Goal: Information Seeking & Learning: Learn about a topic

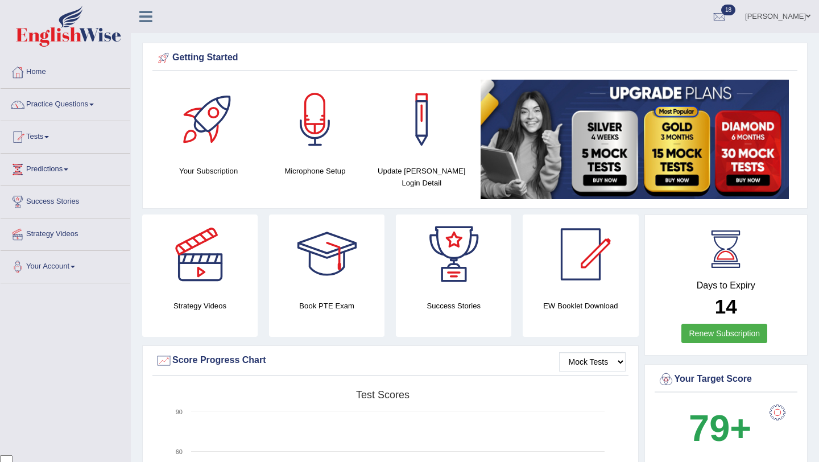
scroll to position [92, 0]
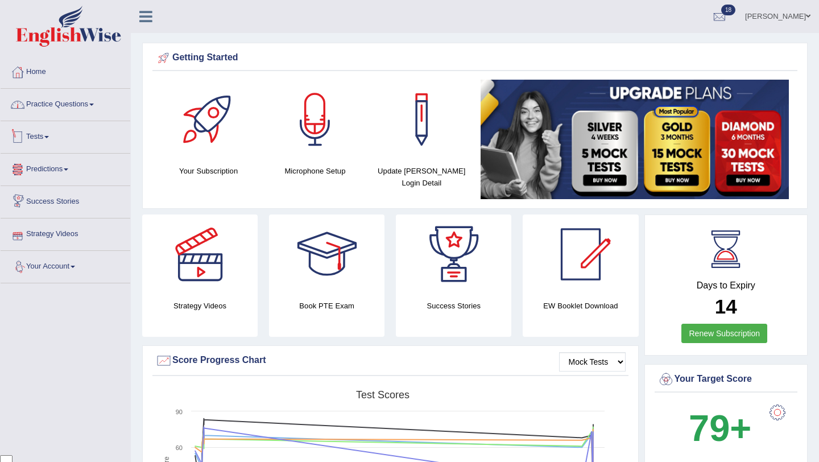
click at [79, 108] on link "Practice Questions" at bounding box center [66, 103] width 130 height 28
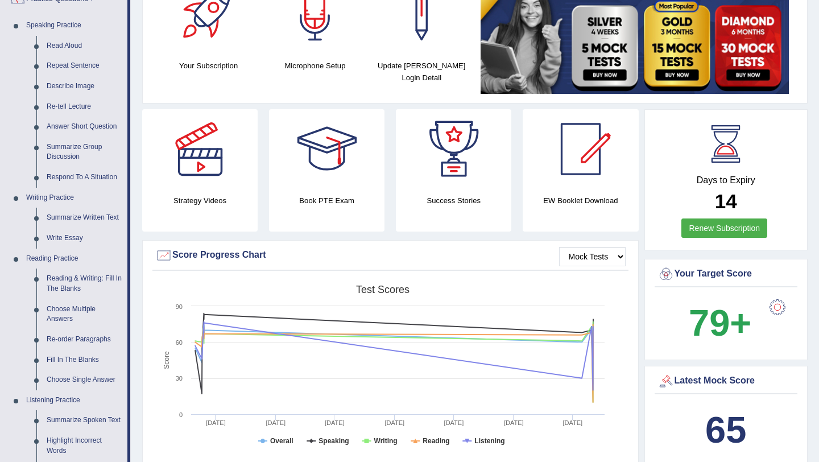
scroll to position [0, 0]
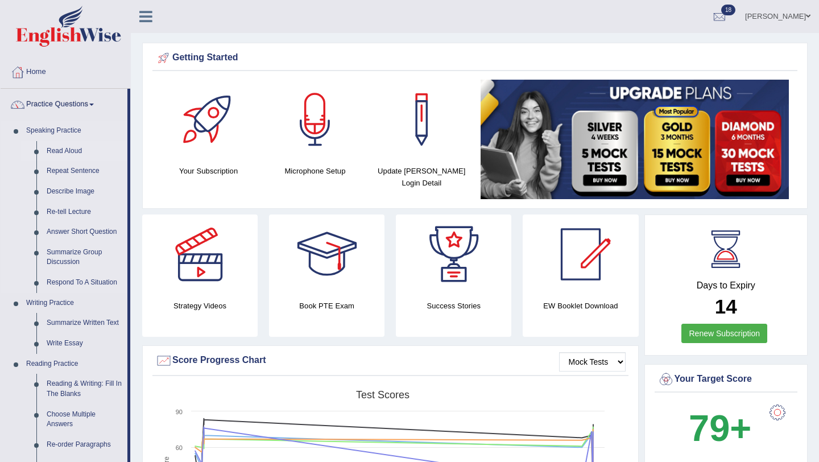
click at [71, 151] on link "Read Aloud" at bounding box center [85, 151] width 86 height 20
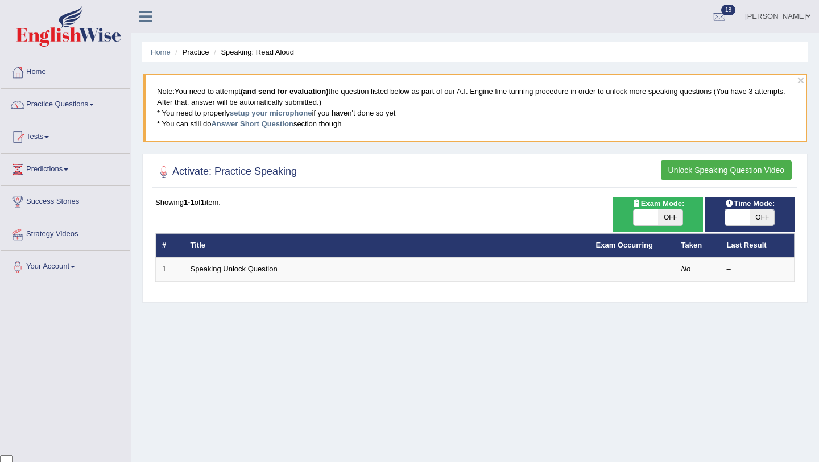
scroll to position [92, 0]
click at [665, 220] on span "OFF" at bounding box center [670, 217] width 24 height 16
checkbox input "true"
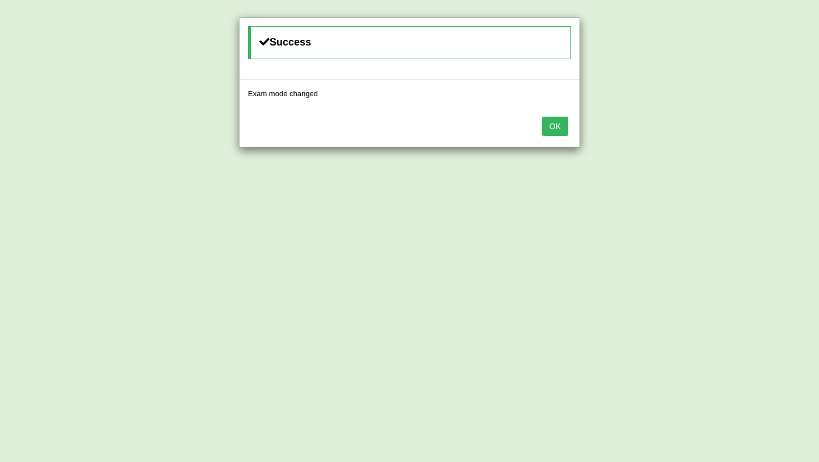
click at [563, 126] on button "OK" at bounding box center [555, 126] width 26 height 19
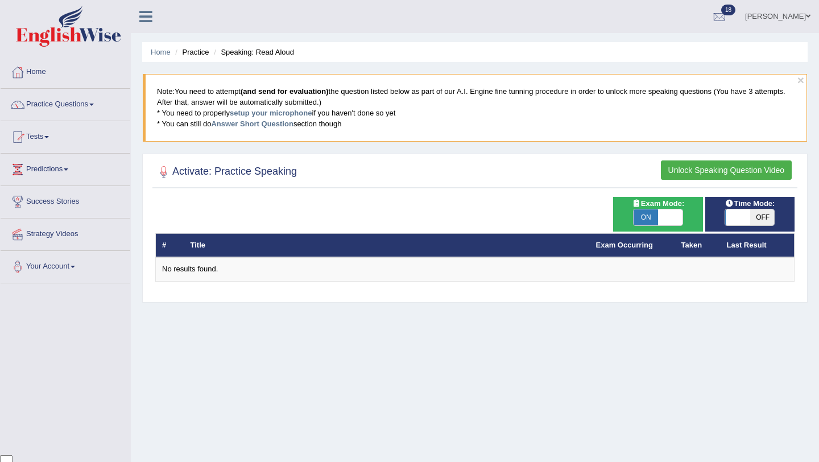
scroll to position [92, 0]
click at [762, 216] on span "OFF" at bounding box center [762, 217] width 24 height 16
checkbox input "true"
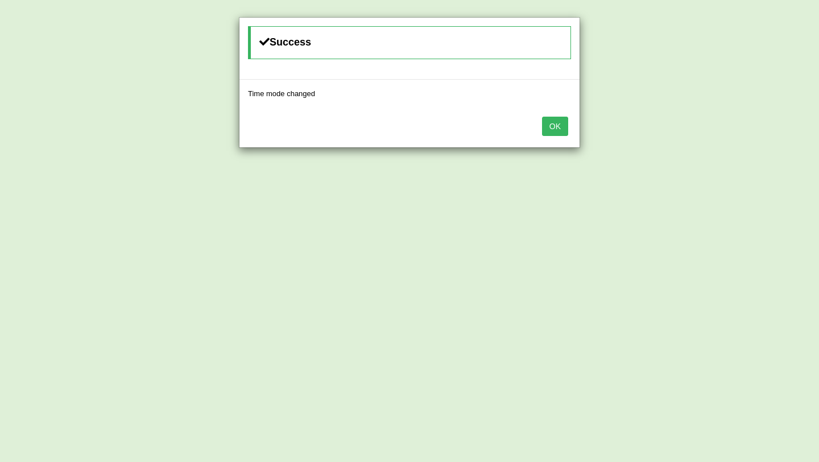
click at [562, 123] on button "OK" at bounding box center [555, 126] width 26 height 19
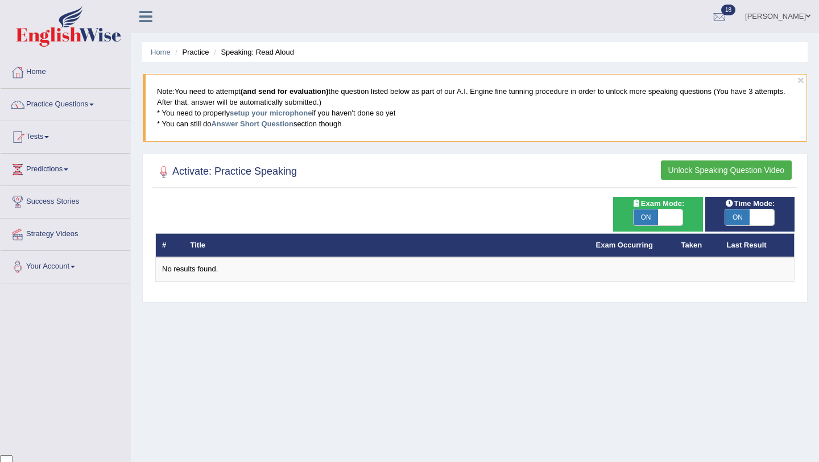
click at [675, 212] on span at bounding box center [670, 217] width 24 height 16
checkbox input "false"
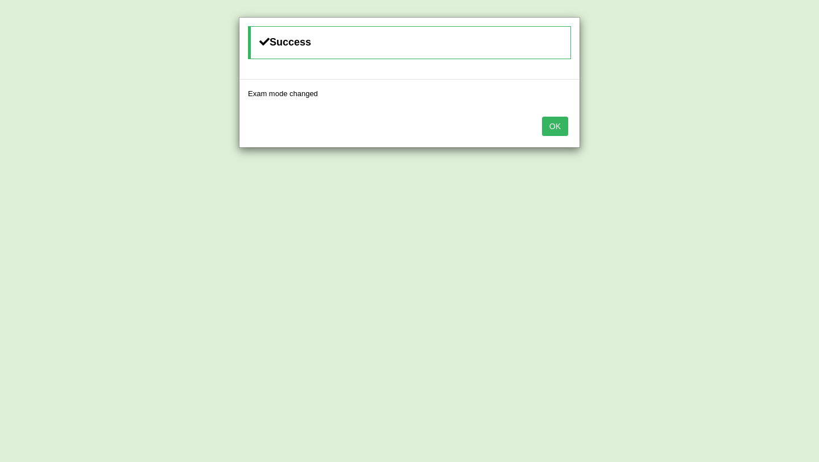
click at [572, 108] on div "OK" at bounding box center [409, 128] width 340 height 40
click at [557, 123] on button "OK" at bounding box center [555, 126] width 26 height 19
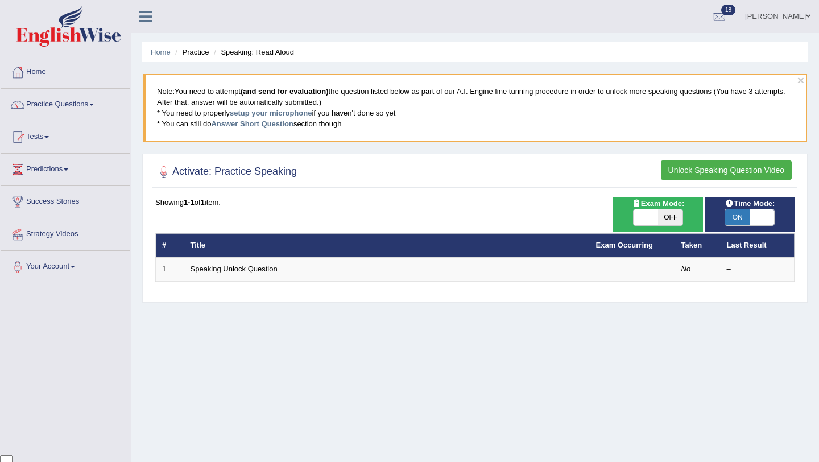
scroll to position [92, 0]
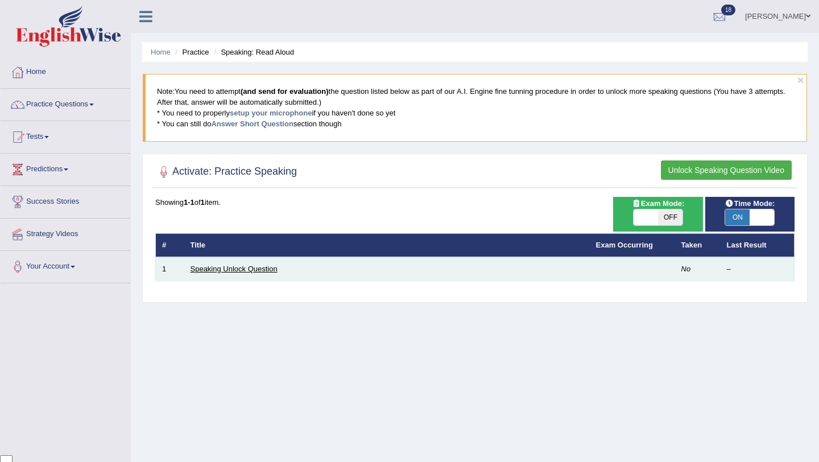
click at [272, 271] on link "Speaking Unlock Question" at bounding box center [234, 268] width 87 height 9
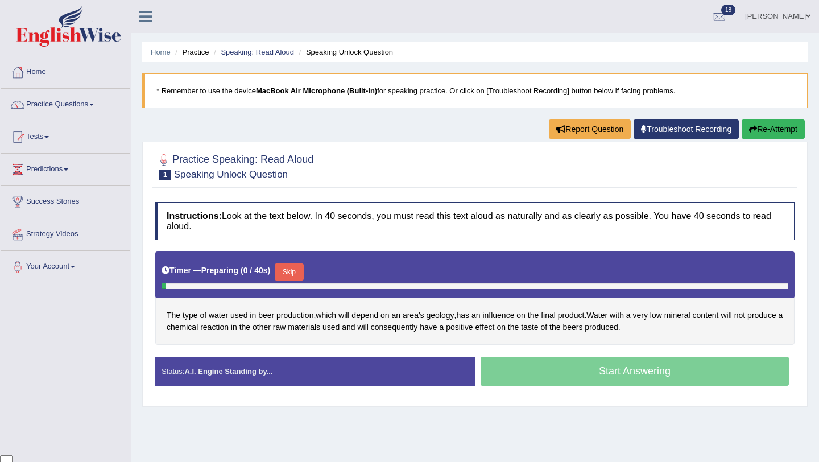
scroll to position [92, 0]
click at [296, 275] on button "Skip" at bounding box center [289, 271] width 28 height 17
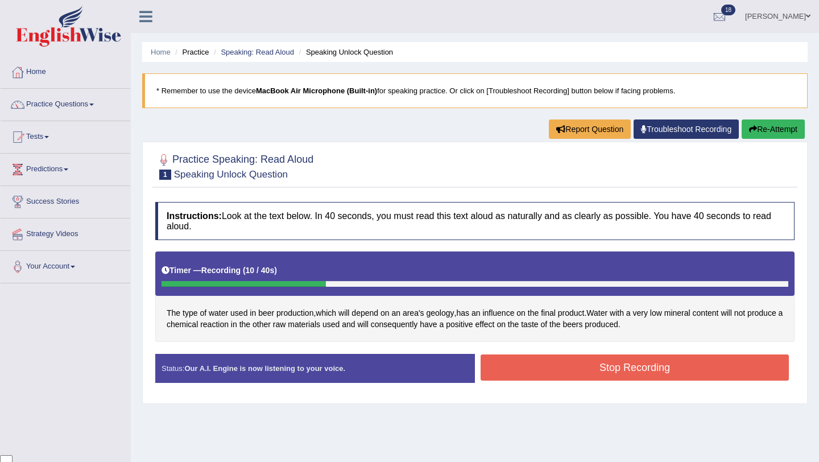
click at [587, 371] on button "Stop Recording" at bounding box center [635, 367] width 308 height 26
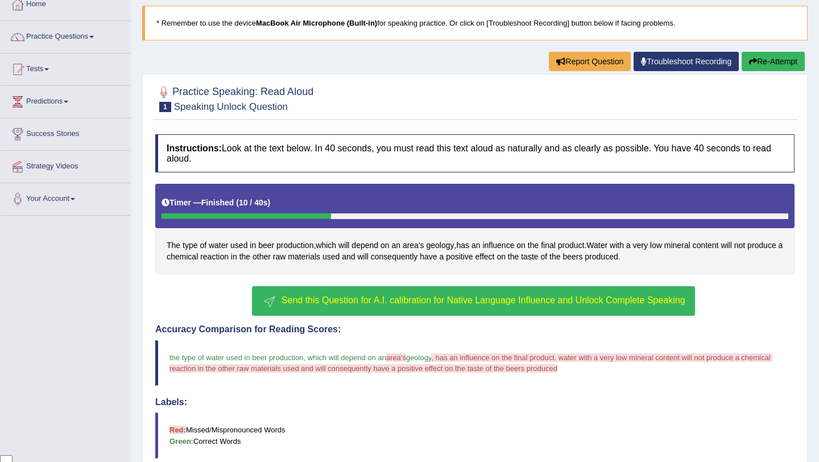
scroll to position [43, 0]
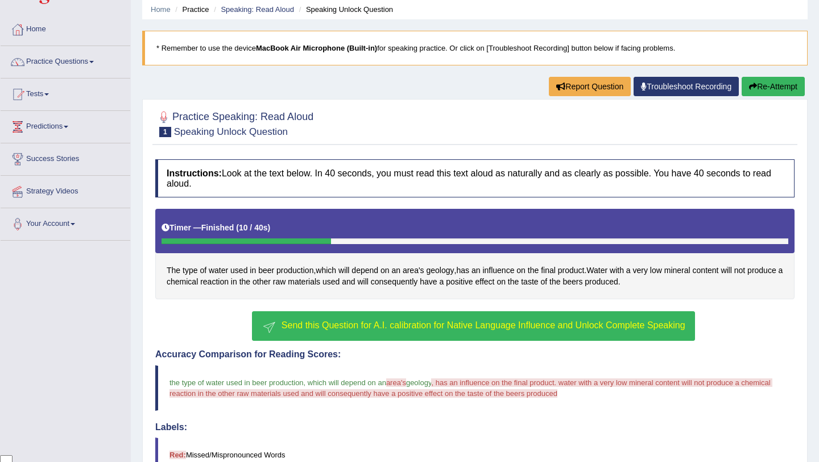
click at [764, 78] on button "Re-Attempt" at bounding box center [773, 86] width 63 height 19
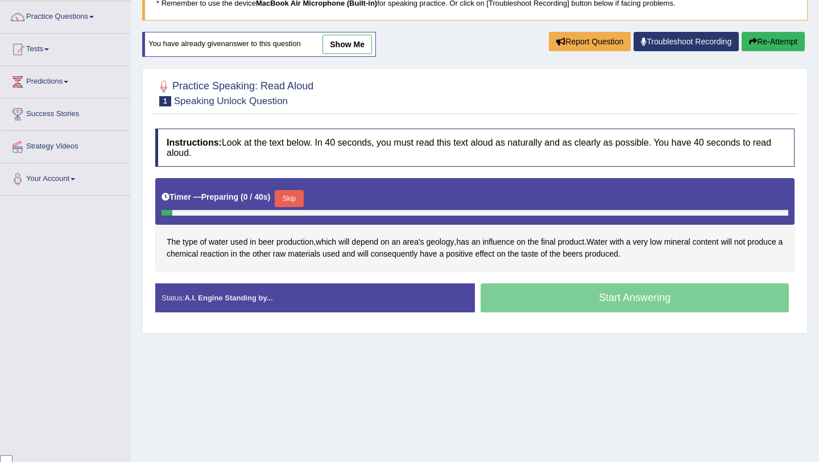
scroll to position [135, 0]
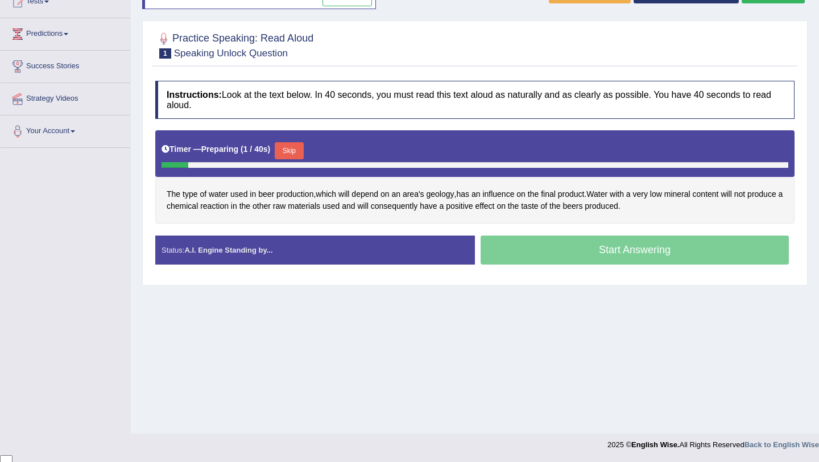
click at [300, 154] on button "Skip" at bounding box center [289, 150] width 28 height 17
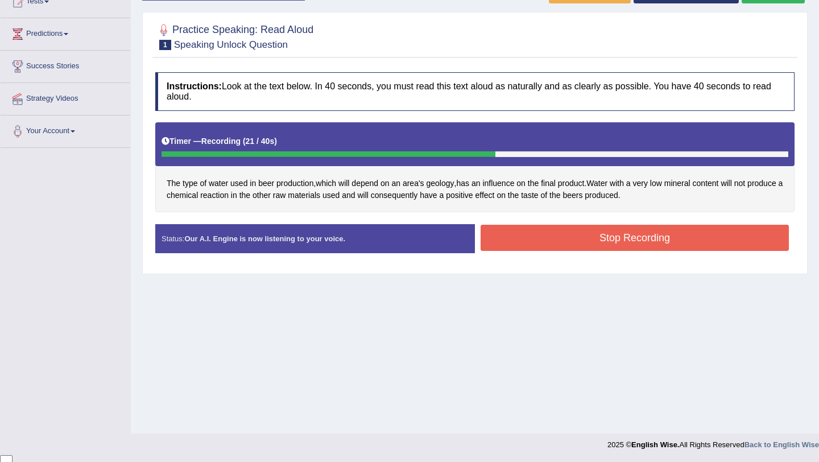
click at [648, 245] on button "Stop Recording" at bounding box center [635, 238] width 308 height 26
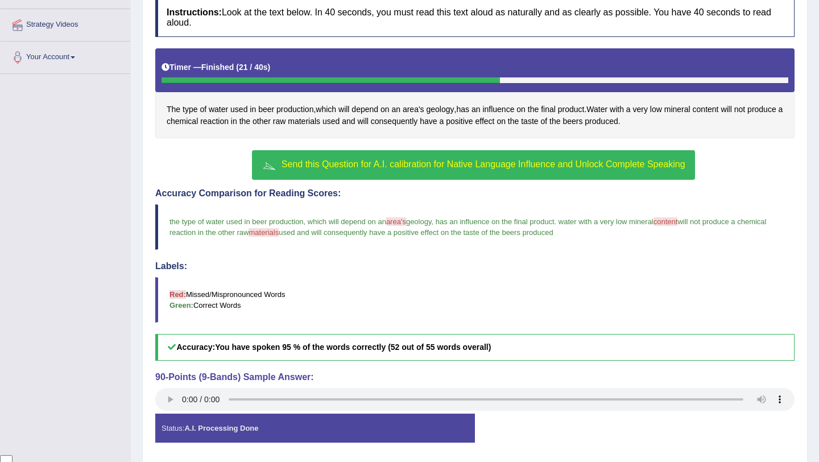
scroll to position [248, 0]
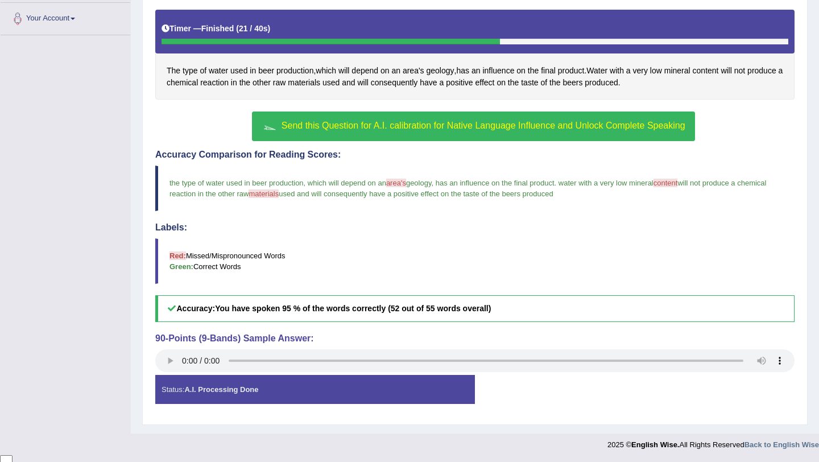
click at [393, 130] on span "Send this Question for A.I. calibration for Native Language Influence and Unloc…" at bounding box center [484, 126] width 404 height 10
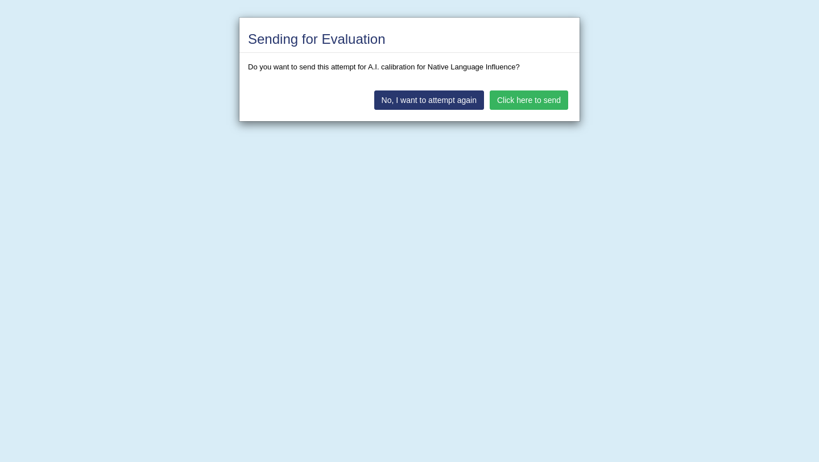
click at [528, 106] on button "Click here to send" at bounding box center [529, 99] width 78 height 19
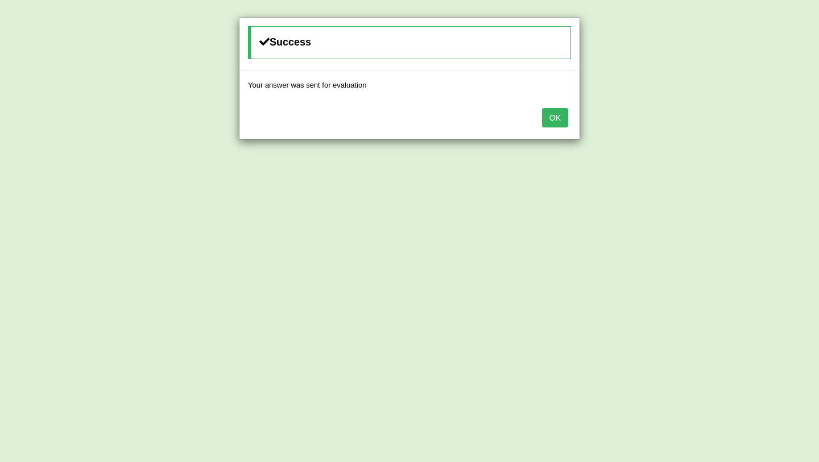
click at [563, 118] on button "OK" at bounding box center [555, 117] width 26 height 19
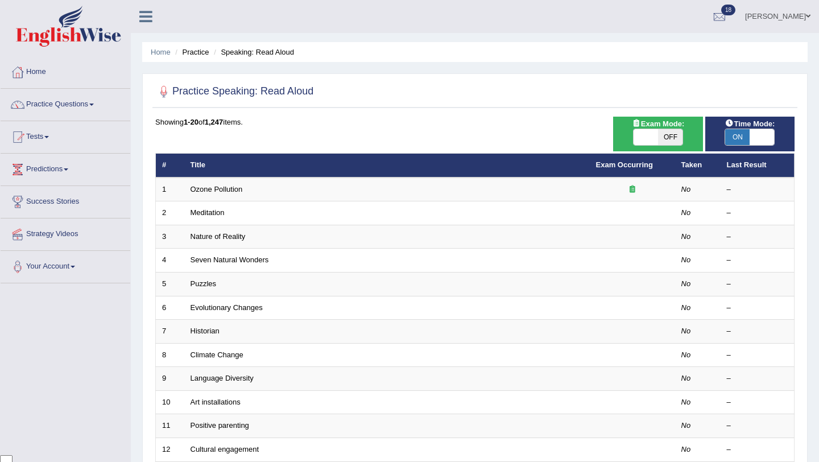
scroll to position [92, 0]
click at [670, 137] on span "OFF" at bounding box center [670, 137] width 24 height 16
checkbox input "true"
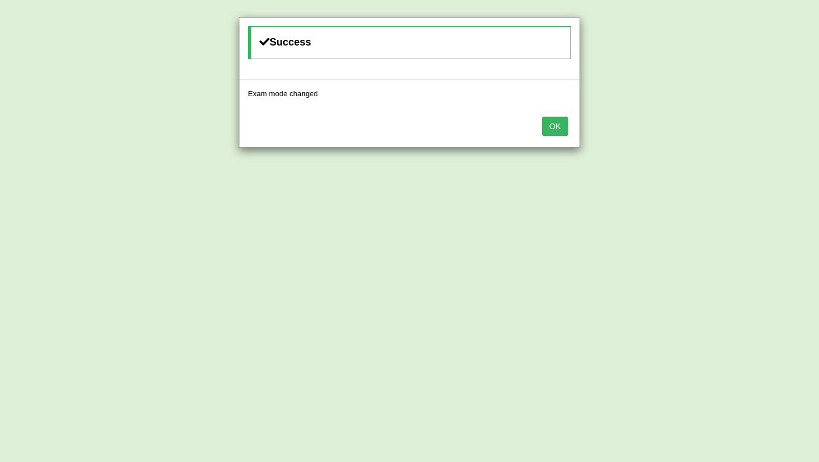
click at [551, 126] on button "OK" at bounding box center [555, 126] width 26 height 19
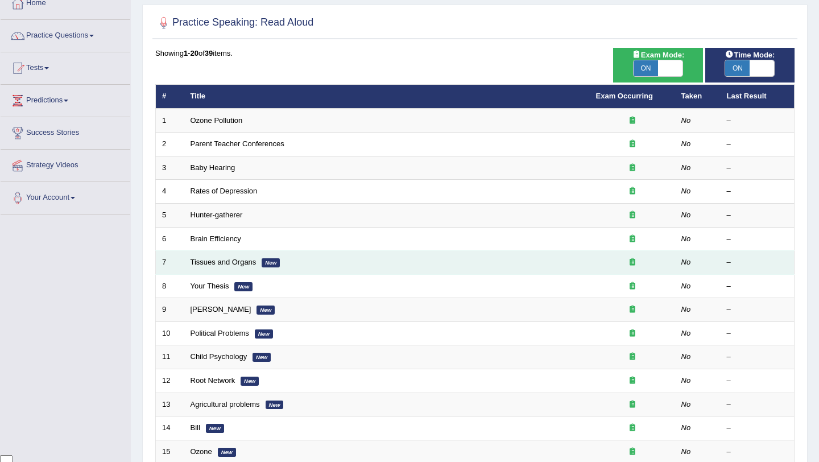
scroll to position [66, 0]
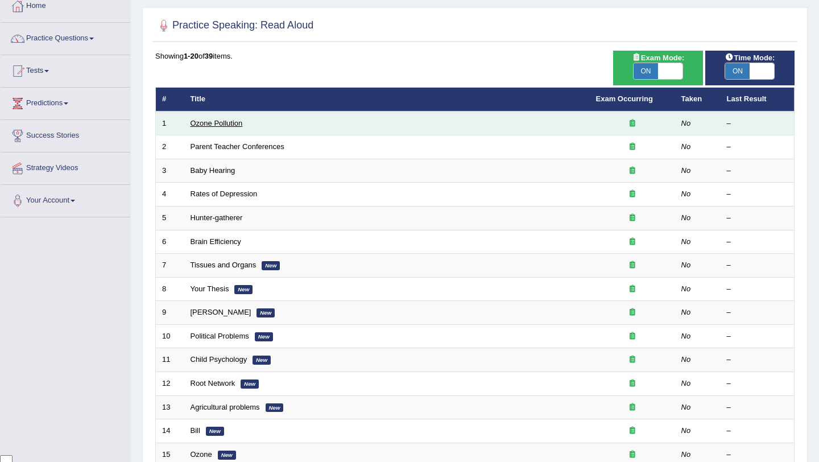
click at [226, 120] on link "Ozone Pollution" at bounding box center [217, 123] width 52 height 9
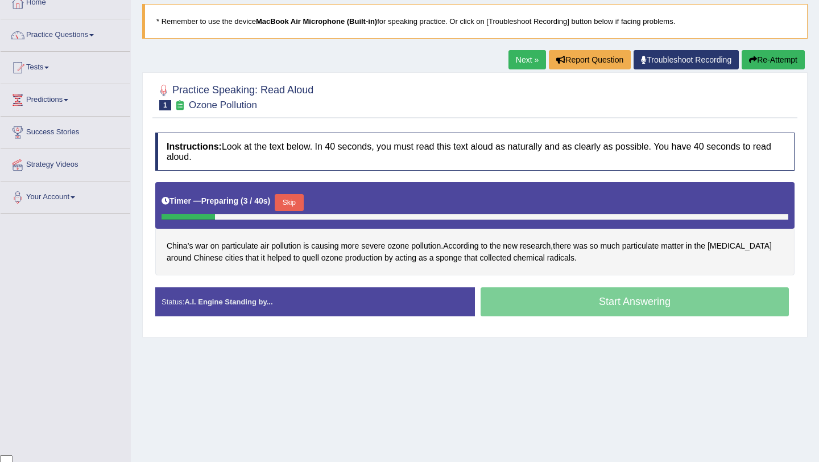
scroll to position [82, 0]
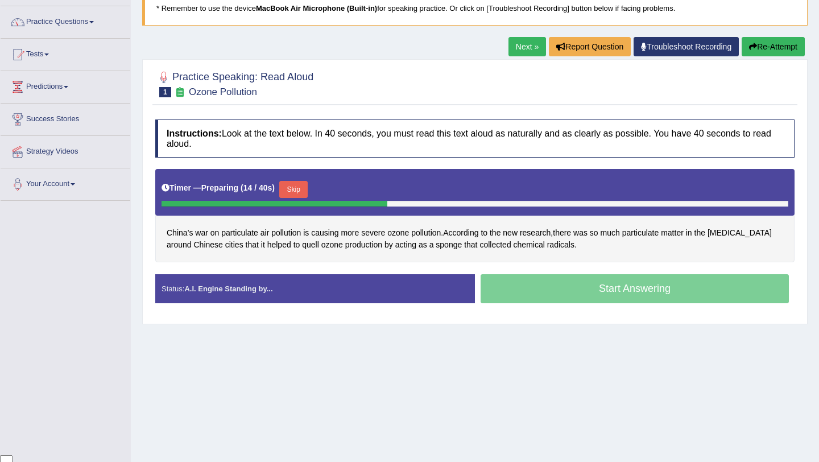
click at [646, 292] on div "Start Answering" at bounding box center [635, 290] width 320 height 32
click at [295, 195] on button "Skip" at bounding box center [293, 189] width 28 height 17
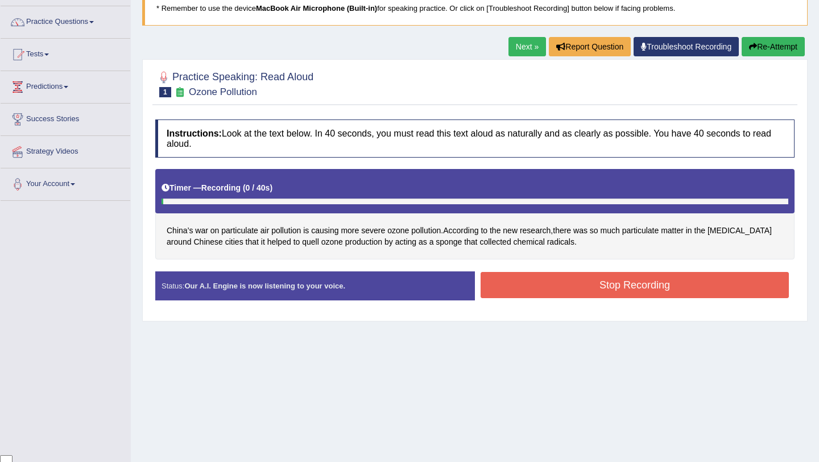
click at [636, 284] on button "Stop Recording" at bounding box center [635, 285] width 308 height 26
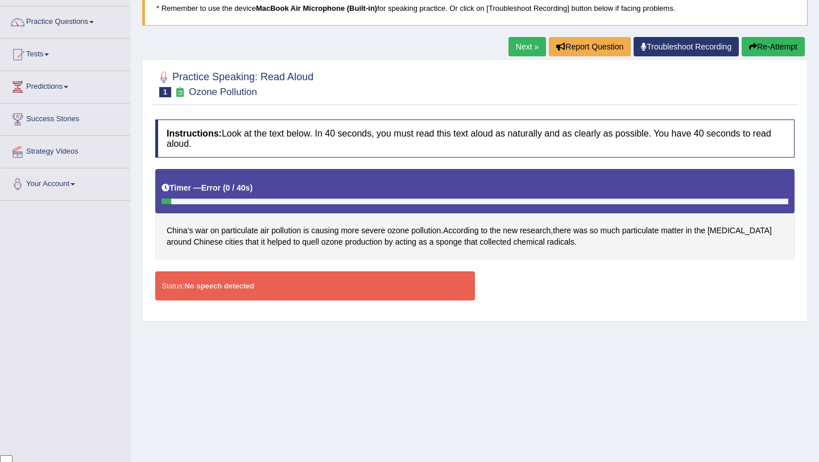
click at [764, 40] on button "Re-Attempt" at bounding box center [773, 46] width 63 height 19
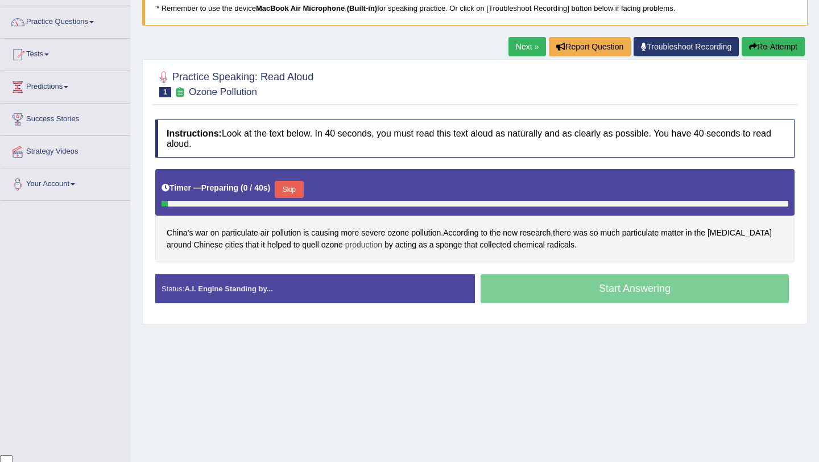
scroll to position [92, 0]
click at [294, 185] on button "Skip" at bounding box center [289, 189] width 28 height 17
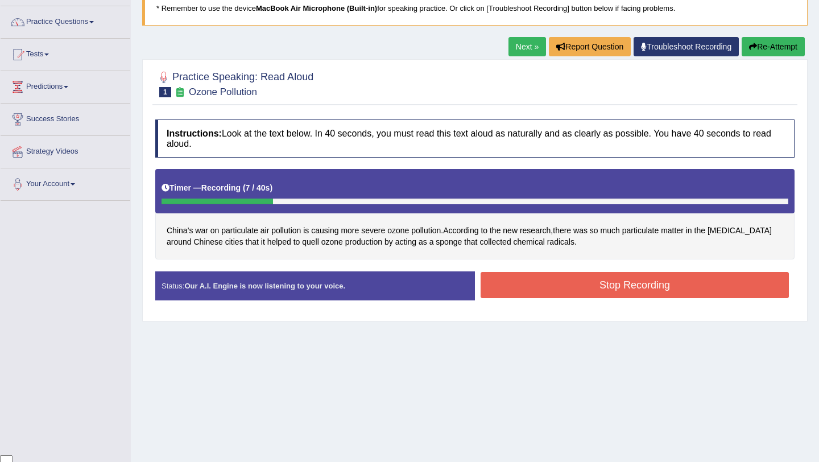
click at [556, 271] on div "Start Answering" at bounding box center [635, 271] width 320 height 1
click at [563, 290] on button "Stop Recording" at bounding box center [635, 285] width 308 height 26
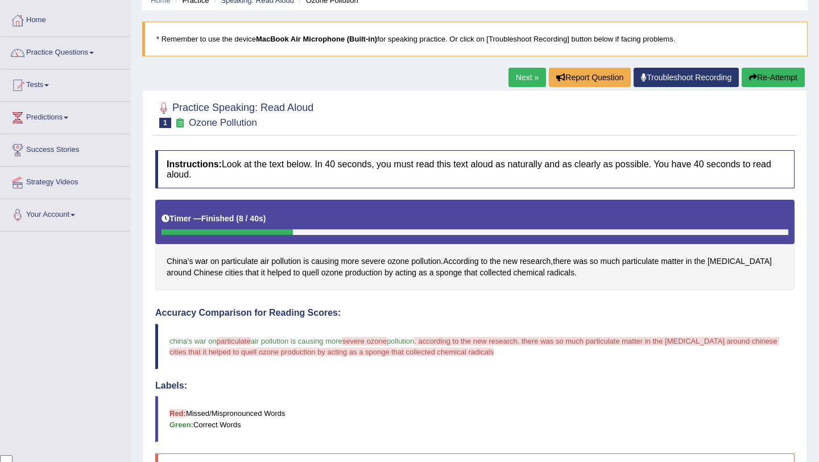
scroll to position [23, 0]
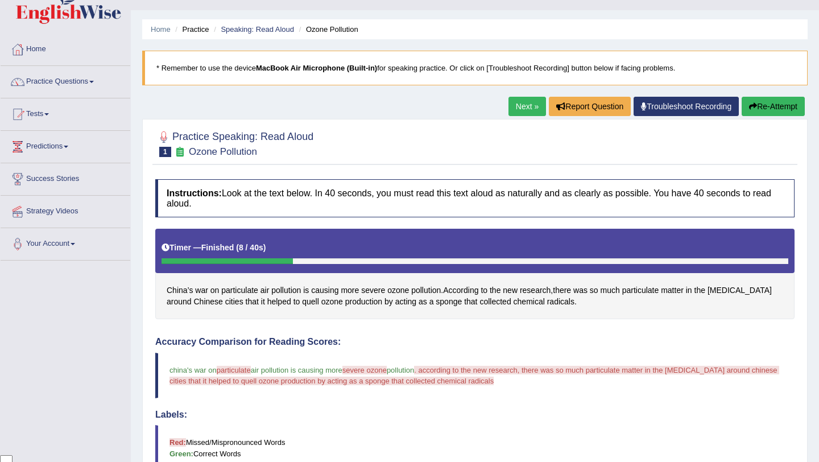
click at [524, 108] on link "Next »" at bounding box center [528, 106] width 38 height 19
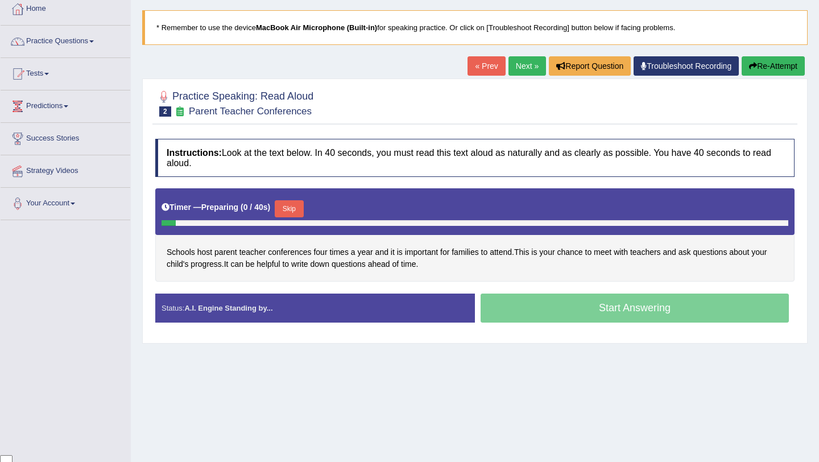
scroll to position [78, 0]
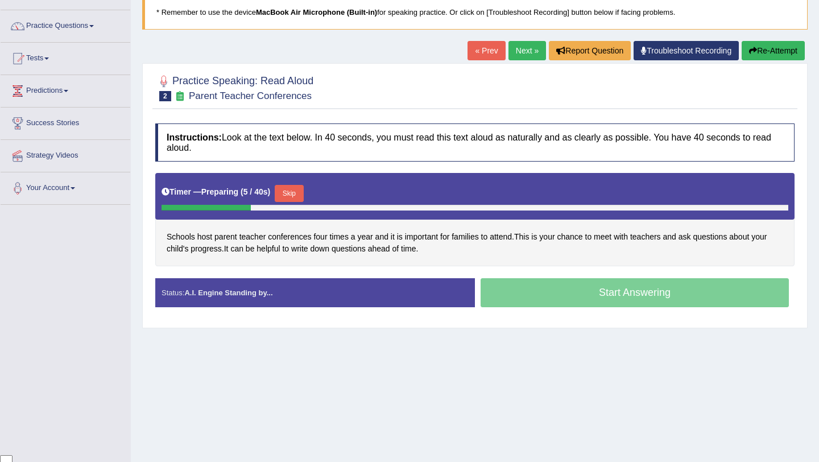
click at [303, 199] on button "Skip" at bounding box center [289, 193] width 28 height 17
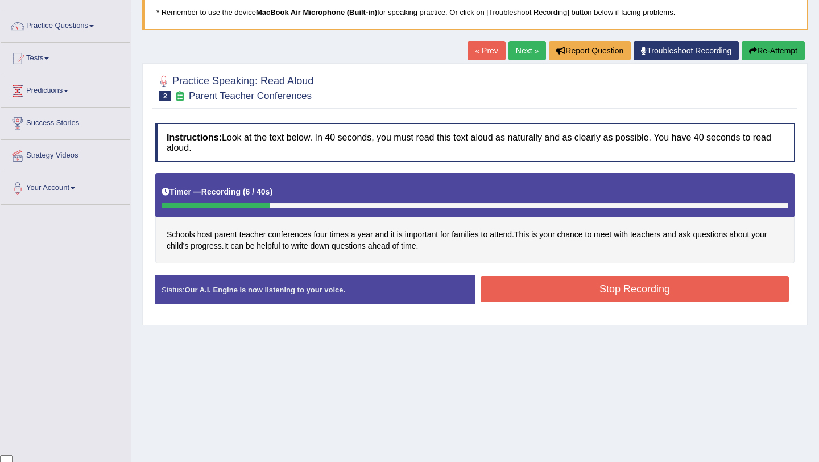
click at [602, 286] on button "Stop Recording" at bounding box center [635, 289] width 308 height 26
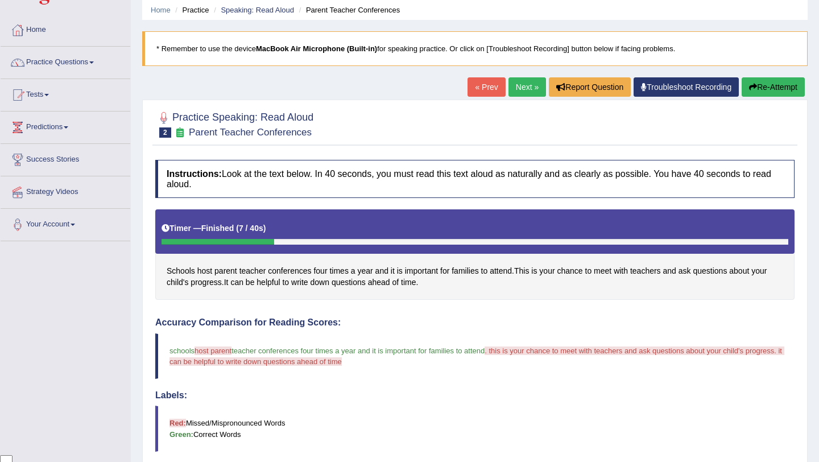
scroll to position [0, 0]
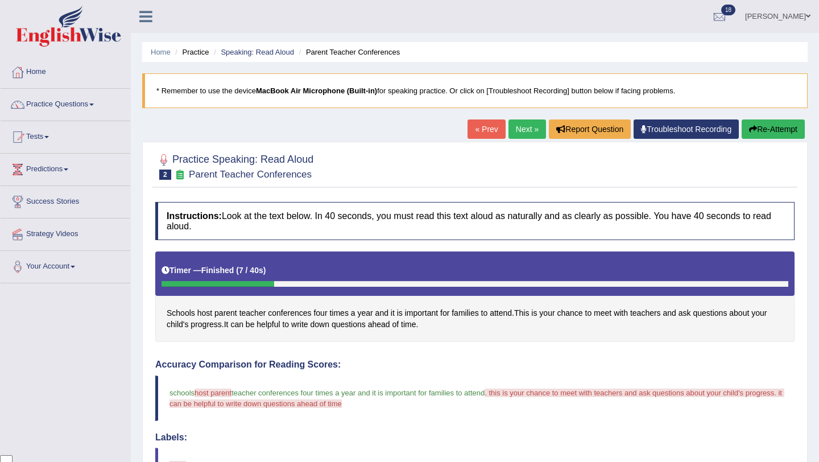
click at [514, 133] on link "Next »" at bounding box center [528, 128] width 38 height 19
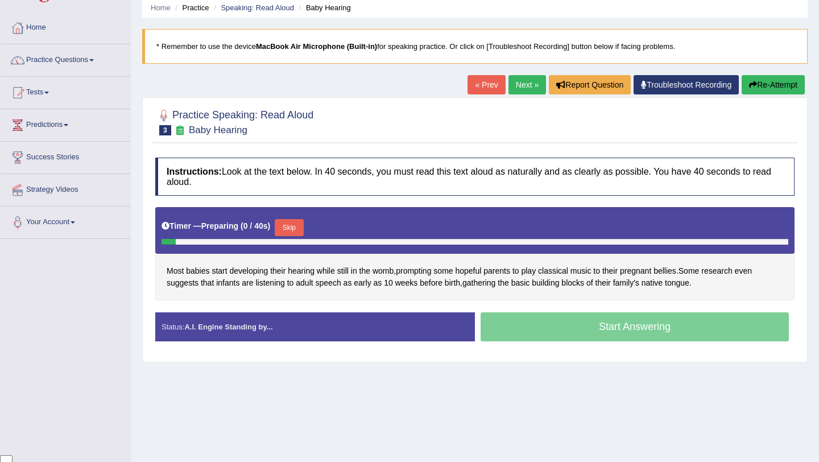
scroll to position [92, 0]
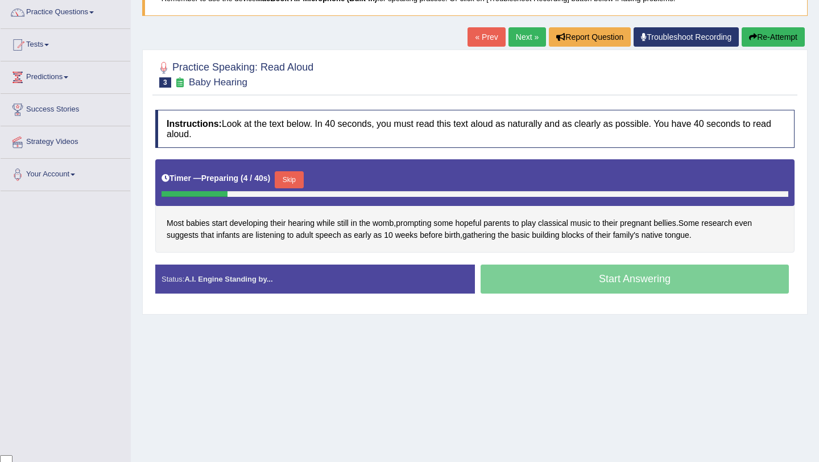
click at [303, 179] on button "Skip" at bounding box center [289, 179] width 28 height 17
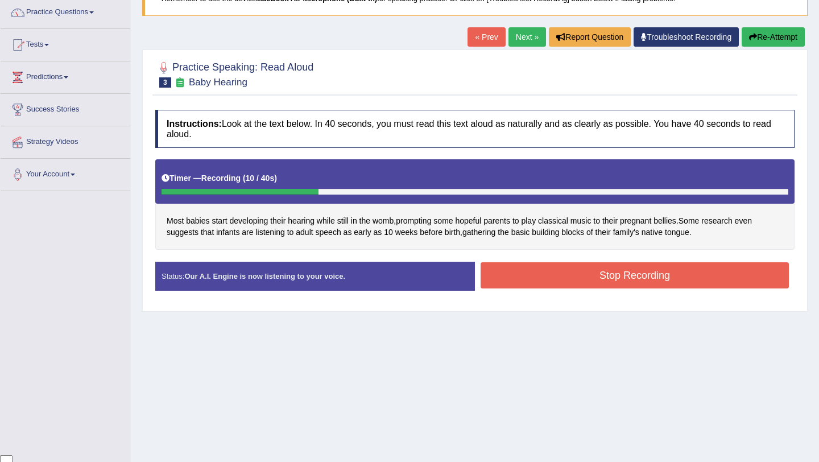
click at [530, 268] on button "Stop Recording" at bounding box center [635, 275] width 308 height 26
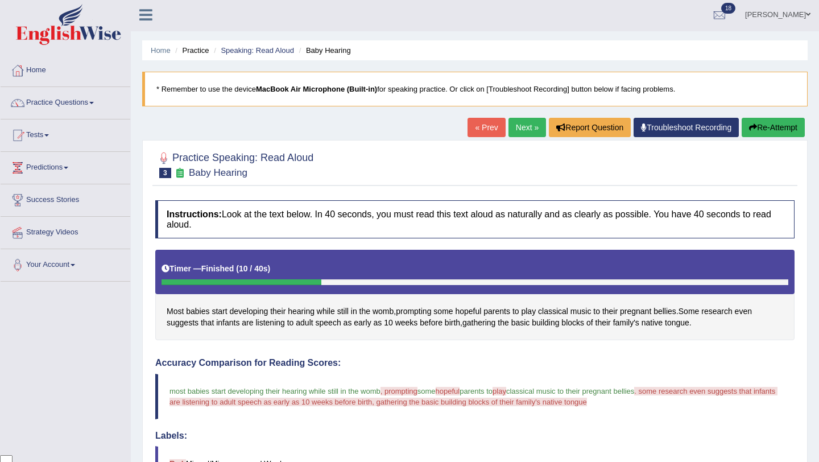
scroll to position [0, 0]
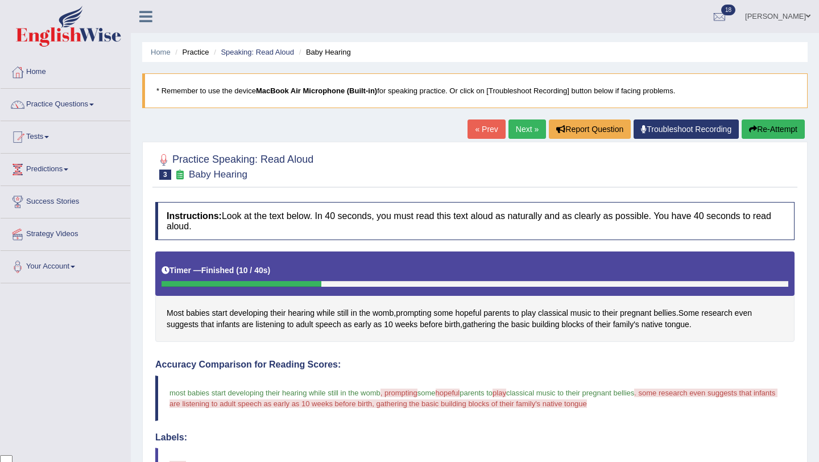
click at [513, 129] on link "Next »" at bounding box center [528, 128] width 38 height 19
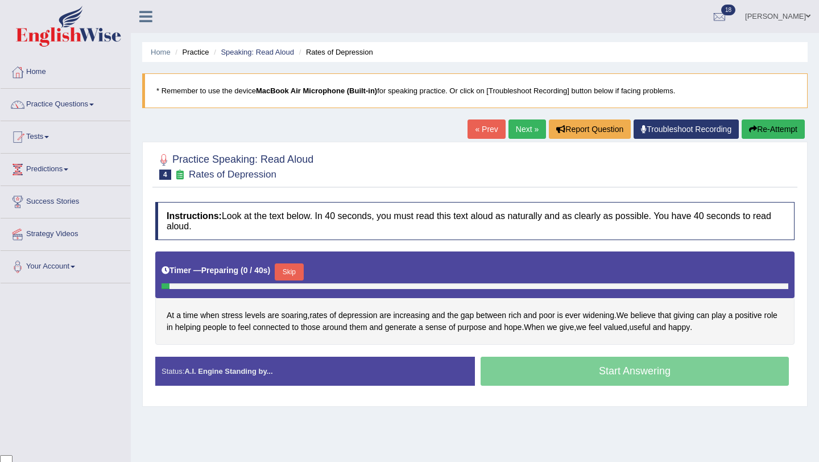
scroll to position [92, 0]
click at [295, 275] on button "Skip" at bounding box center [289, 271] width 28 height 17
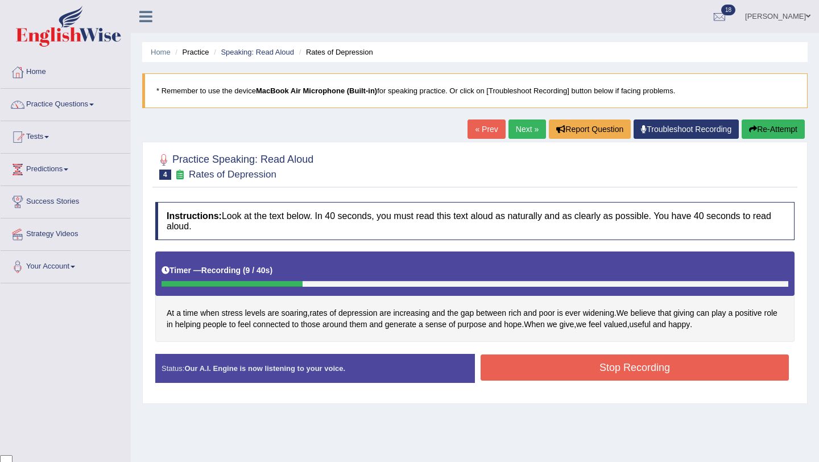
click at [574, 363] on button "Stop Recording" at bounding box center [635, 367] width 308 height 26
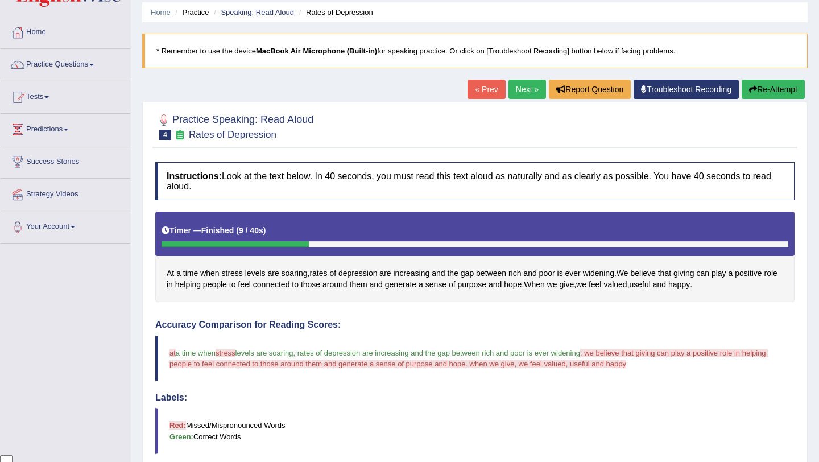
scroll to position [0, 0]
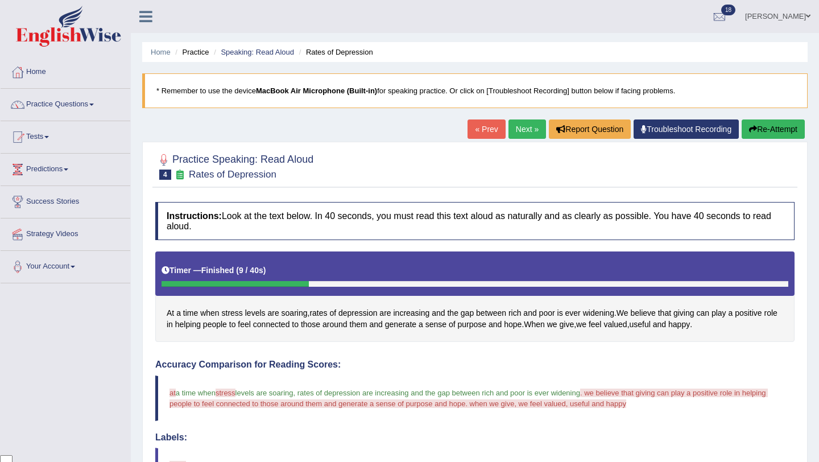
click at [509, 131] on link "Next »" at bounding box center [528, 128] width 38 height 19
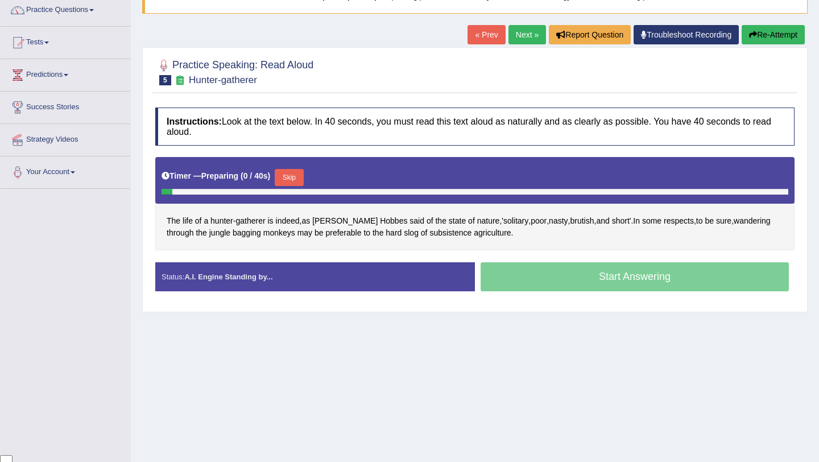
scroll to position [104, 0]
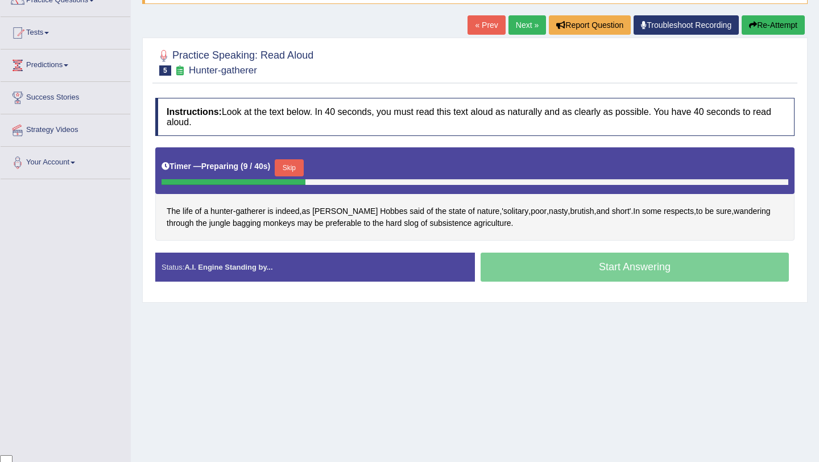
click at [296, 160] on button "Skip" at bounding box center [289, 167] width 28 height 17
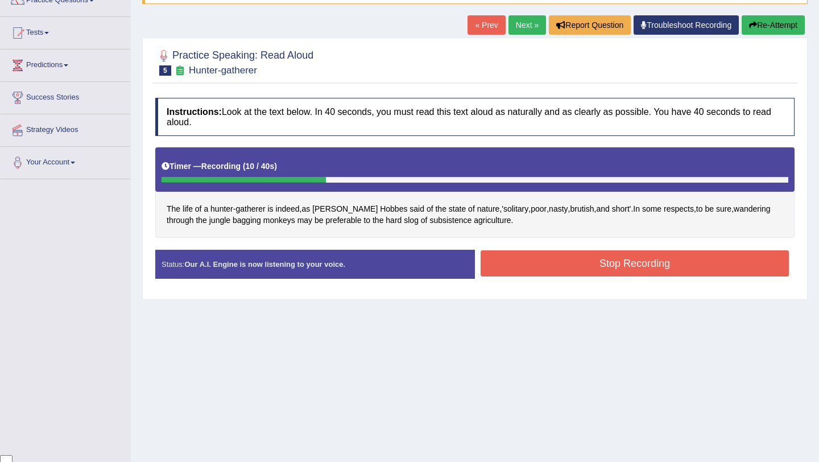
click at [552, 257] on button "Stop Recording" at bounding box center [635, 263] width 308 height 26
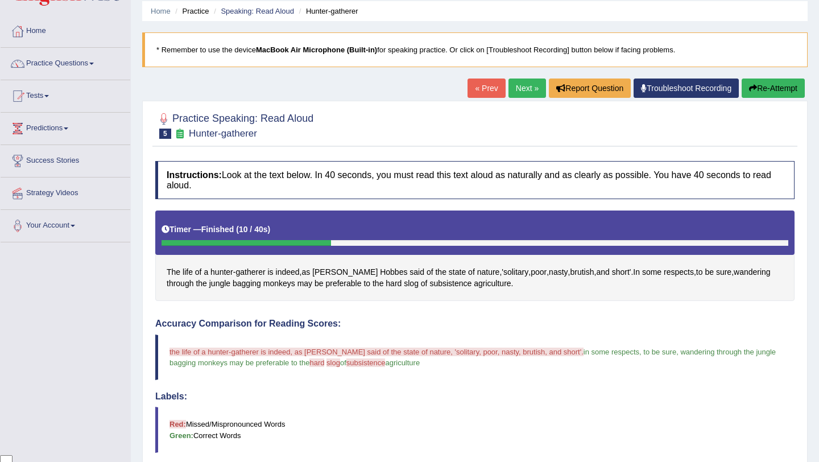
scroll to position [0, 0]
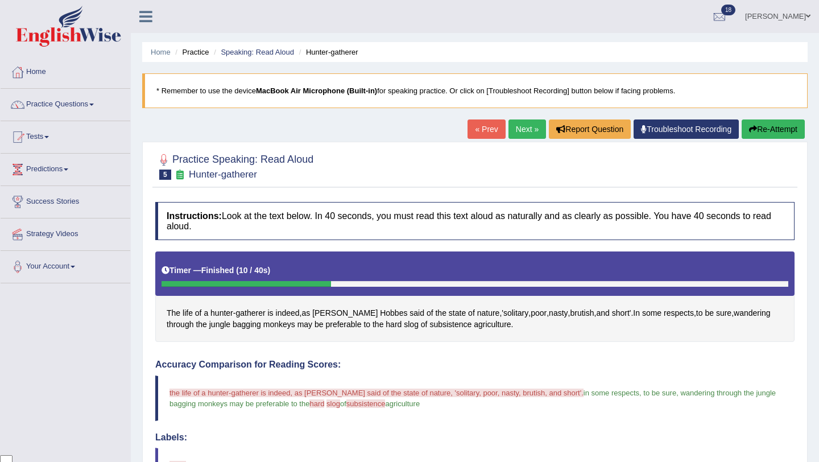
click at [515, 131] on link "Next »" at bounding box center [528, 128] width 38 height 19
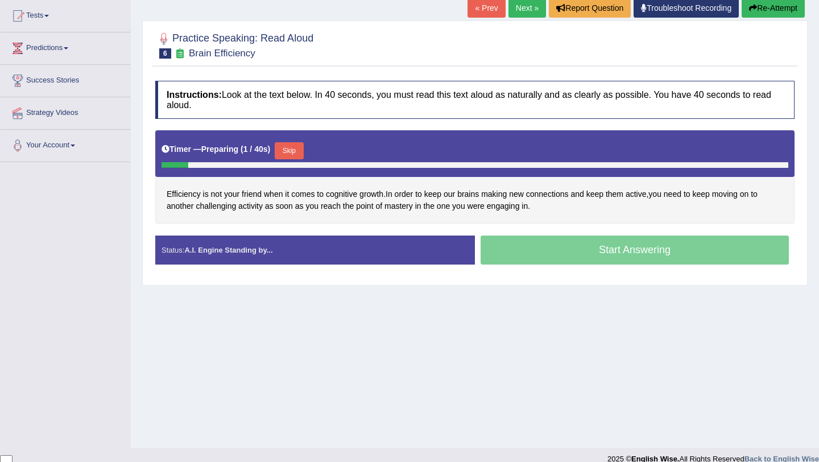
scroll to position [123, 0]
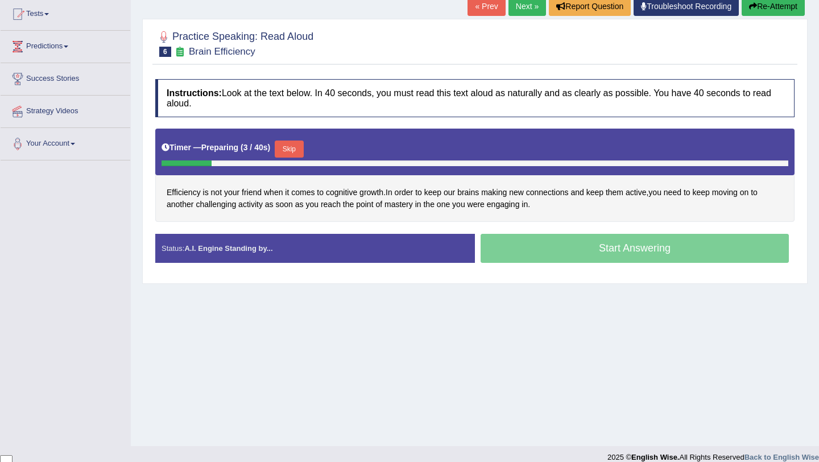
click at [300, 145] on button "Skip" at bounding box center [289, 148] width 28 height 17
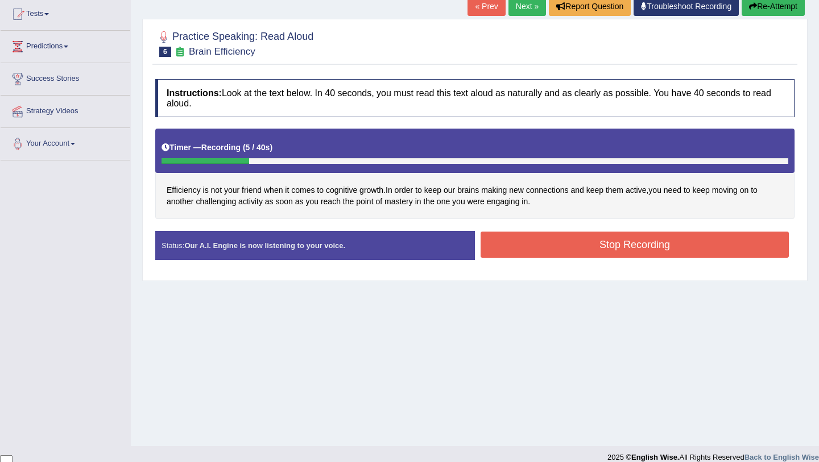
click at [640, 248] on button "Stop Recording" at bounding box center [635, 245] width 308 height 26
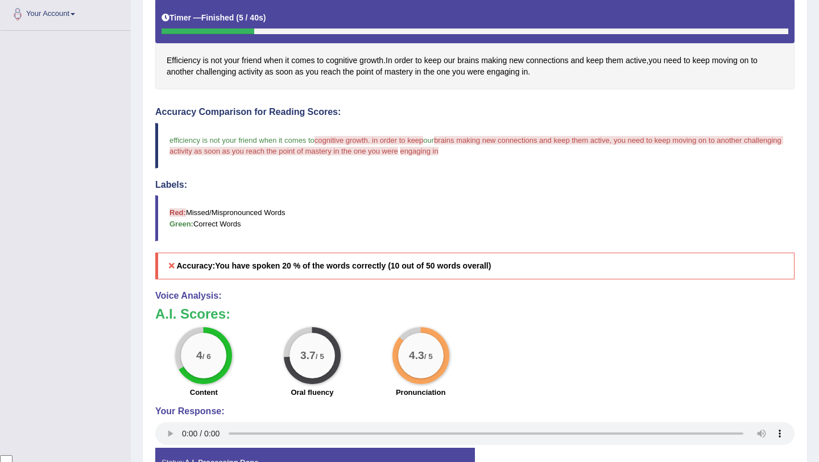
scroll to position [0, 0]
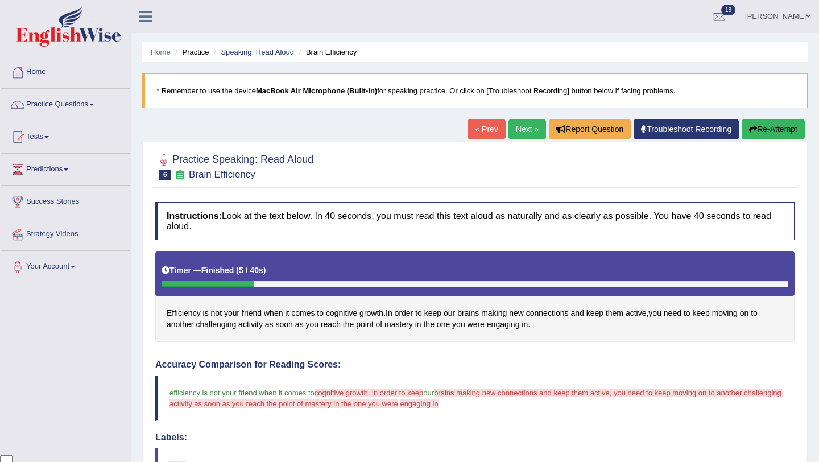
click at [525, 128] on link "Next »" at bounding box center [528, 128] width 38 height 19
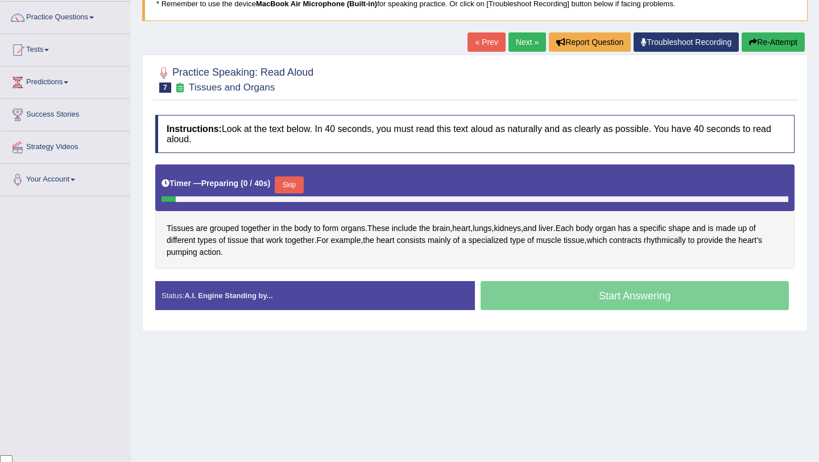
scroll to position [93, 0]
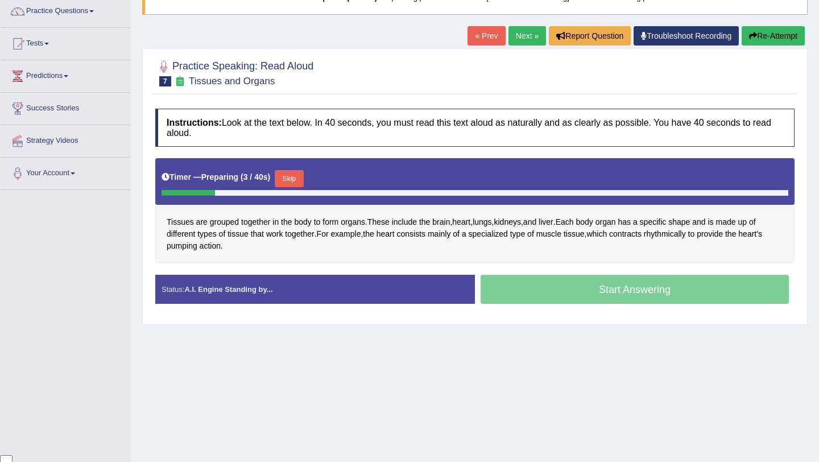
click at [296, 183] on button "Skip" at bounding box center [289, 178] width 28 height 17
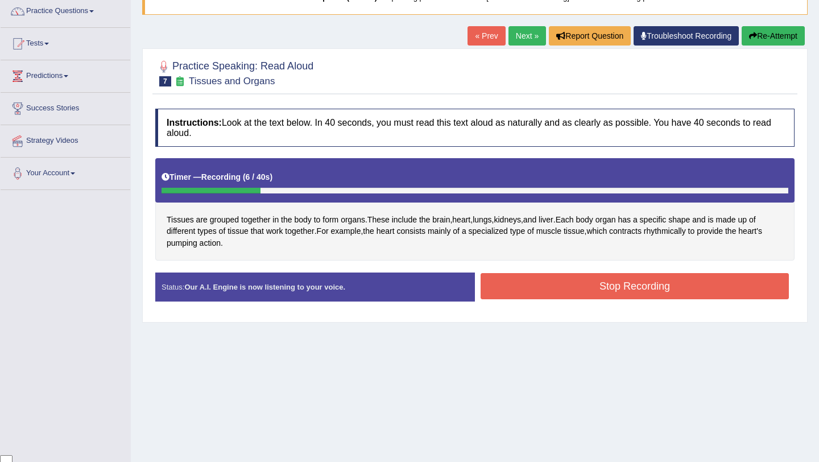
click at [557, 292] on button "Stop Recording" at bounding box center [635, 286] width 308 height 26
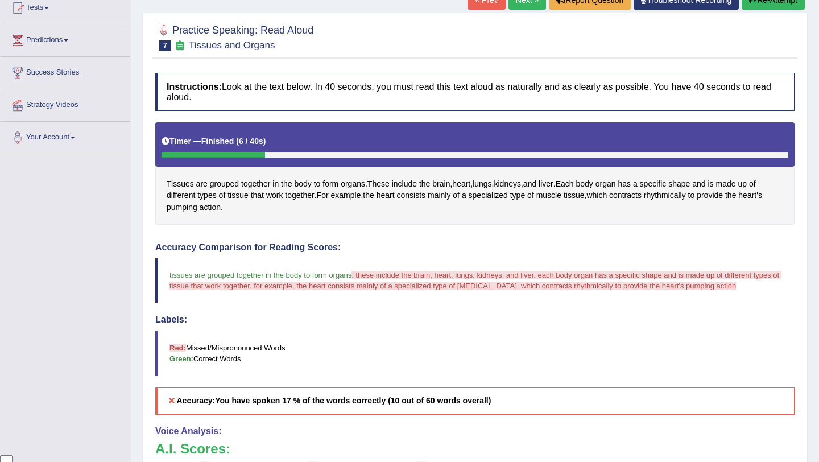
scroll to position [0, 0]
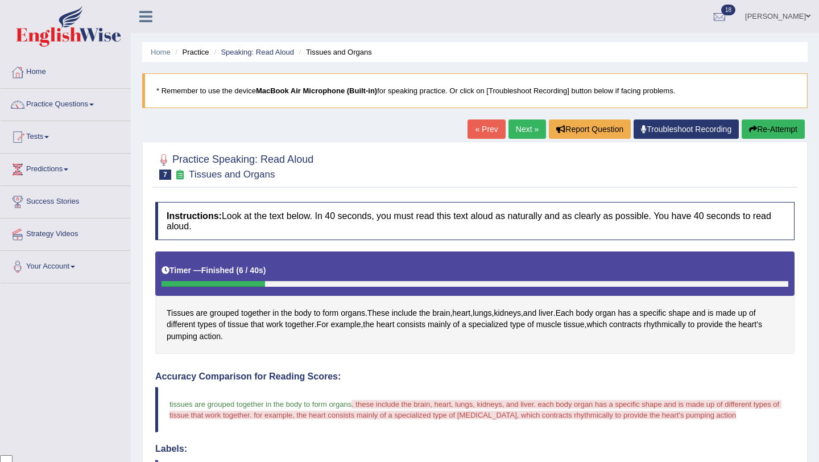
click at [518, 126] on link "Next »" at bounding box center [528, 128] width 38 height 19
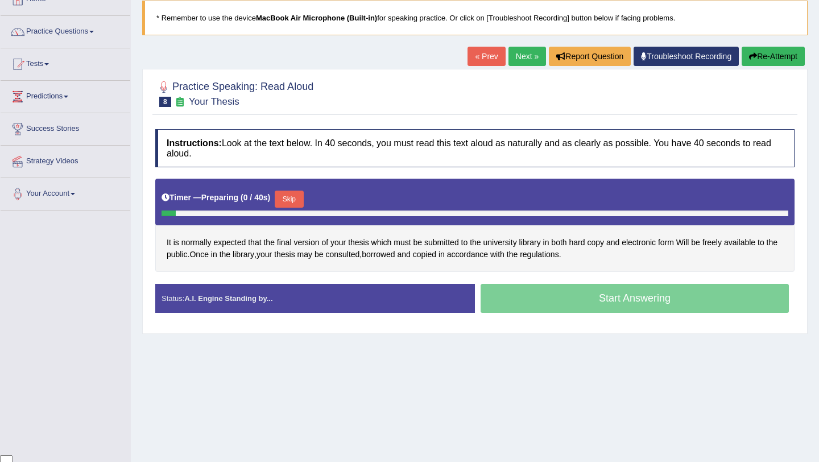
scroll to position [78, 0]
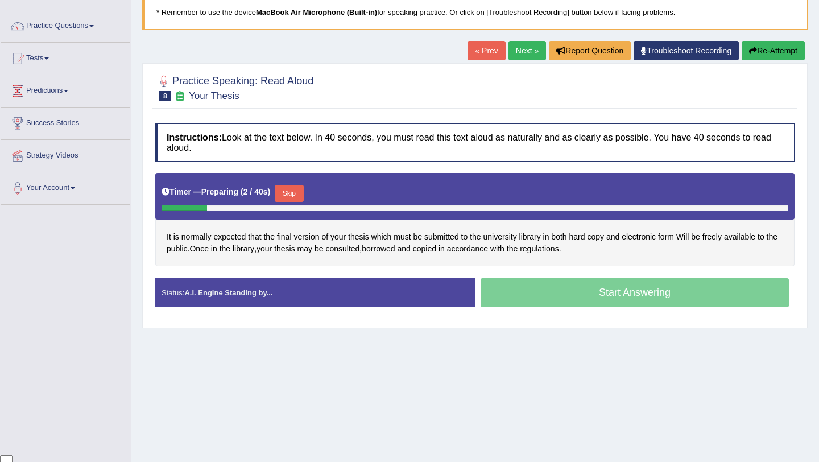
click at [302, 192] on button "Skip" at bounding box center [289, 193] width 28 height 17
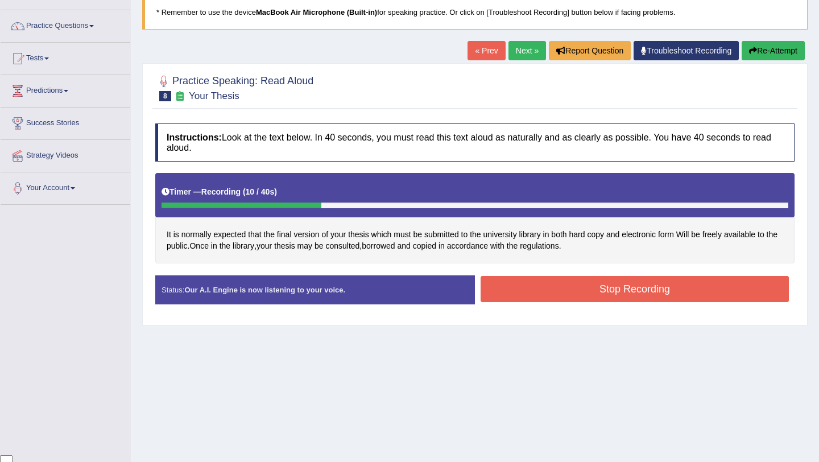
click at [618, 295] on button "Stop Recording" at bounding box center [635, 289] width 308 height 26
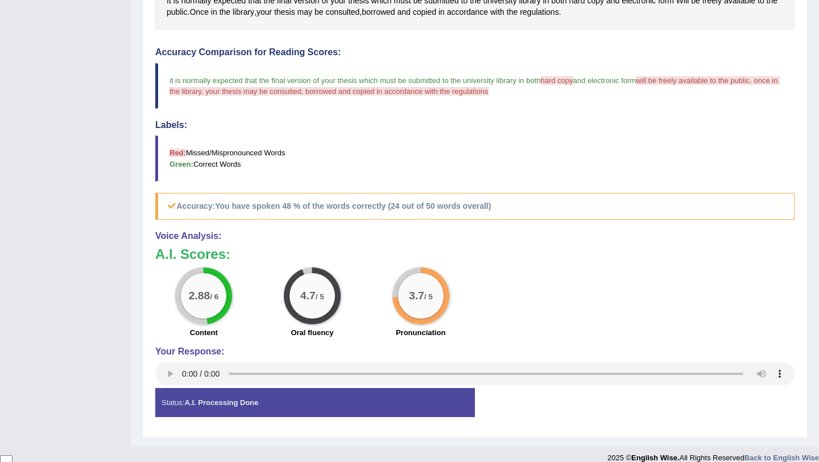
scroll to position [0, 0]
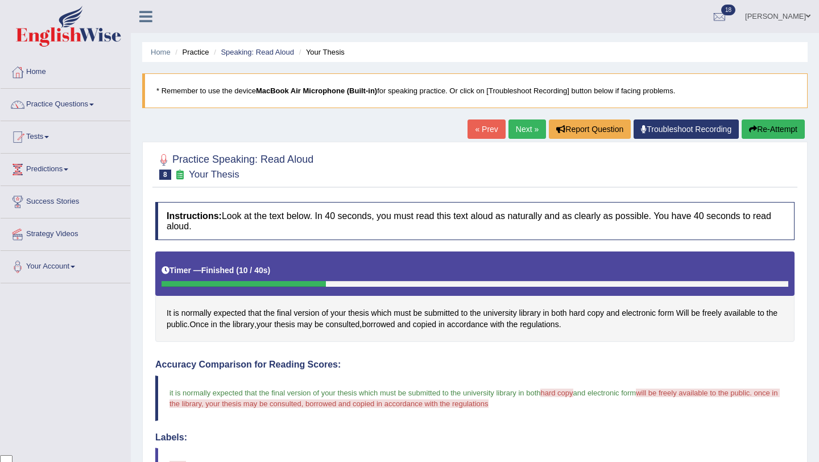
click at [509, 135] on link "Next »" at bounding box center [528, 128] width 38 height 19
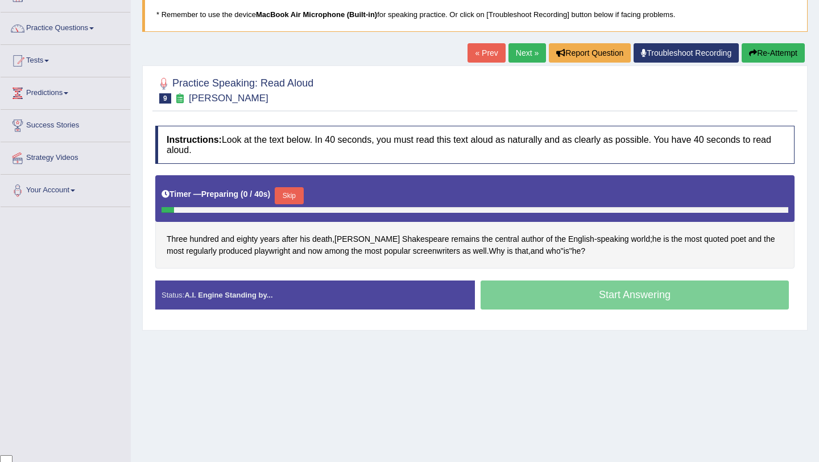
scroll to position [78, 0]
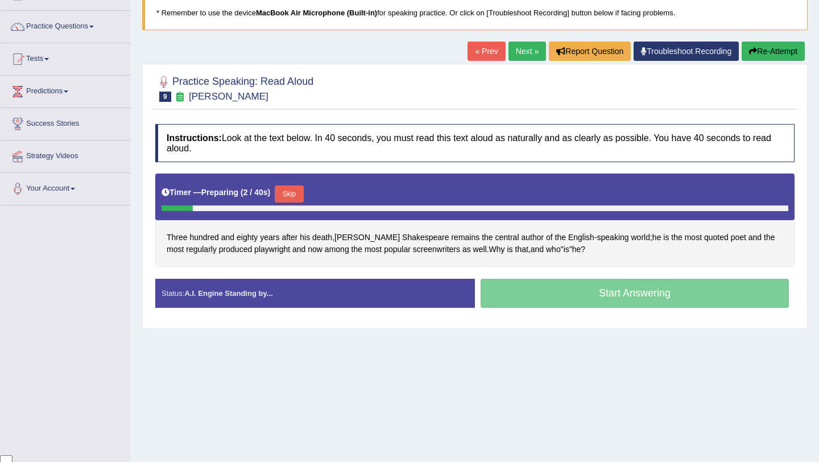
click at [295, 192] on button "Skip" at bounding box center [289, 193] width 28 height 17
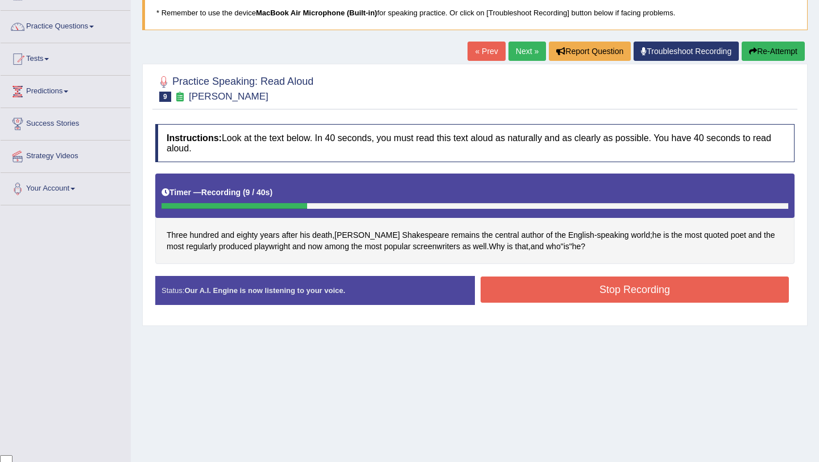
click at [523, 286] on button "Stop Recording" at bounding box center [635, 289] width 308 height 26
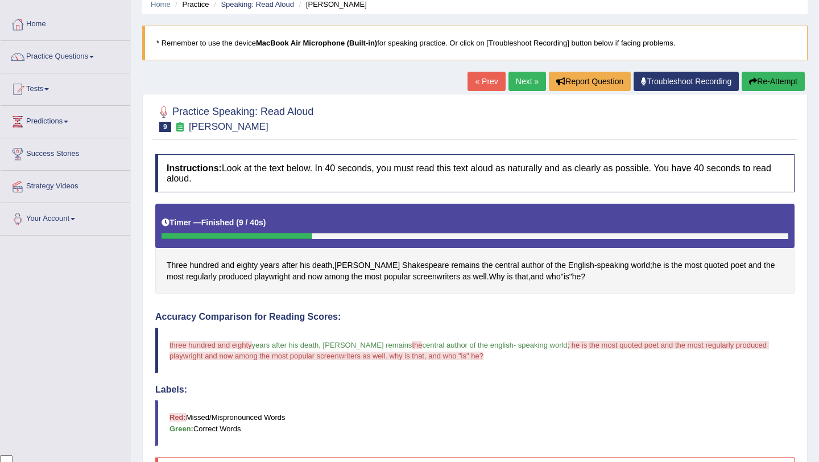
scroll to position [0, 0]
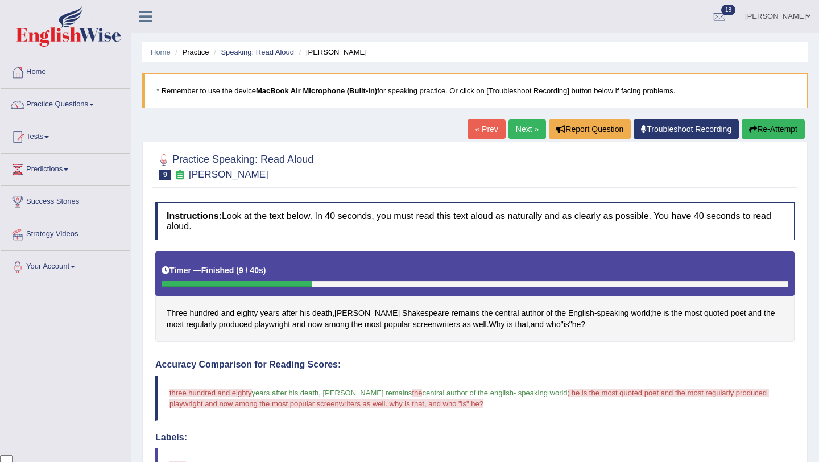
click at [514, 133] on link "Next »" at bounding box center [528, 128] width 38 height 19
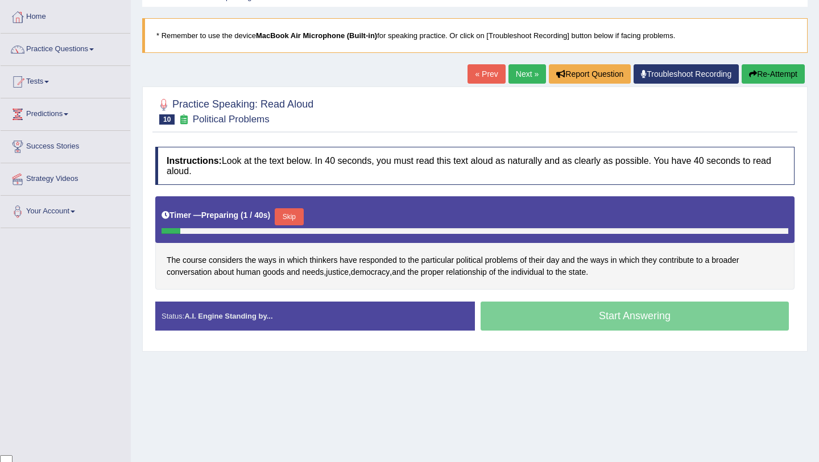
scroll to position [61, 0]
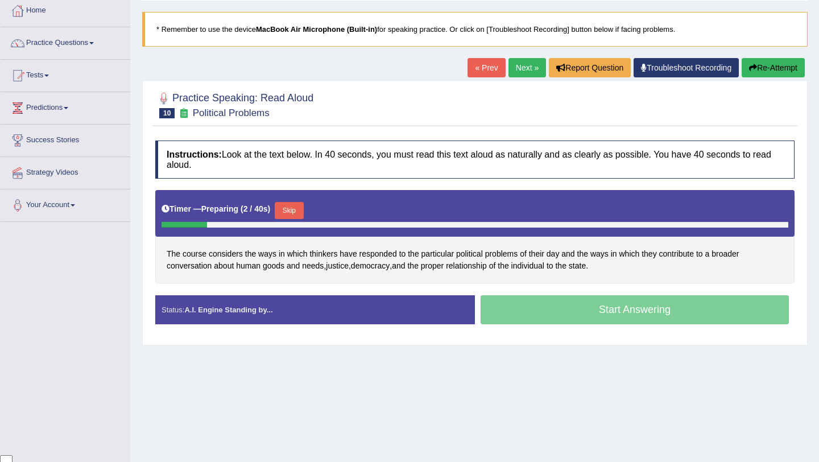
click at [300, 209] on button "Skip" at bounding box center [289, 210] width 28 height 17
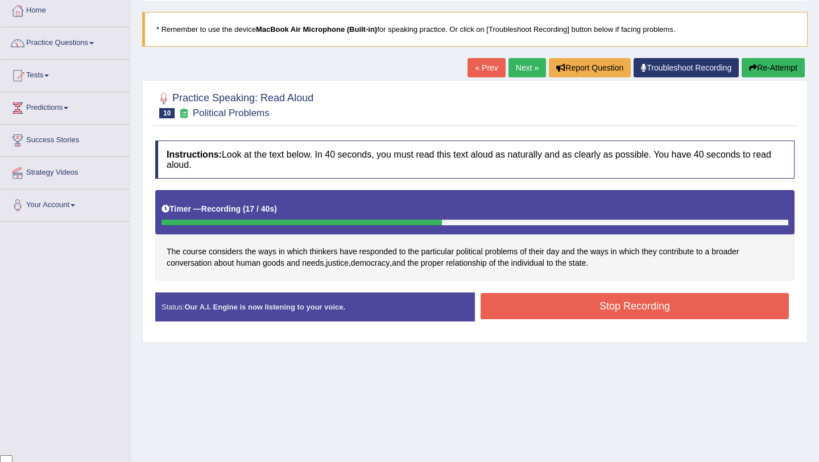
click at [568, 316] on button "Stop Recording" at bounding box center [635, 306] width 308 height 26
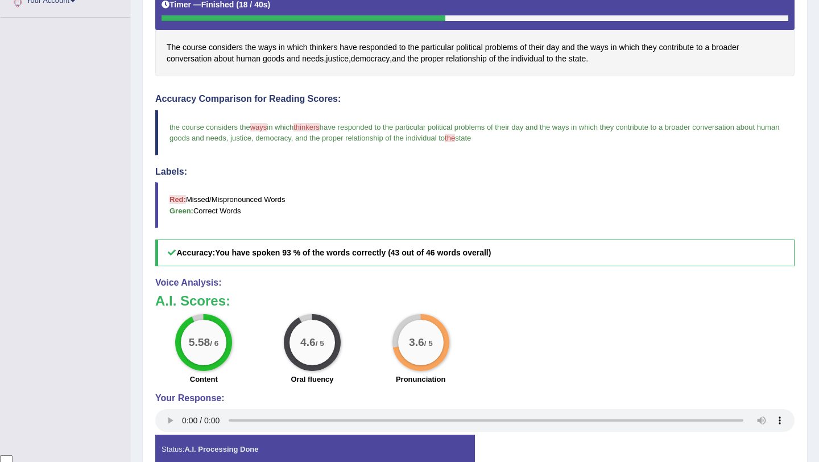
scroll to position [0, 0]
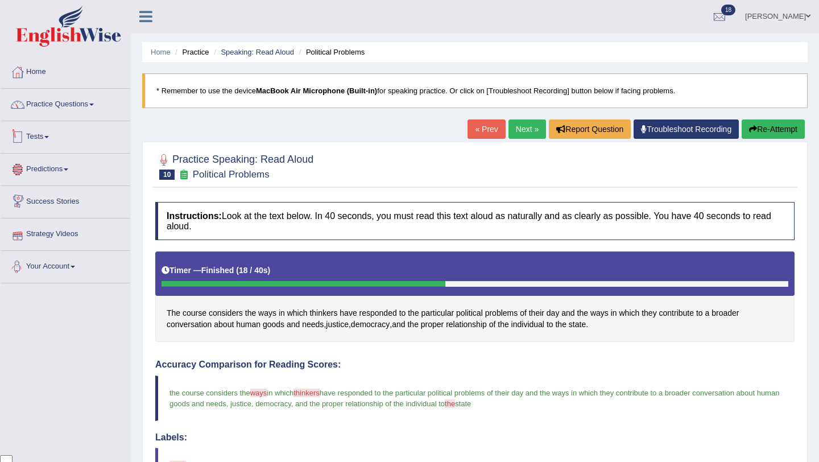
click at [82, 111] on link "Practice Questions" at bounding box center [66, 103] width 130 height 28
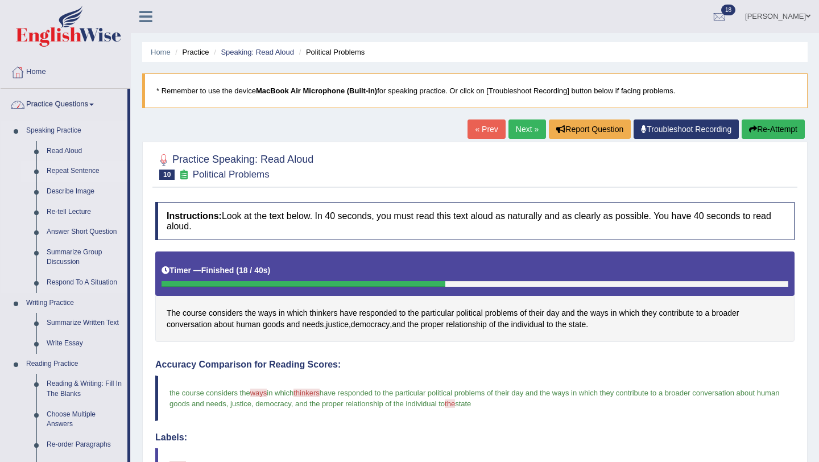
click at [84, 171] on link "Repeat Sentence" at bounding box center [85, 171] width 86 height 20
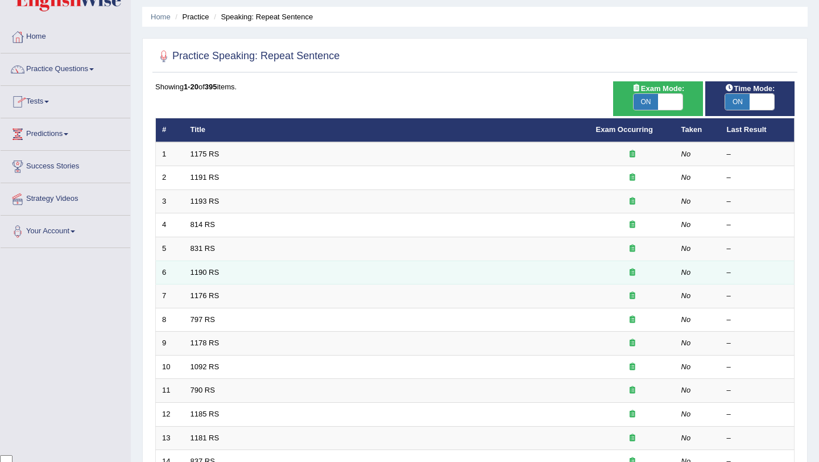
scroll to position [24, 0]
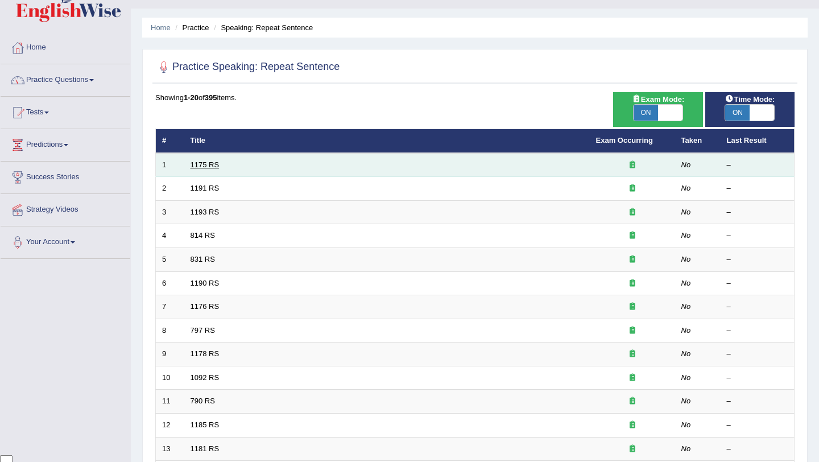
click at [214, 165] on link "1175 RS" at bounding box center [205, 164] width 29 height 9
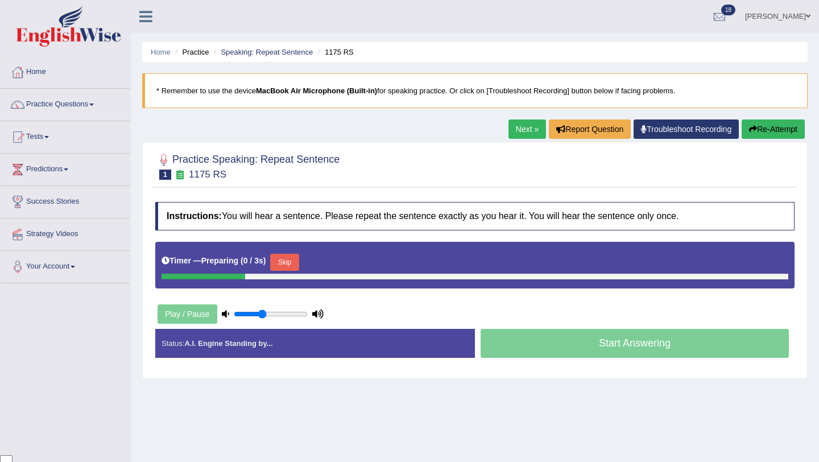
scroll to position [92, 0]
click at [288, 261] on button "Skip" at bounding box center [284, 262] width 28 height 17
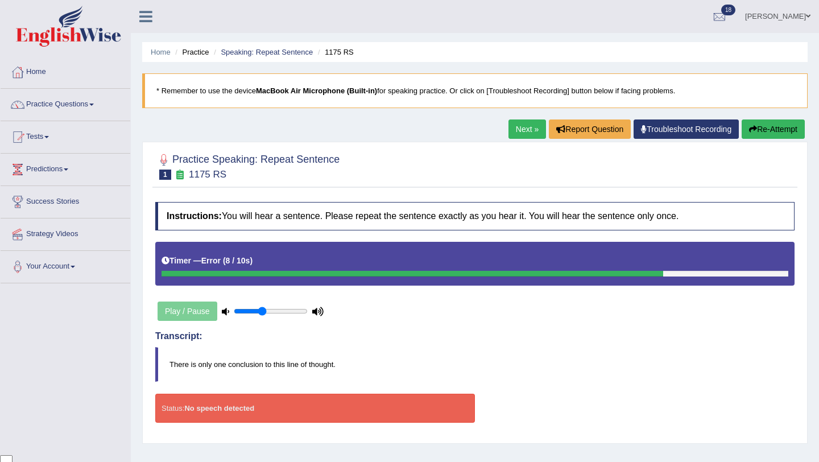
click at [761, 137] on button "Re-Attempt" at bounding box center [773, 128] width 63 height 19
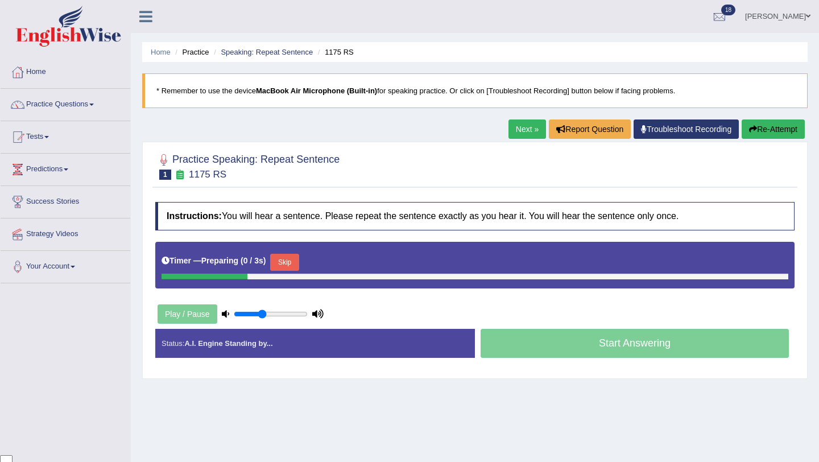
scroll to position [92, 0]
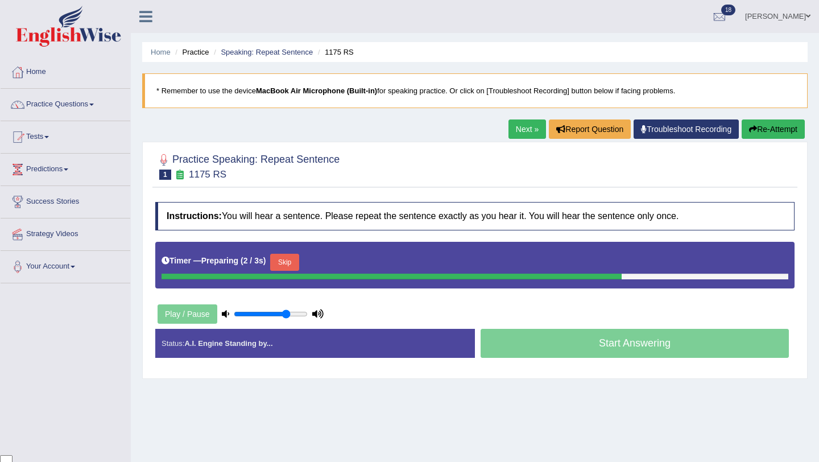
type input "0.75"
click at [287, 315] on input "range" at bounding box center [271, 313] width 74 height 9
click at [331, 265] on button "Skip" at bounding box center [334, 262] width 28 height 17
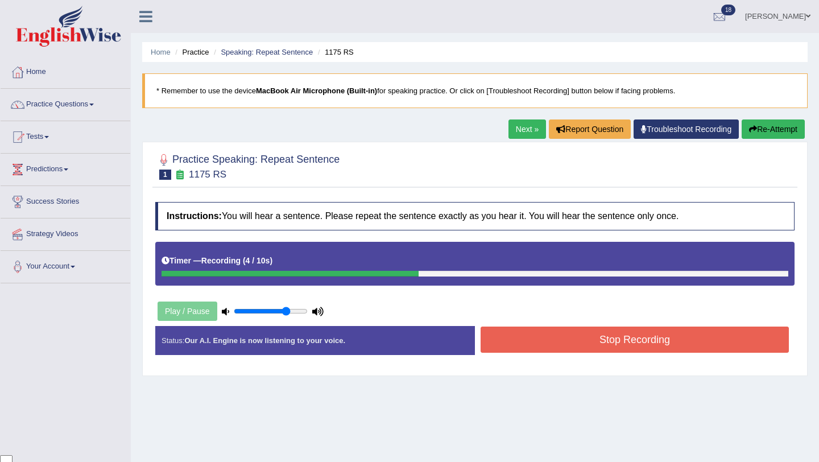
click at [575, 343] on button "Stop Recording" at bounding box center [635, 339] width 308 height 26
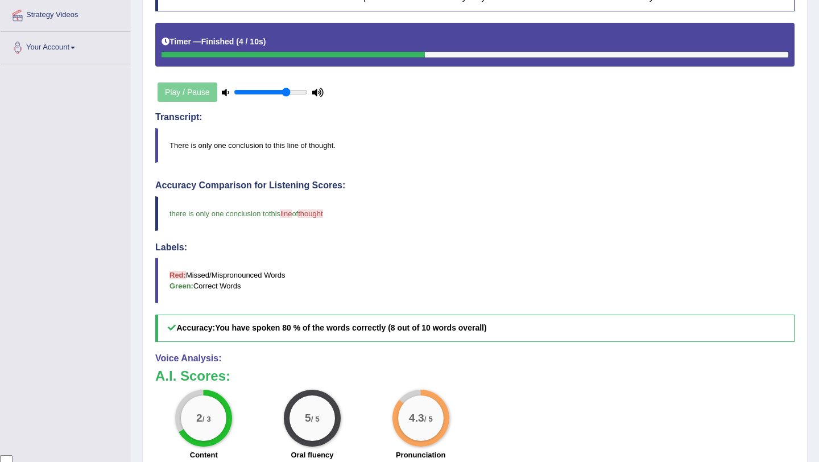
scroll to position [0, 0]
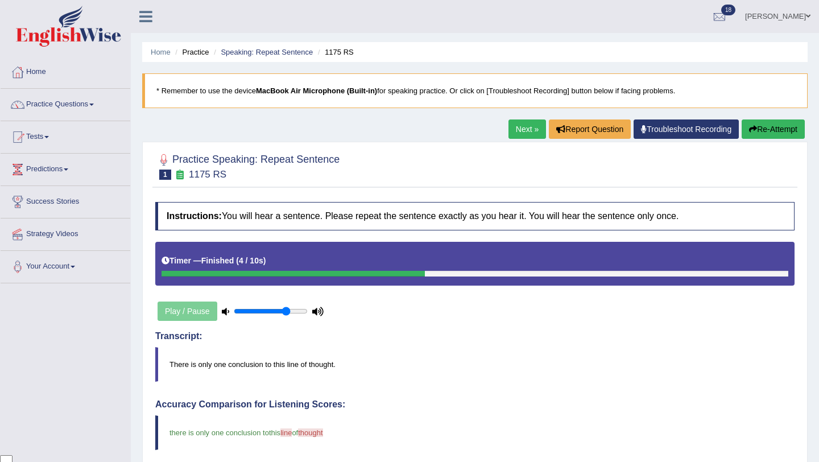
click at [520, 130] on link "Next »" at bounding box center [528, 128] width 38 height 19
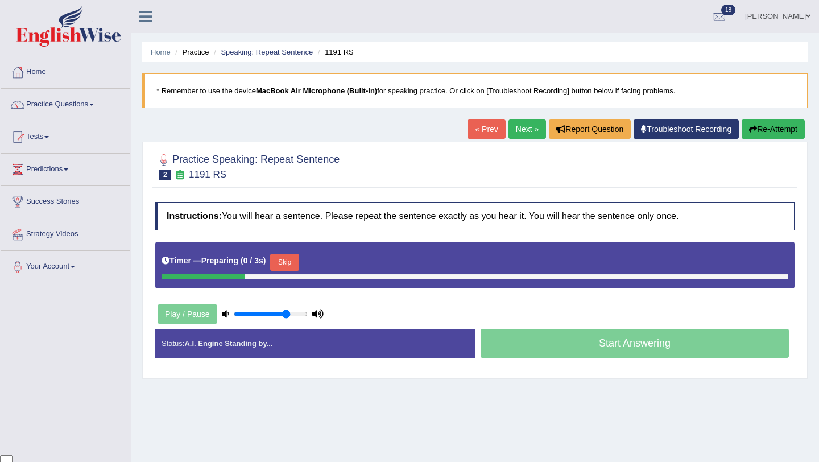
scroll to position [92, 0]
click at [282, 263] on button "Skip" at bounding box center [284, 262] width 28 height 17
click at [330, 260] on button "Skip" at bounding box center [334, 262] width 28 height 17
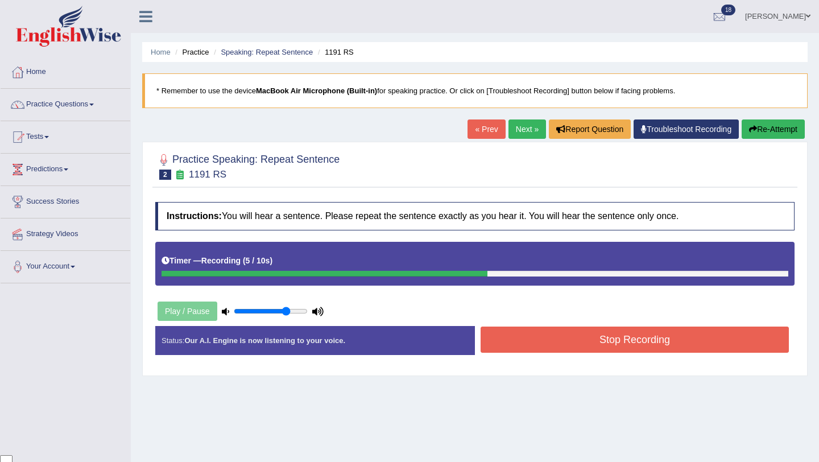
click at [598, 349] on button "Stop Recording" at bounding box center [635, 339] width 308 height 26
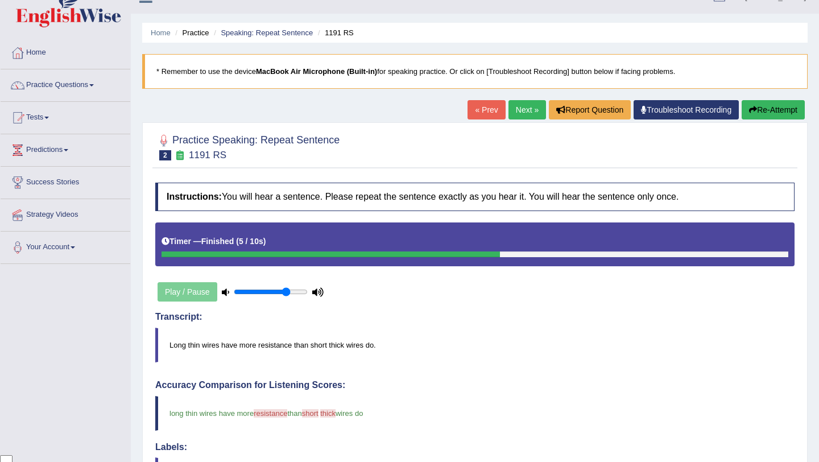
scroll to position [0, 0]
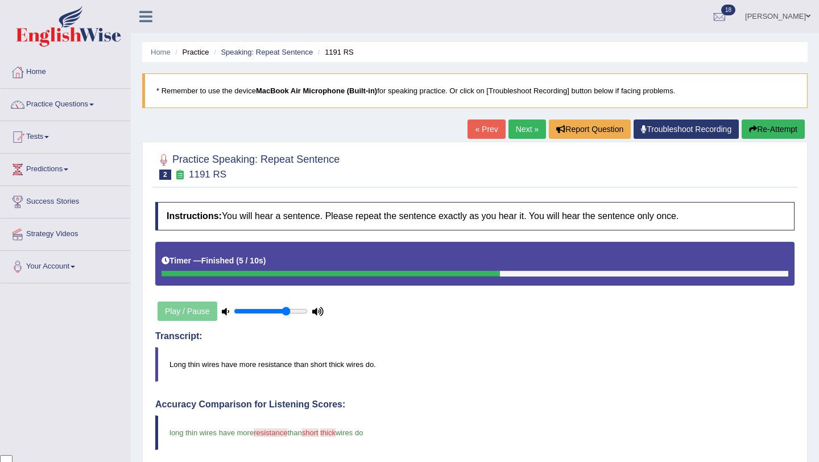
click at [518, 132] on link "Next »" at bounding box center [528, 128] width 38 height 19
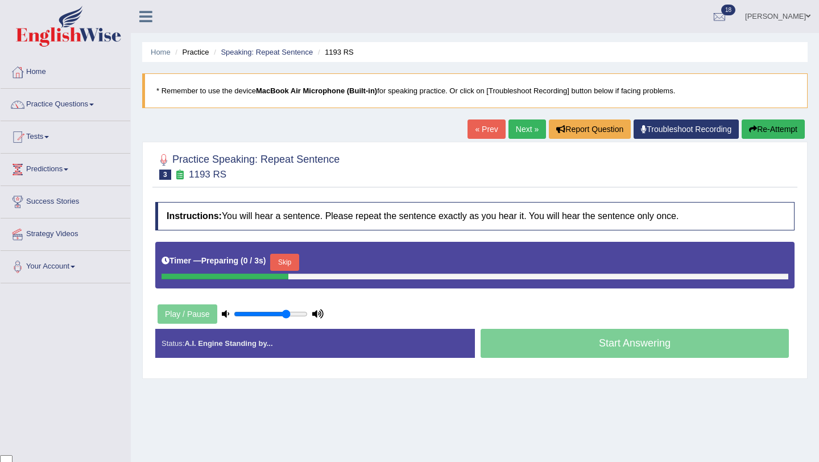
scroll to position [92, 0]
click at [282, 262] on button "Skip" at bounding box center [284, 262] width 28 height 17
click at [329, 265] on button "Skip" at bounding box center [334, 262] width 28 height 17
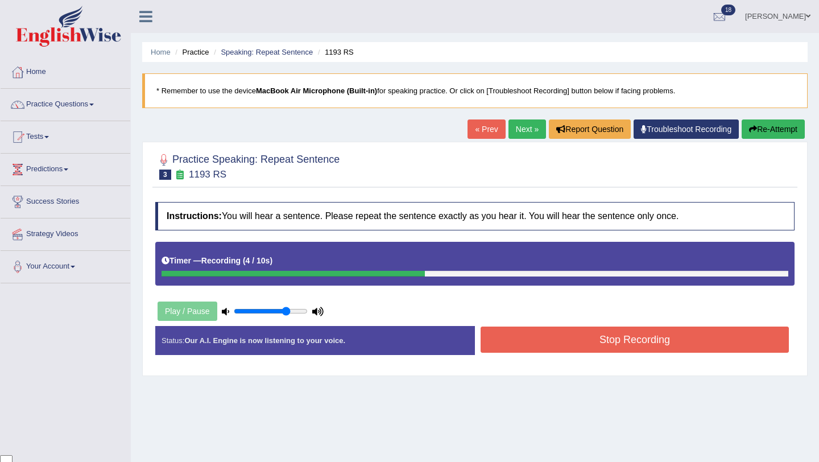
click at [589, 338] on button "Stop Recording" at bounding box center [635, 339] width 308 height 26
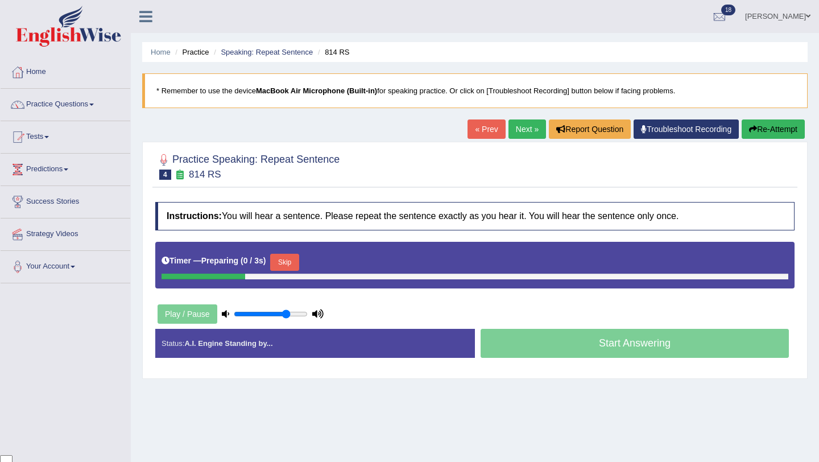
scroll to position [92, 0]
click at [297, 264] on button "Skip" at bounding box center [284, 262] width 28 height 17
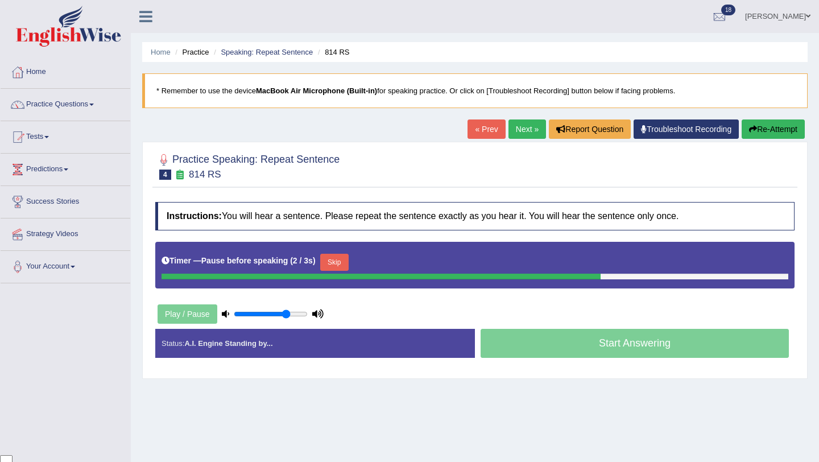
click at [347, 265] on button "Skip" at bounding box center [334, 262] width 28 height 17
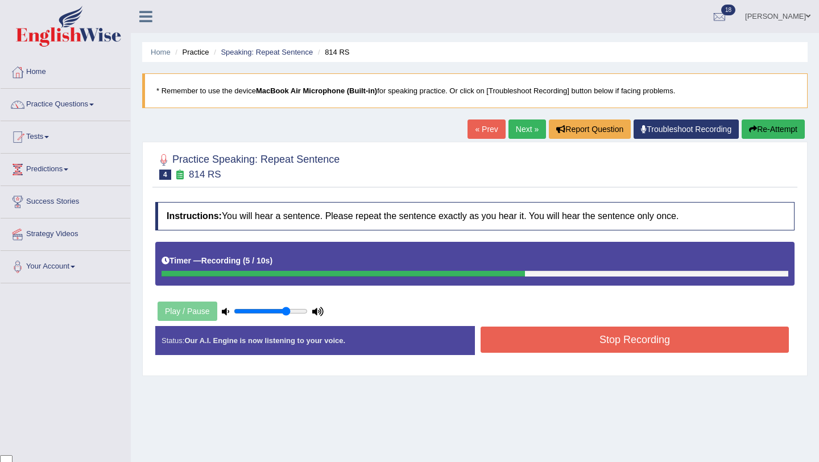
click at [553, 336] on button "Stop Recording" at bounding box center [635, 339] width 308 height 26
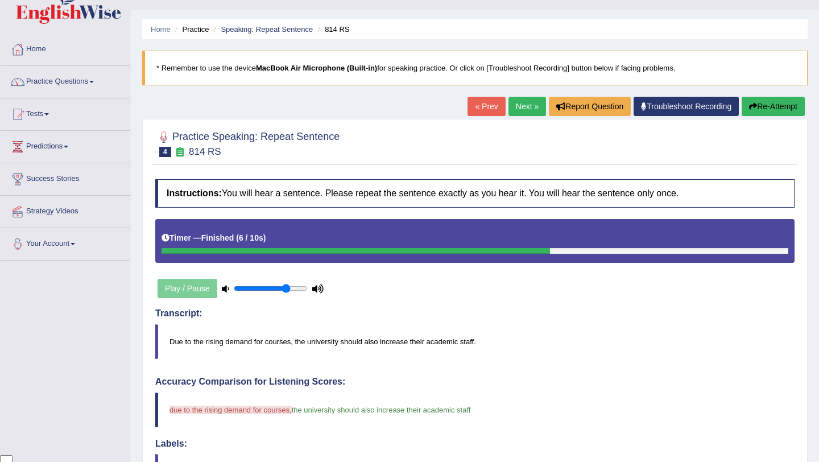
scroll to position [0, 0]
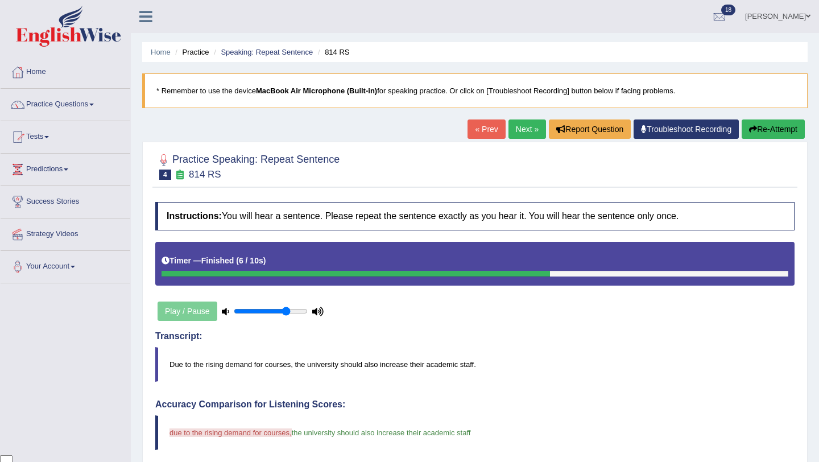
click at [774, 133] on button "Re-Attempt" at bounding box center [773, 128] width 63 height 19
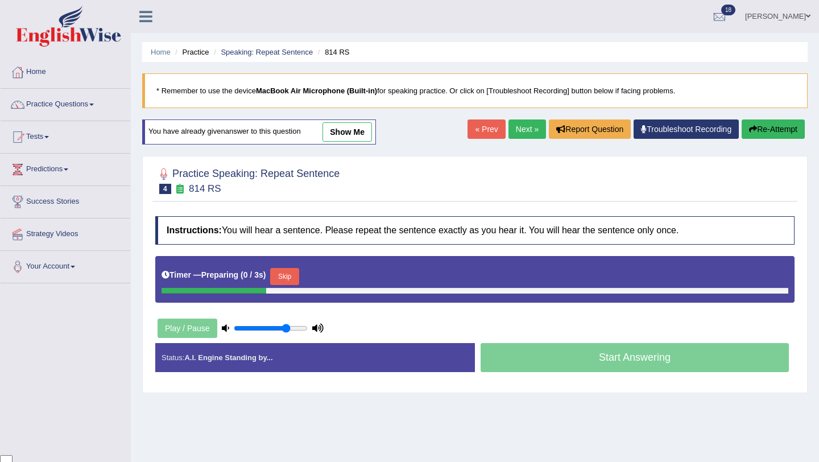
scroll to position [92, 0]
click at [297, 276] on button "Skip" at bounding box center [284, 276] width 28 height 17
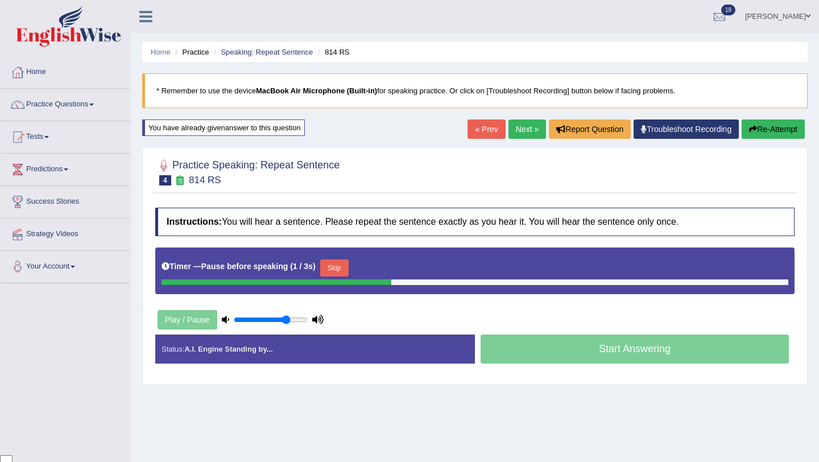
click at [335, 264] on button "Skip" at bounding box center [334, 267] width 28 height 17
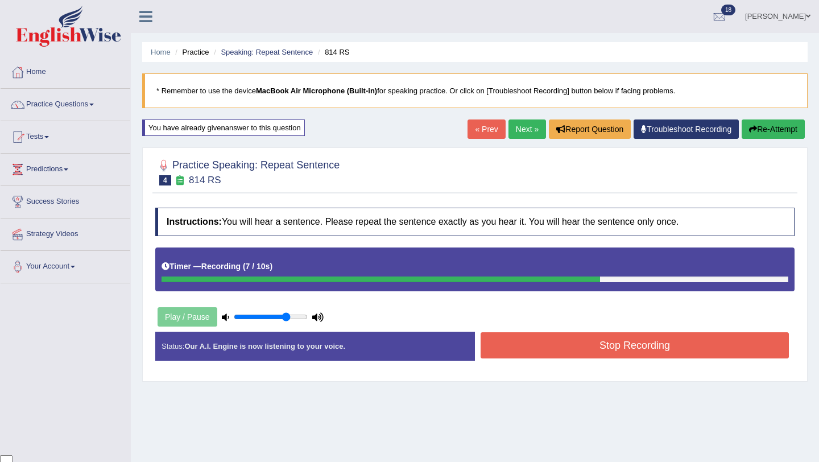
click at [559, 339] on button "Stop Recording" at bounding box center [635, 345] width 308 height 26
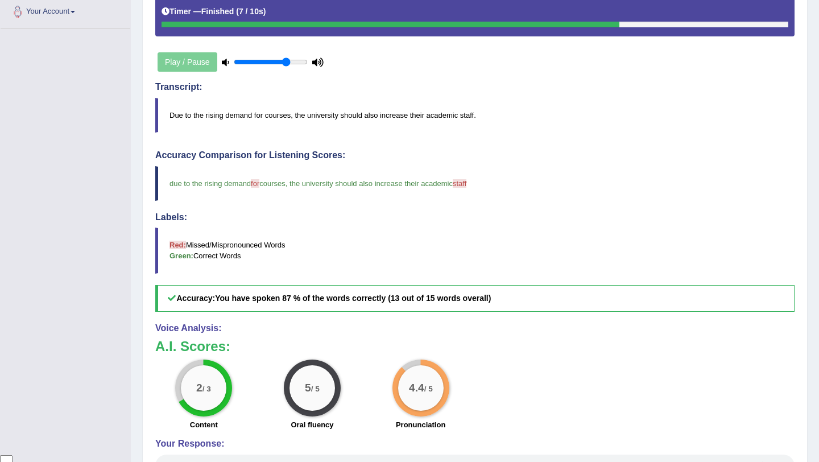
scroll to position [0, 0]
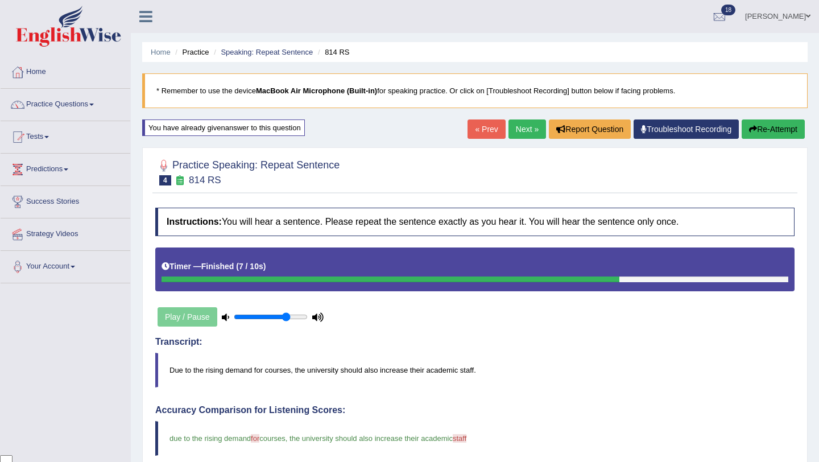
click at [530, 122] on link "Next »" at bounding box center [528, 128] width 38 height 19
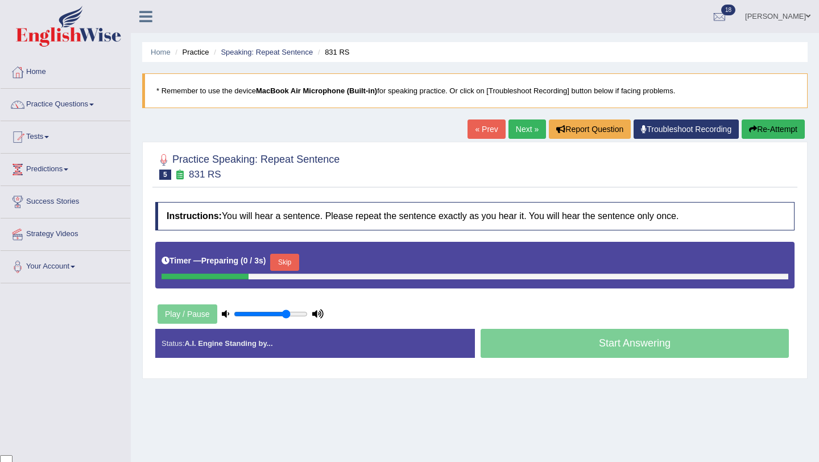
scroll to position [92, 0]
click at [279, 262] on button "Skip" at bounding box center [284, 262] width 28 height 17
click at [333, 261] on button "Skip" at bounding box center [334, 262] width 28 height 17
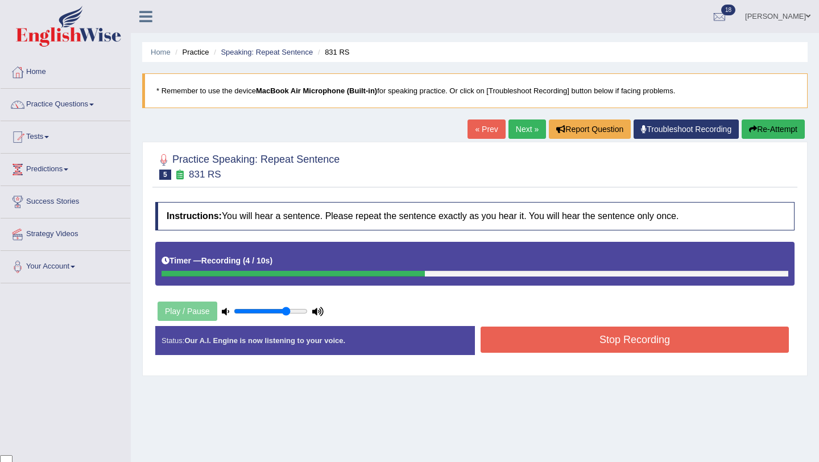
click at [606, 345] on button "Stop Recording" at bounding box center [635, 339] width 308 height 26
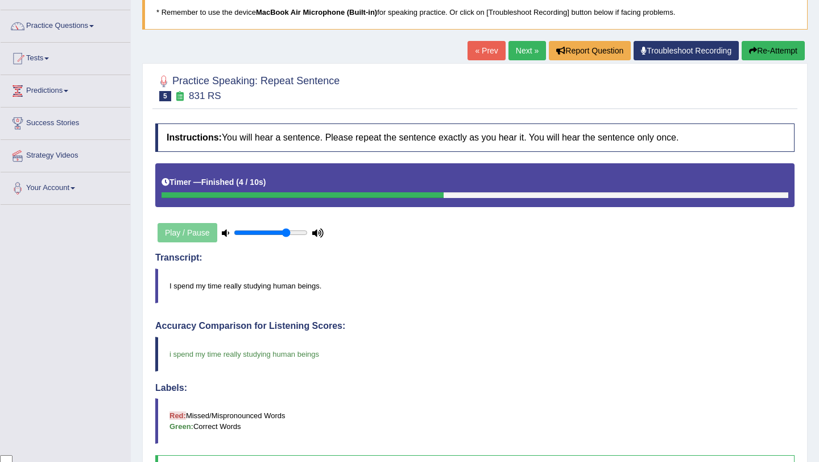
scroll to position [39, 0]
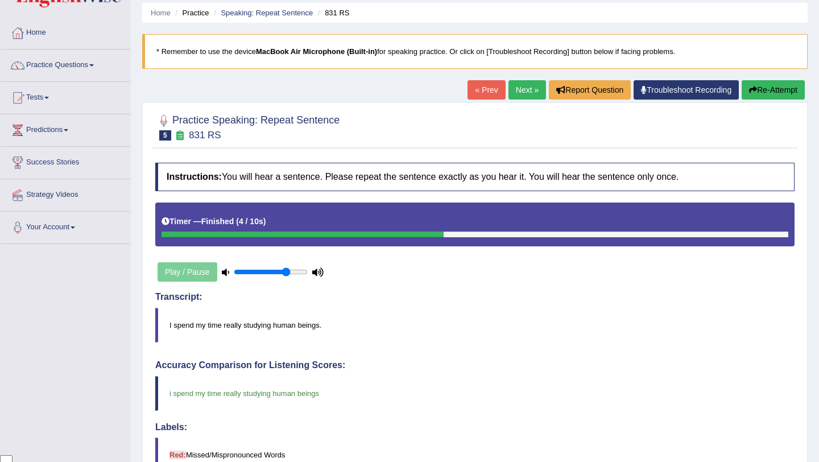
click at [520, 81] on link "Next »" at bounding box center [528, 89] width 38 height 19
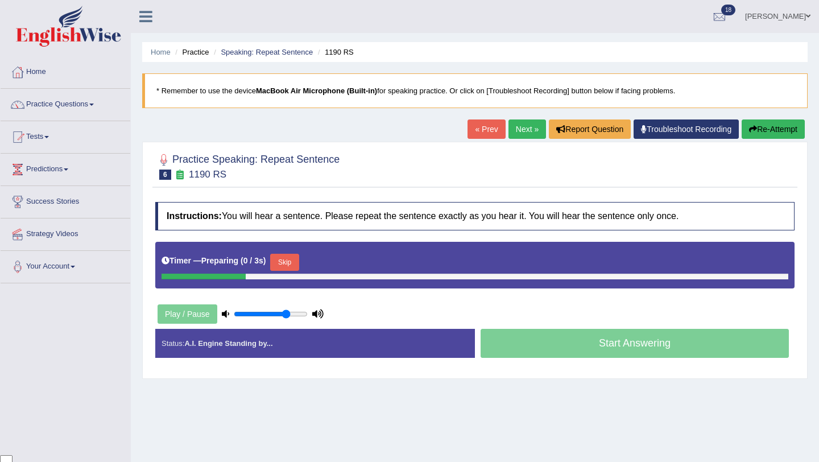
scroll to position [92, 0]
click at [289, 262] on button "Skip" at bounding box center [284, 262] width 28 height 17
click at [334, 264] on button "Skip" at bounding box center [334, 262] width 28 height 17
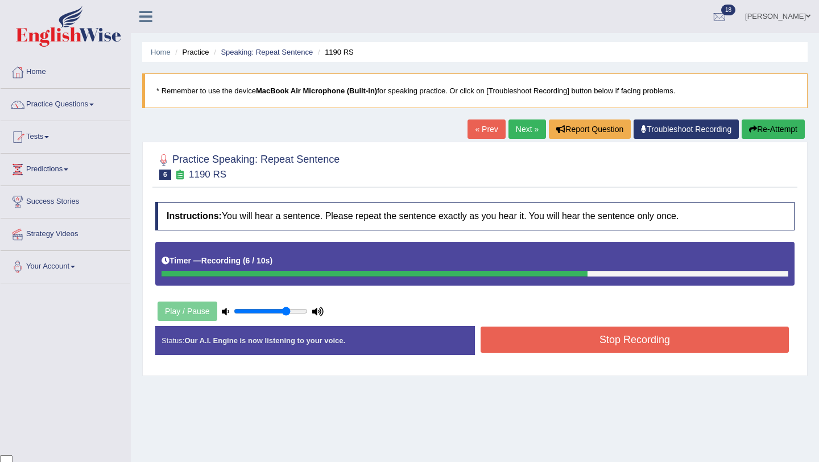
click at [630, 337] on button "Stop Recording" at bounding box center [635, 339] width 308 height 26
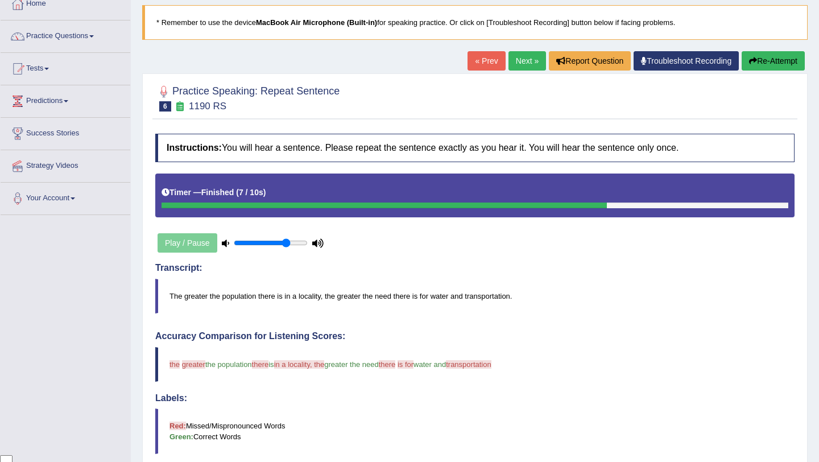
scroll to position [63, 0]
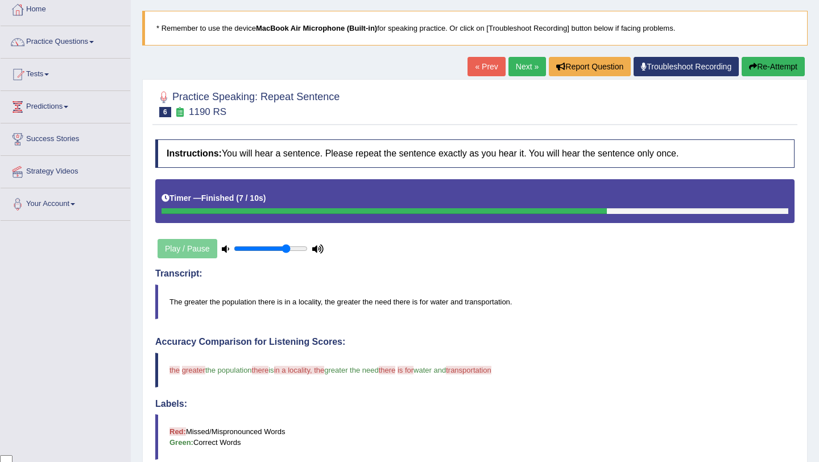
click at [771, 58] on button "Re-Attempt" at bounding box center [773, 66] width 63 height 19
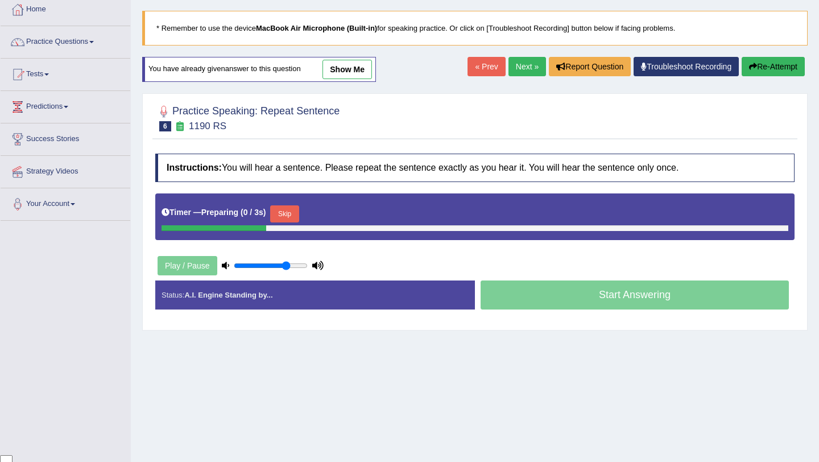
scroll to position [92, 0]
click at [299, 210] on button "Skip" at bounding box center [284, 213] width 28 height 17
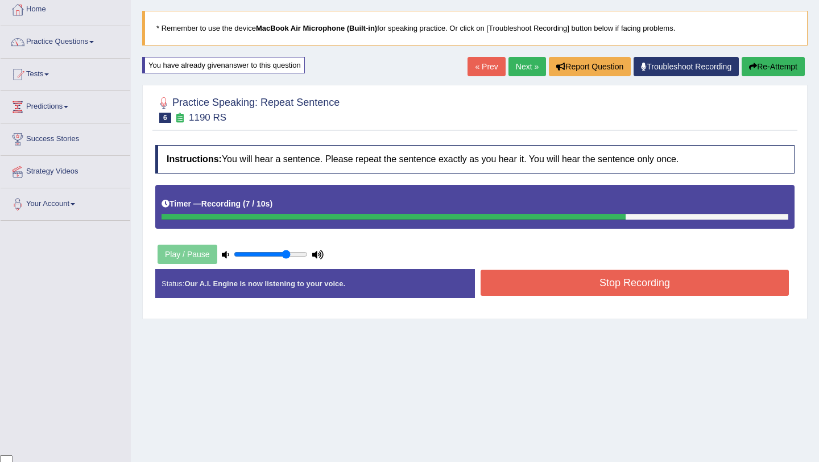
click at [589, 279] on button "Stop Recording" at bounding box center [635, 283] width 308 height 26
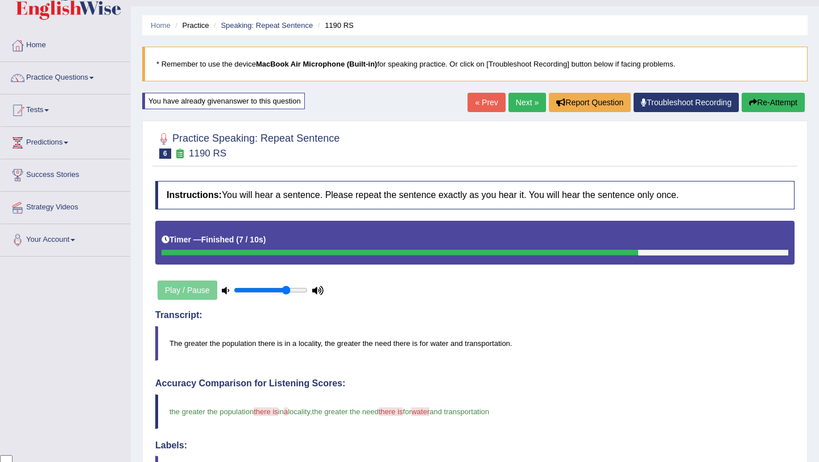
scroll to position [20, 0]
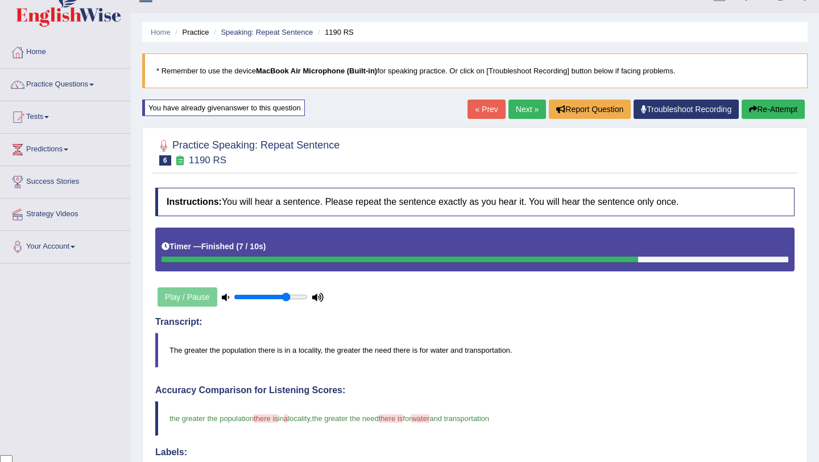
click at [765, 117] on button "Re-Attempt" at bounding box center [773, 109] width 63 height 19
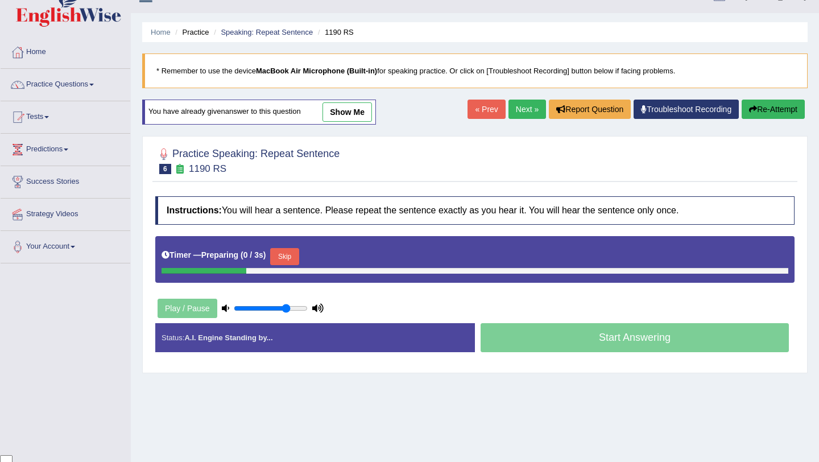
scroll to position [92, 0]
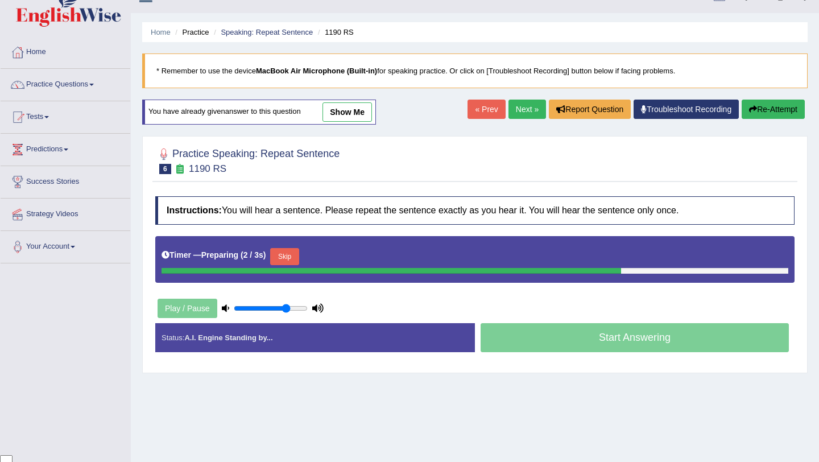
click at [285, 262] on button "Skip" at bounding box center [284, 256] width 28 height 17
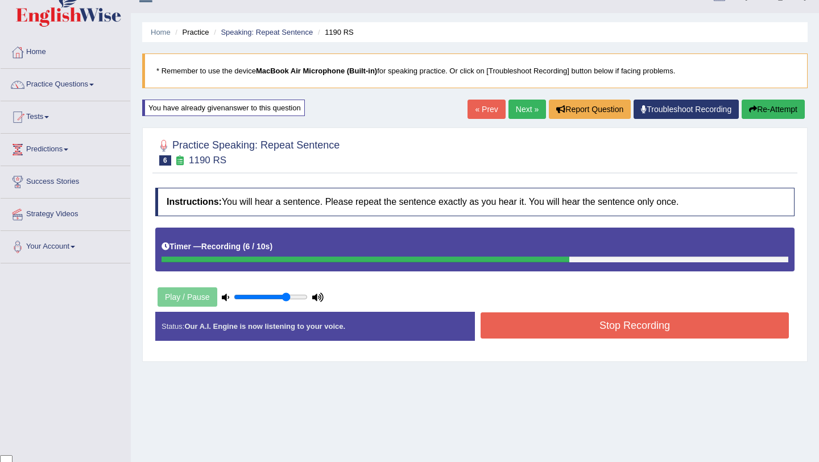
click at [569, 325] on button "Stop Recording" at bounding box center [635, 325] width 308 height 26
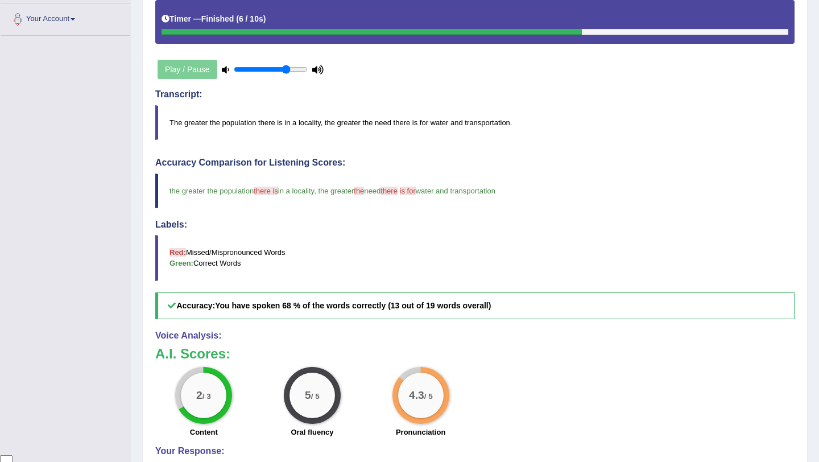
scroll to position [0, 0]
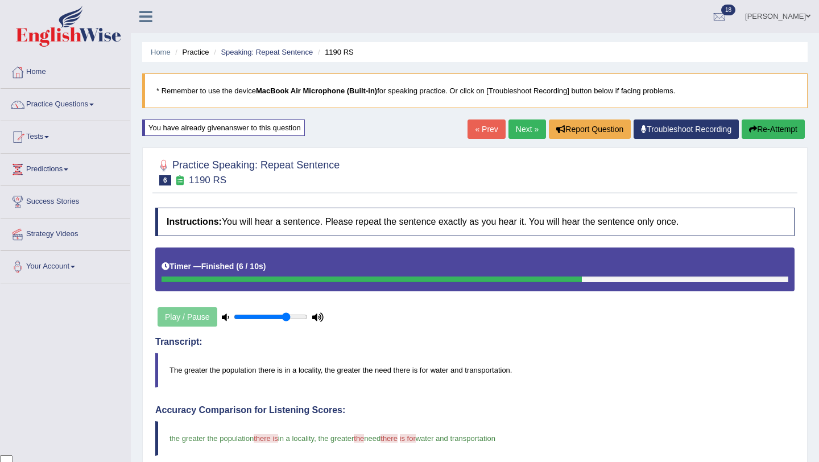
click at [789, 123] on button "Re-Attempt" at bounding box center [773, 128] width 63 height 19
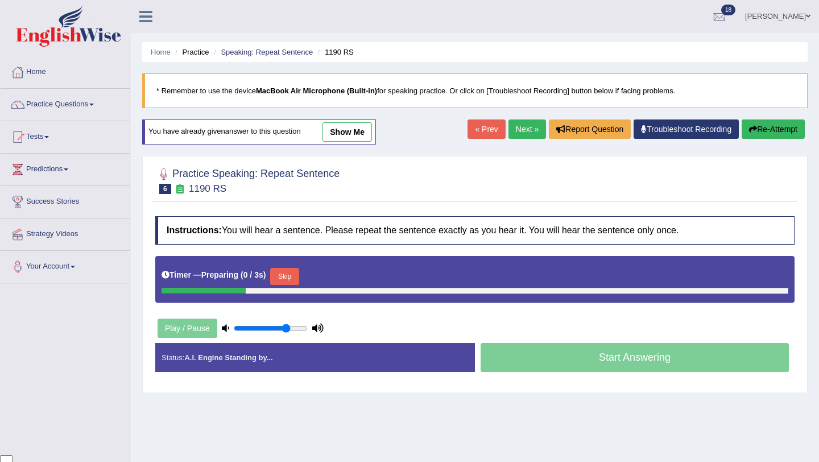
scroll to position [92, 0]
click at [295, 278] on button "Skip" at bounding box center [284, 276] width 28 height 17
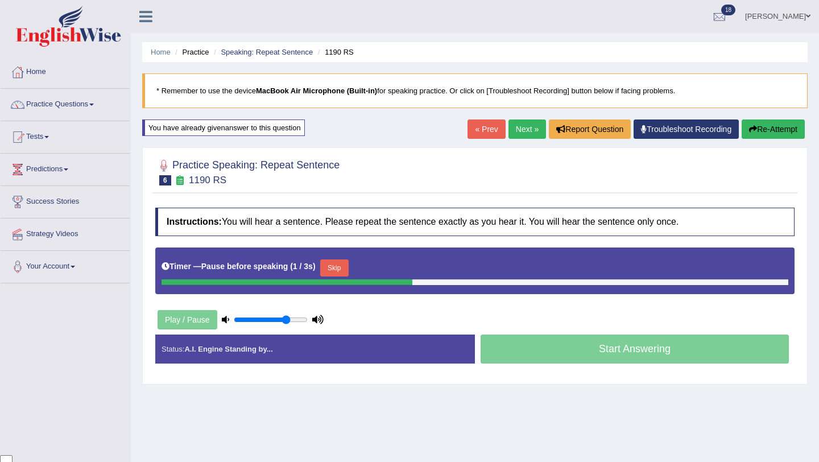
click at [338, 267] on button "Skip" at bounding box center [334, 267] width 28 height 17
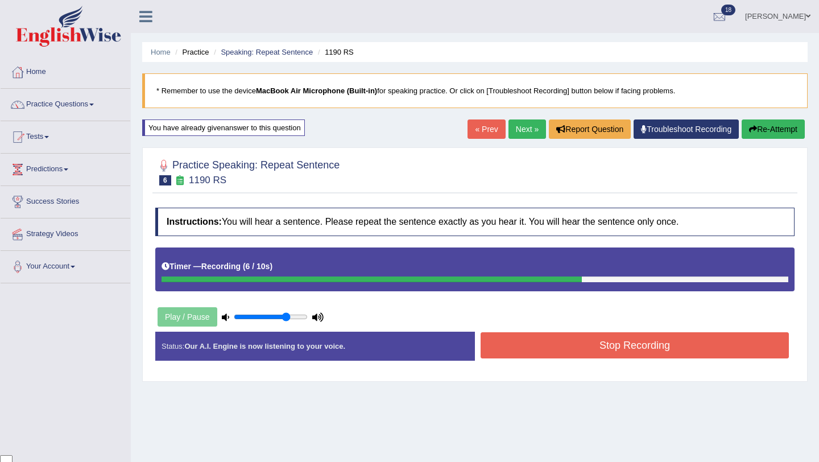
click at [578, 361] on div "Stop Recording" at bounding box center [635, 346] width 320 height 29
click at [579, 345] on button "Stop Recording" at bounding box center [635, 345] width 308 height 26
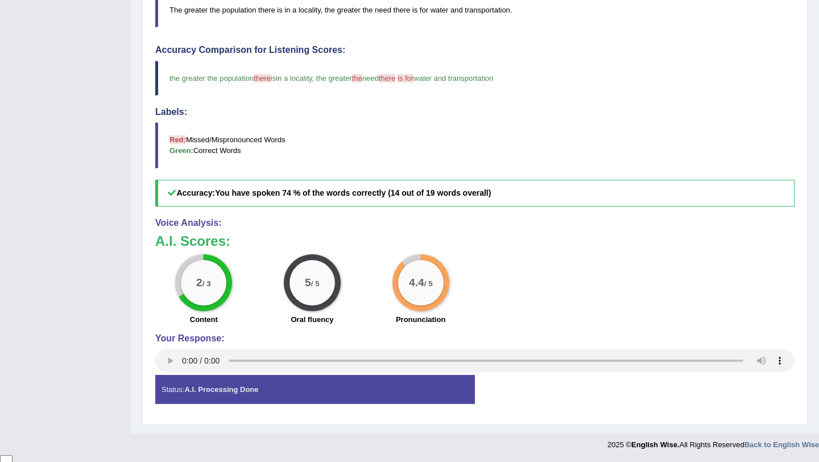
scroll to position [0, 0]
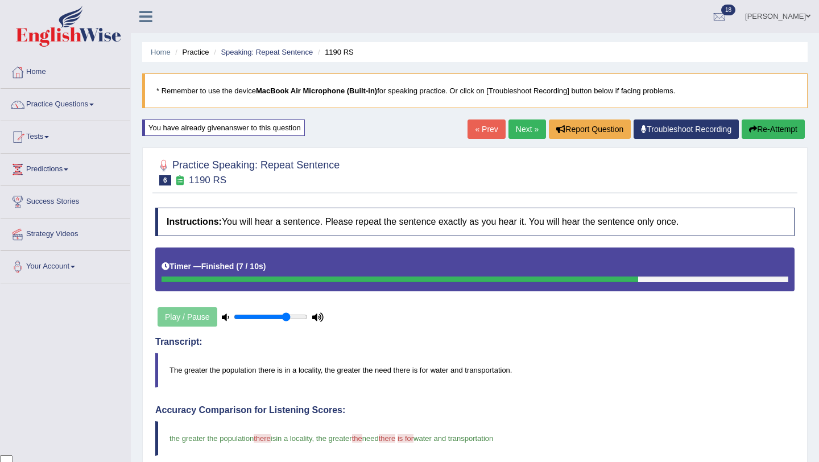
click at [520, 129] on link "Next »" at bounding box center [528, 128] width 38 height 19
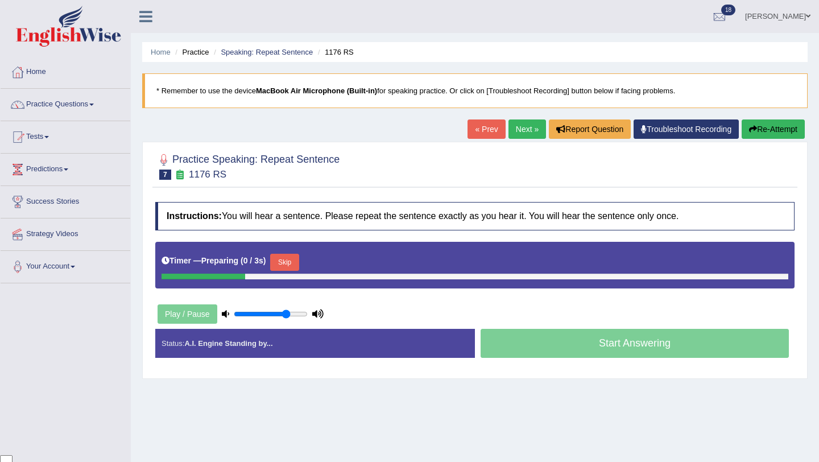
scroll to position [92, 0]
click at [285, 261] on button "Skip" at bounding box center [284, 262] width 28 height 17
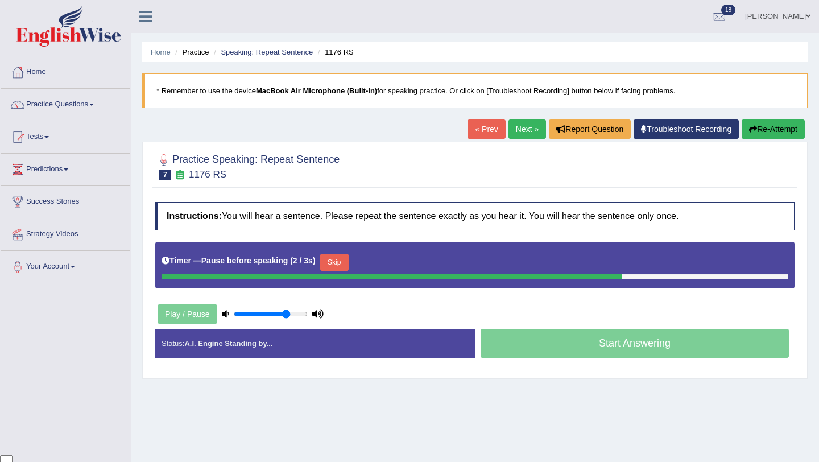
click at [331, 263] on button "Skip" at bounding box center [334, 262] width 28 height 17
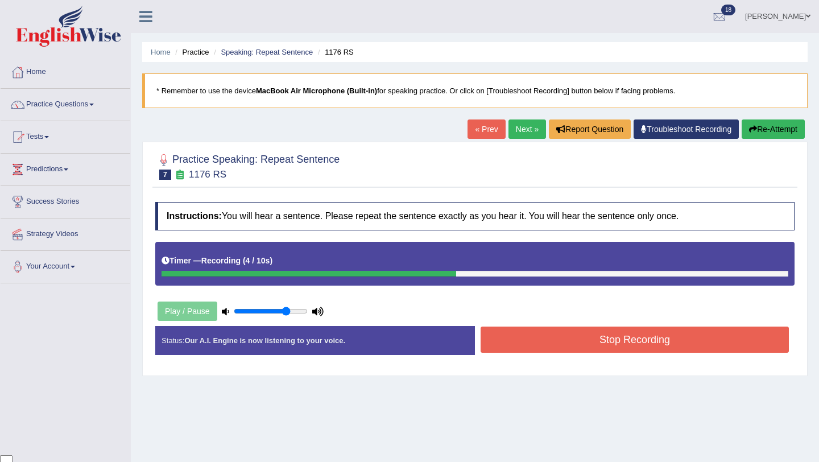
click at [600, 339] on button "Stop Recording" at bounding box center [635, 339] width 308 height 26
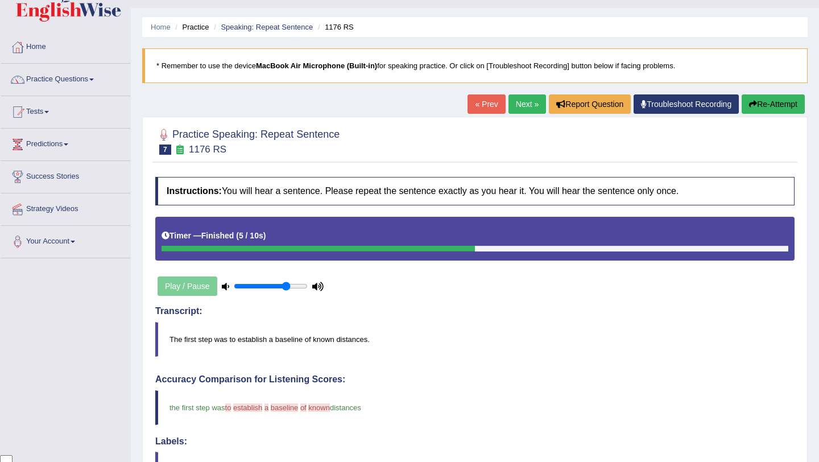
scroll to position [0, 0]
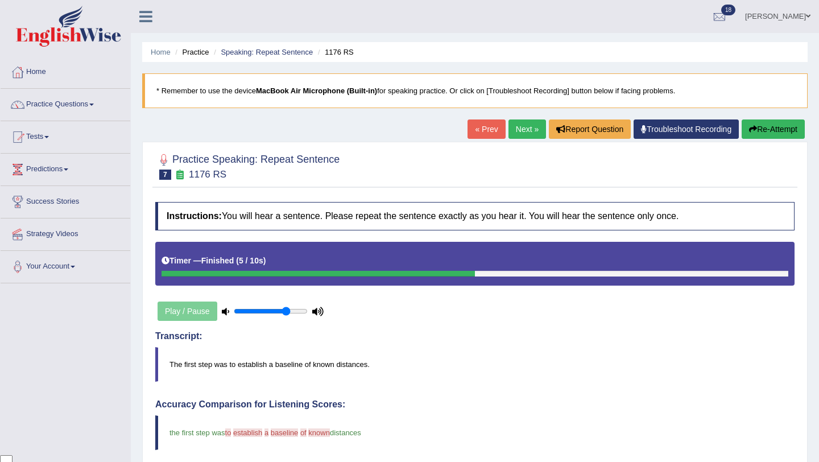
click at [778, 126] on button "Re-Attempt" at bounding box center [773, 128] width 63 height 19
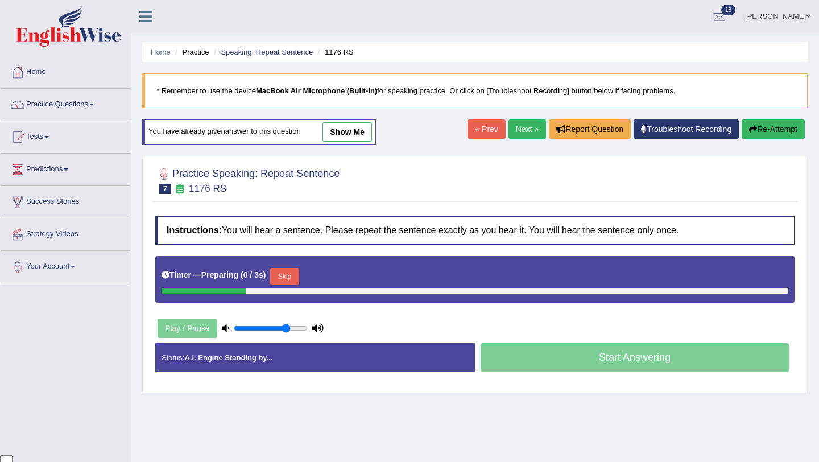
scroll to position [92, 0]
click at [299, 274] on button "Skip" at bounding box center [284, 276] width 28 height 17
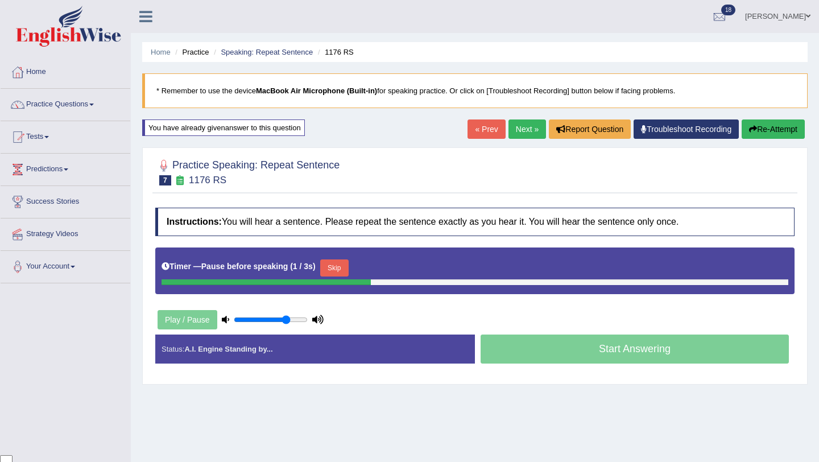
click at [356, 268] on div "Timer — Pause before speaking ( 1 / 3s ) Skip" at bounding box center [475, 268] width 627 height 23
click at [338, 270] on button "Skip" at bounding box center [334, 267] width 28 height 17
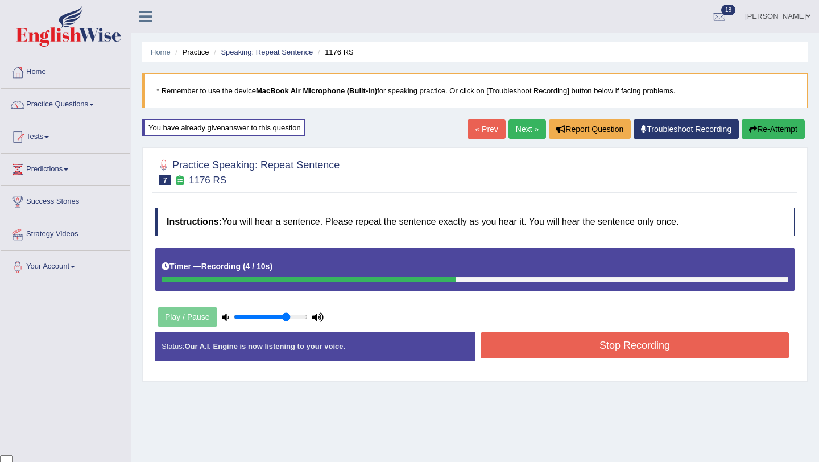
click at [581, 349] on button "Stop Recording" at bounding box center [635, 345] width 308 height 26
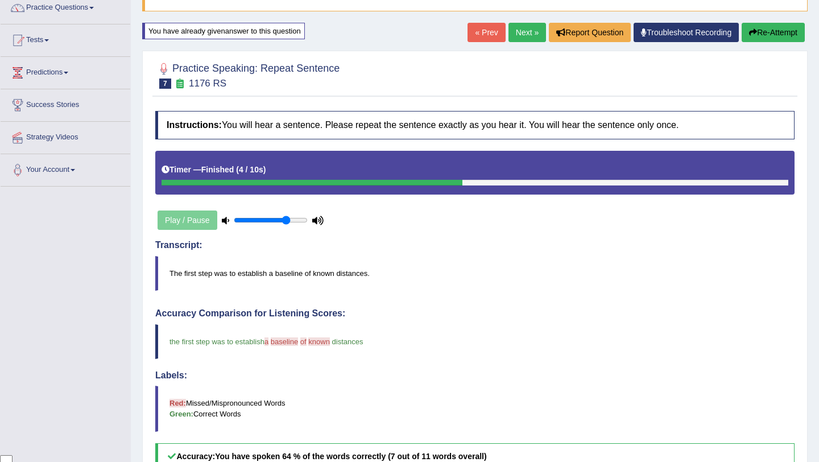
scroll to position [0, 0]
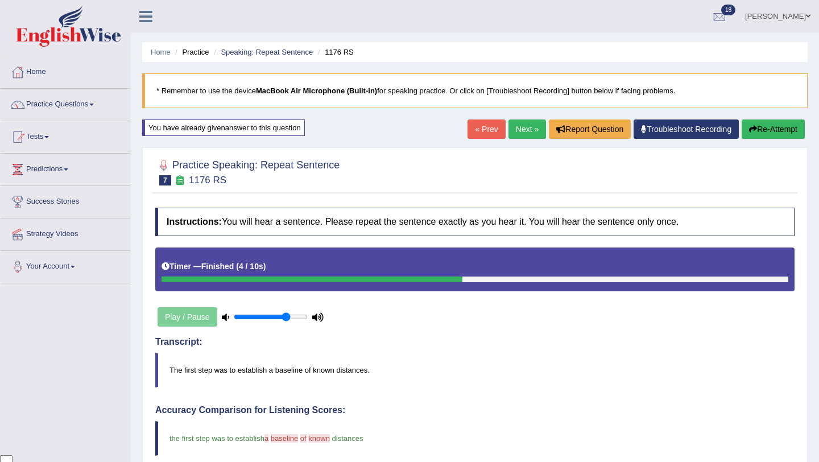
click at [518, 131] on link "Next »" at bounding box center [528, 128] width 38 height 19
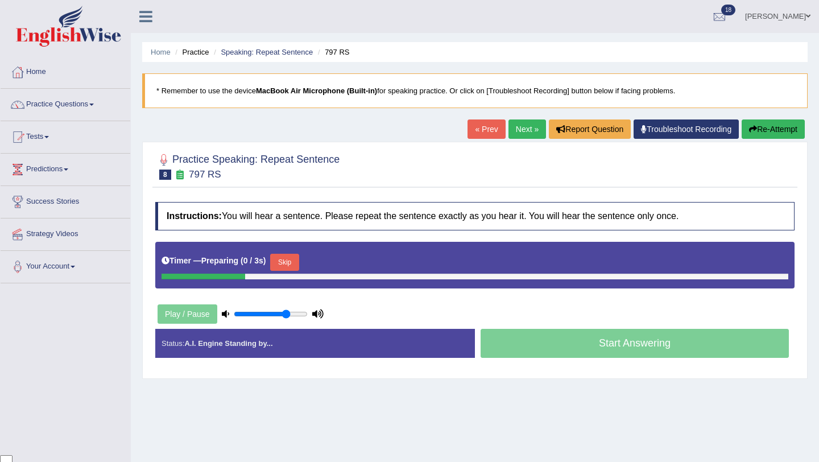
scroll to position [92, 0]
click at [297, 266] on button "Skip" at bounding box center [284, 262] width 28 height 17
click at [349, 262] on button "Skip" at bounding box center [334, 262] width 28 height 17
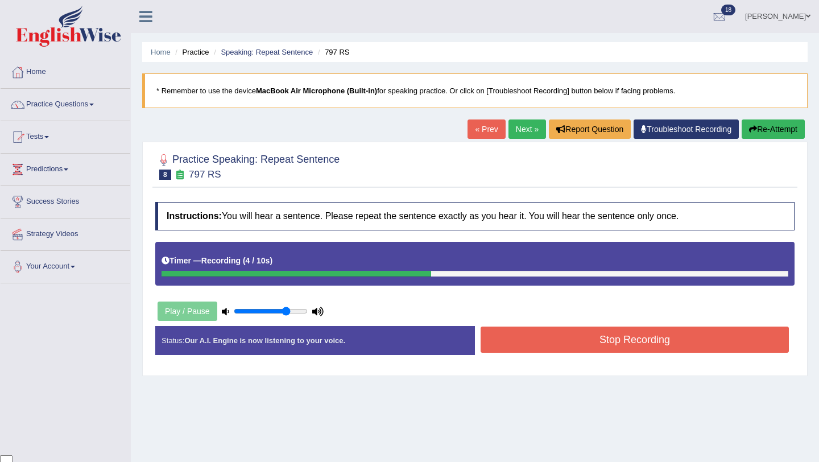
click at [585, 341] on button "Stop Recording" at bounding box center [635, 339] width 308 height 26
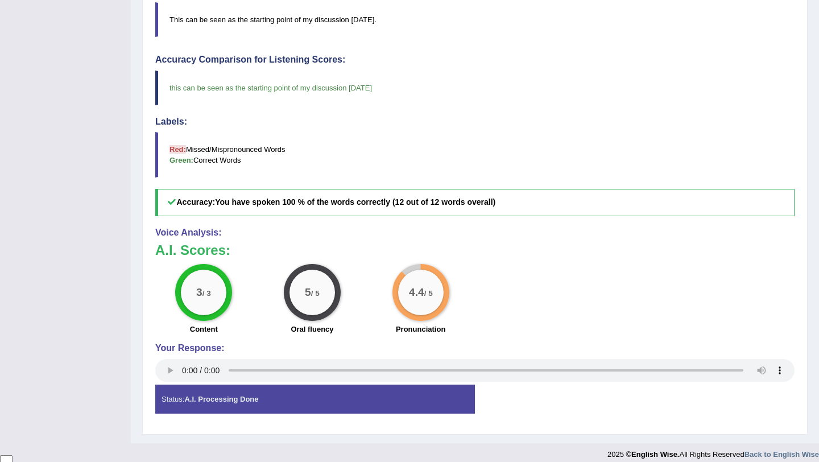
scroll to position [0, 0]
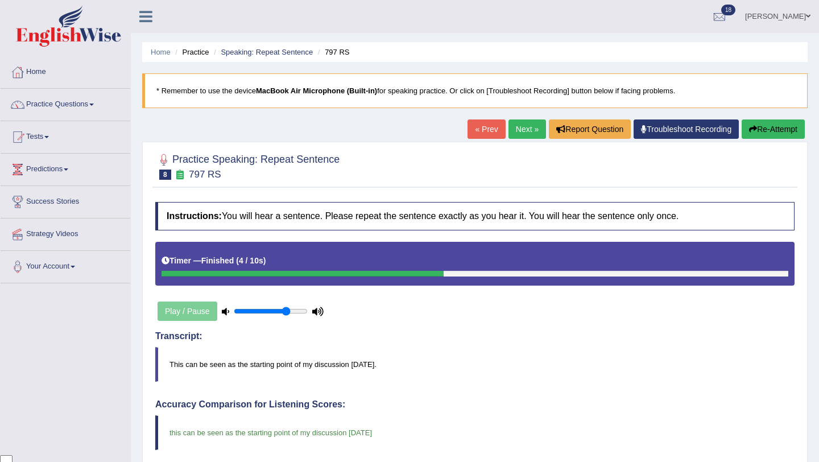
click at [522, 128] on link "Next »" at bounding box center [528, 128] width 38 height 19
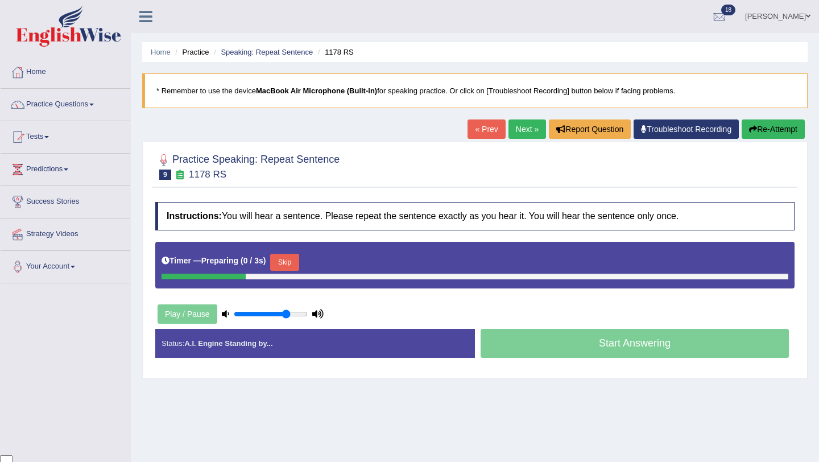
scroll to position [92, 0]
click at [296, 262] on button "Skip" at bounding box center [284, 262] width 28 height 17
click at [337, 256] on button "Skip" at bounding box center [334, 262] width 28 height 17
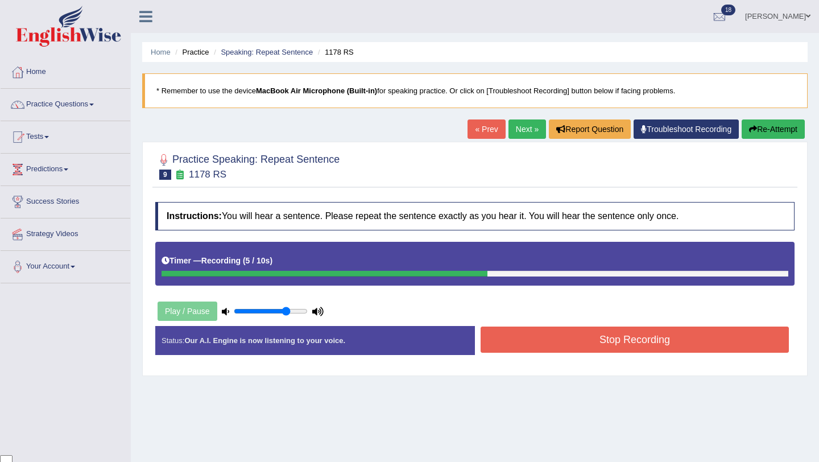
click at [569, 345] on button "Stop Recording" at bounding box center [635, 339] width 308 height 26
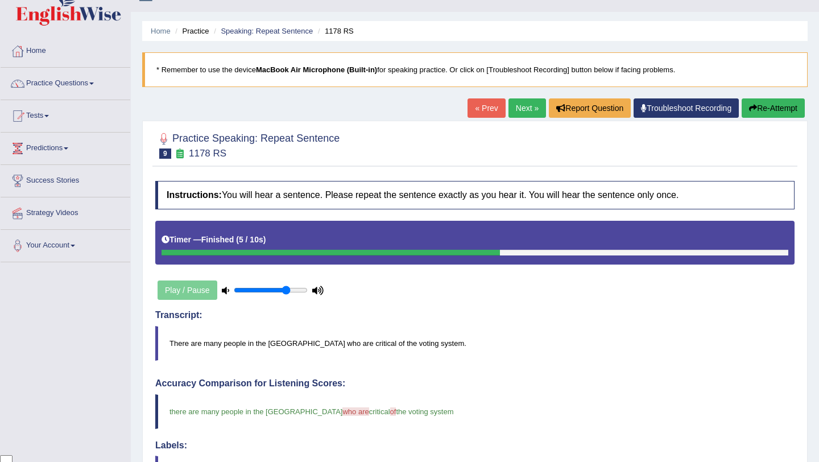
scroll to position [0, 0]
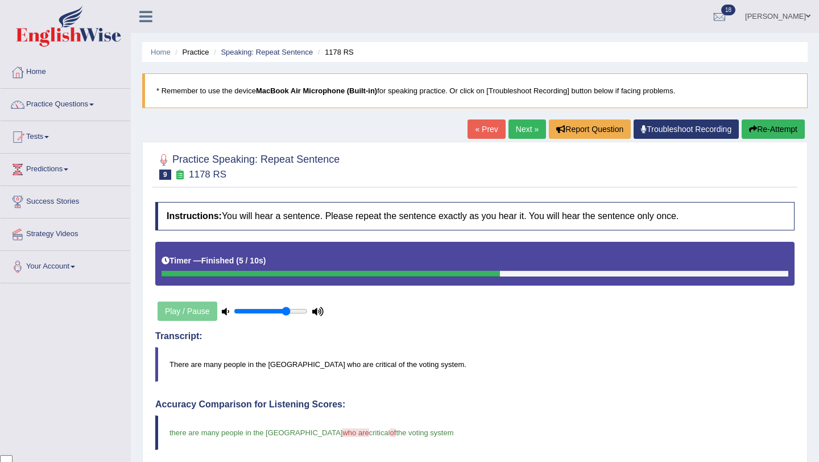
click at [514, 131] on link "Next »" at bounding box center [528, 128] width 38 height 19
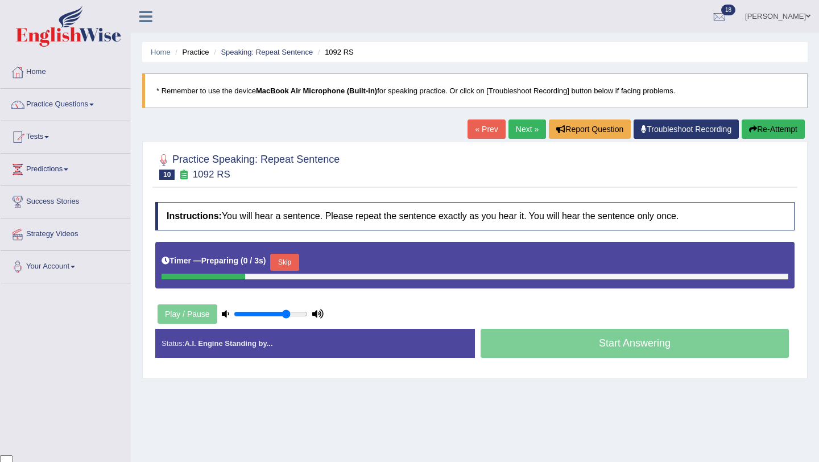
scroll to position [92, 0]
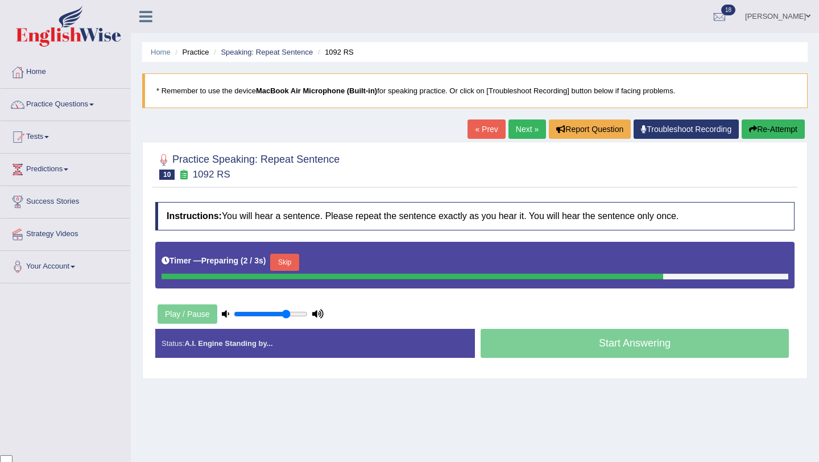
click at [291, 260] on button "Skip" at bounding box center [284, 262] width 28 height 17
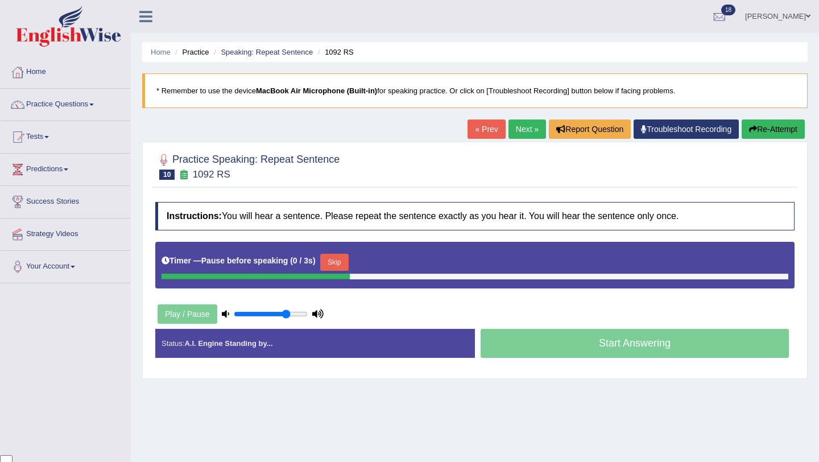
click at [349, 262] on button "Skip" at bounding box center [334, 262] width 28 height 17
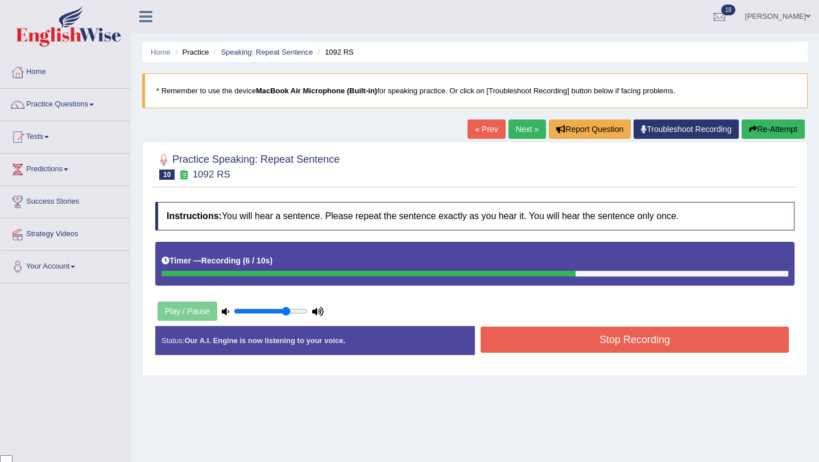
click at [573, 332] on button "Stop Recording" at bounding box center [635, 339] width 308 height 26
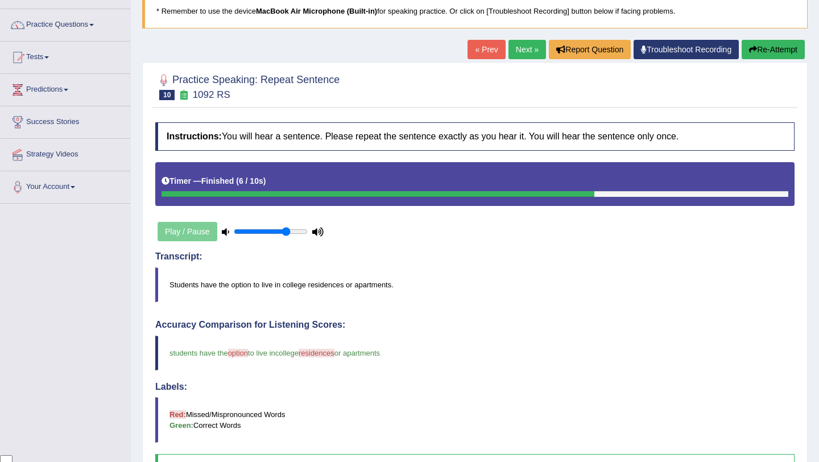
scroll to position [57, 0]
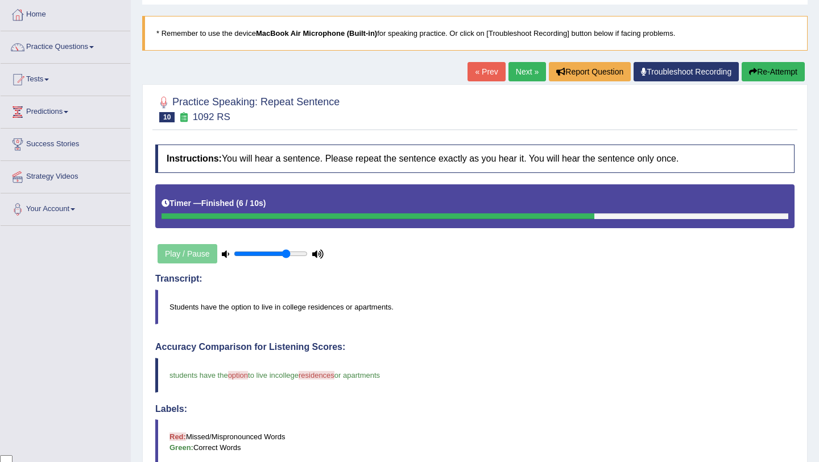
click at [760, 68] on button "Re-Attempt" at bounding box center [773, 71] width 63 height 19
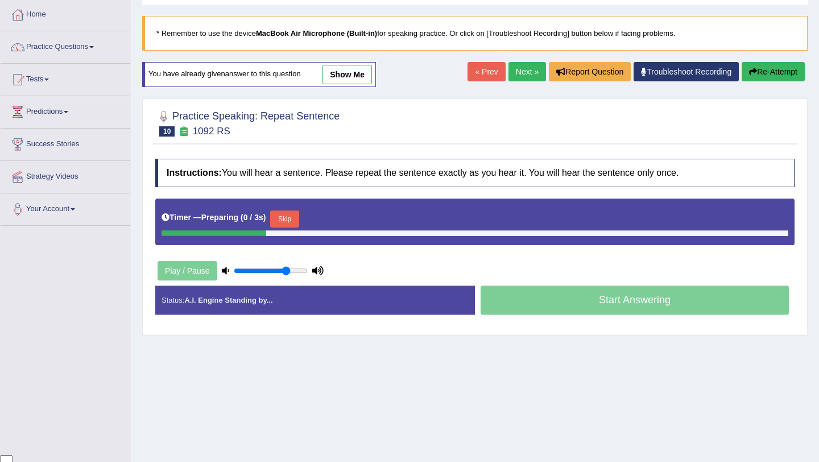
scroll to position [92, 0]
click at [295, 221] on button "Skip" at bounding box center [284, 218] width 28 height 17
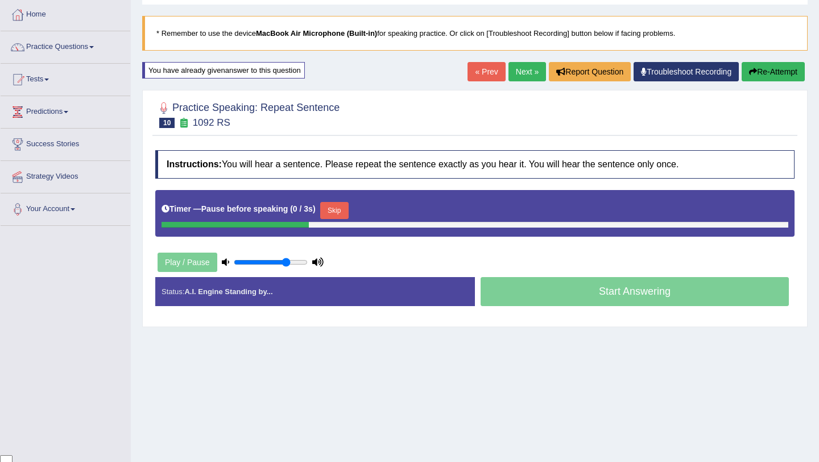
click at [343, 212] on button "Skip" at bounding box center [334, 210] width 28 height 17
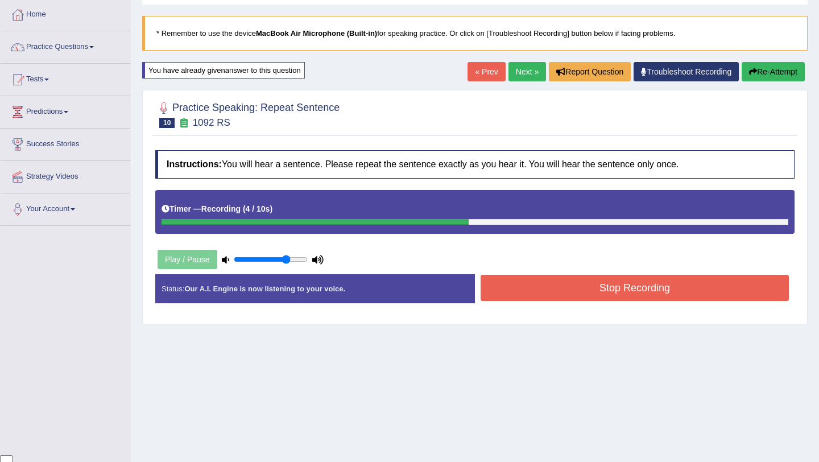
click at [629, 278] on button "Stop Recording" at bounding box center [635, 288] width 308 height 26
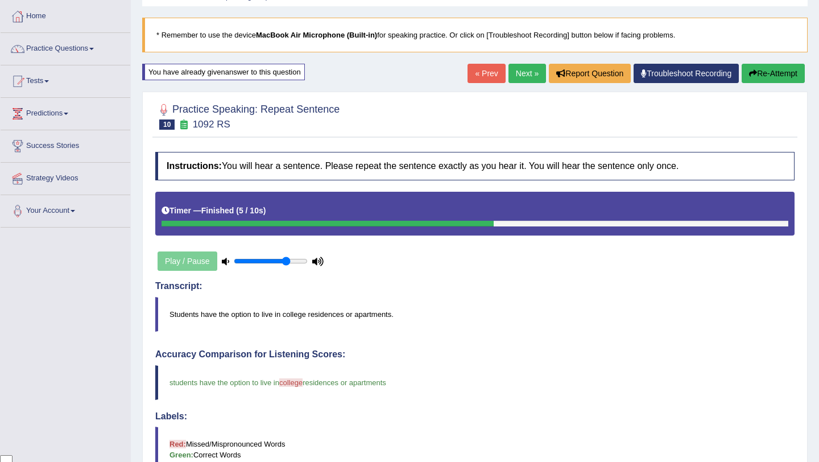
scroll to position [0, 0]
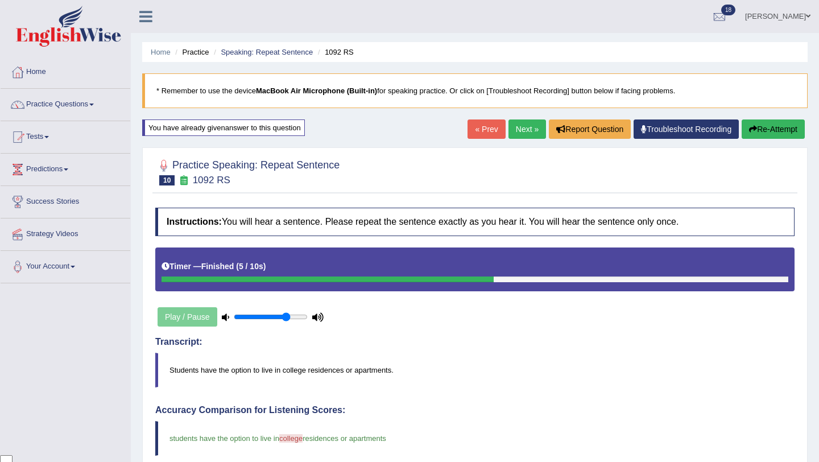
click at [520, 126] on link "Next »" at bounding box center [528, 128] width 38 height 19
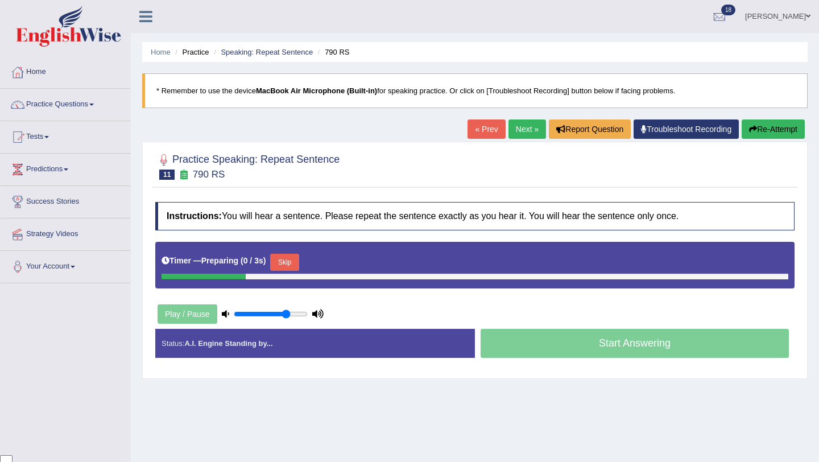
scroll to position [92, 0]
click at [291, 265] on button "Skip" at bounding box center [284, 262] width 28 height 17
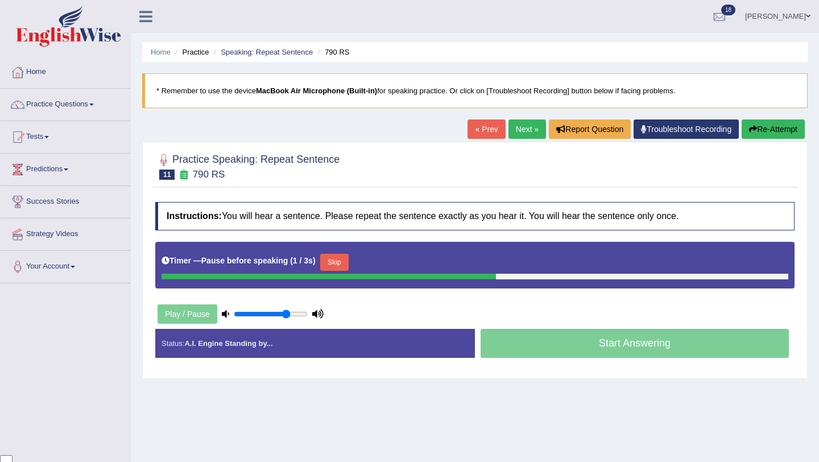
click at [338, 264] on button "Skip" at bounding box center [334, 262] width 28 height 17
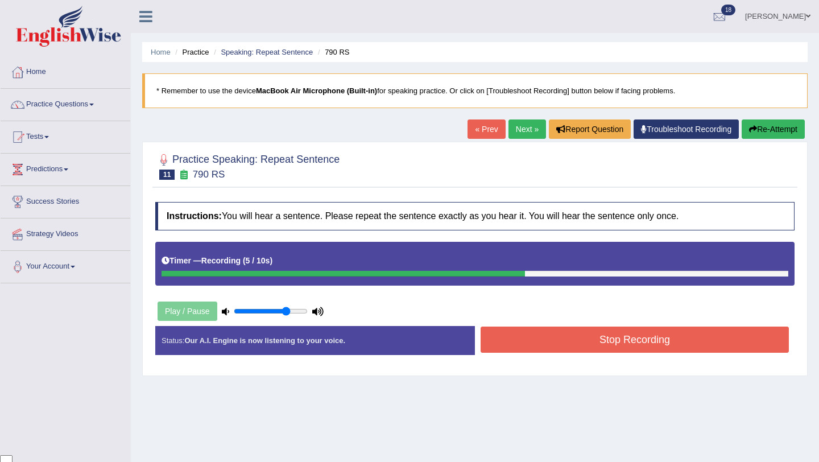
click at [560, 332] on button "Stop Recording" at bounding box center [635, 339] width 308 height 26
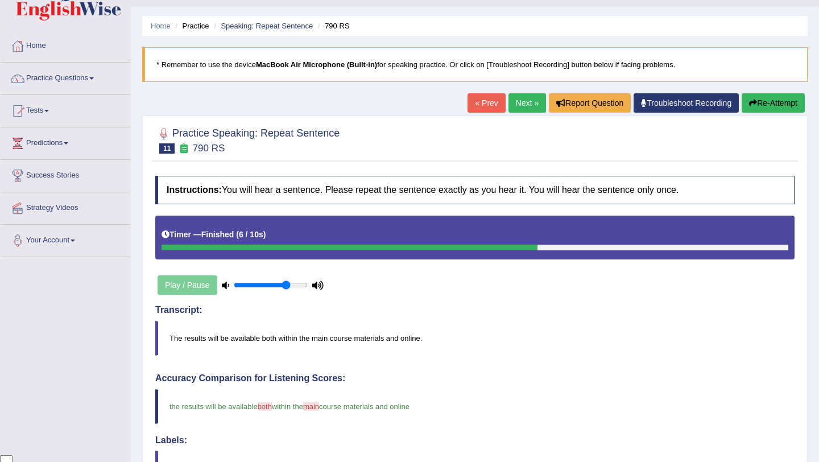
scroll to position [23, 0]
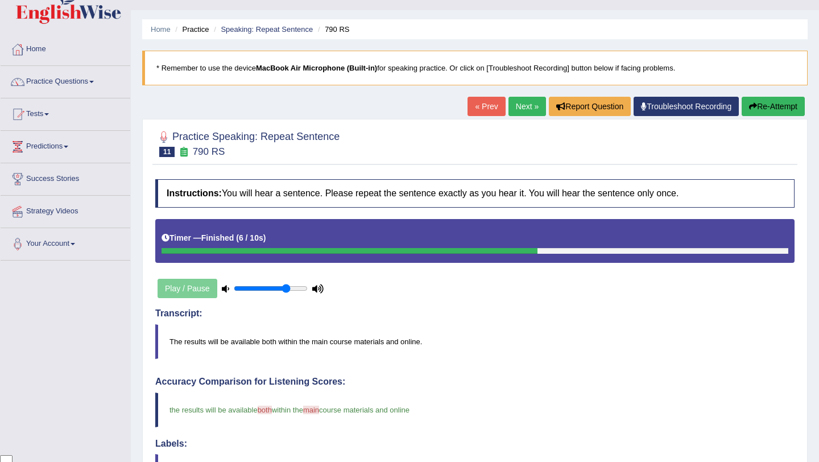
click at [522, 101] on link "Next »" at bounding box center [528, 106] width 38 height 19
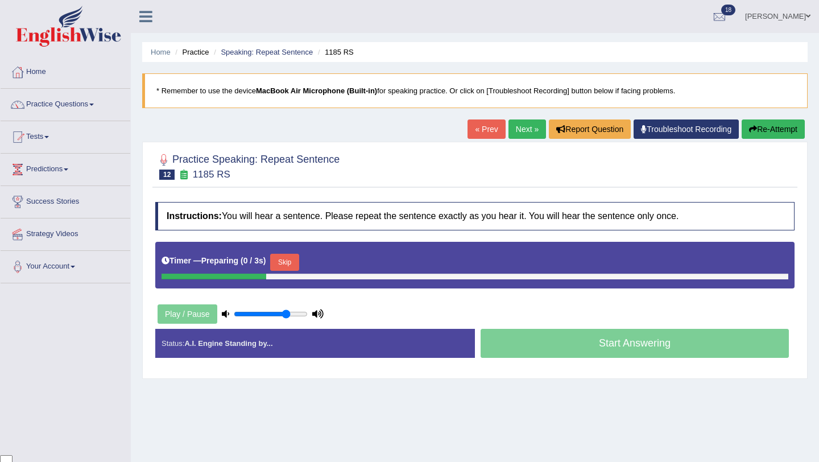
scroll to position [92, 0]
click at [277, 258] on button "Skip" at bounding box center [284, 262] width 28 height 17
click at [342, 264] on button "Skip" at bounding box center [334, 262] width 28 height 17
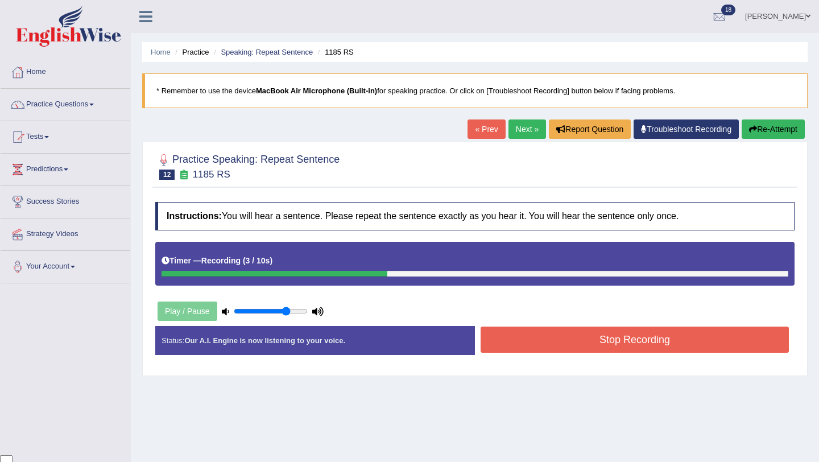
click at [529, 349] on button "Stop Recording" at bounding box center [635, 339] width 308 height 26
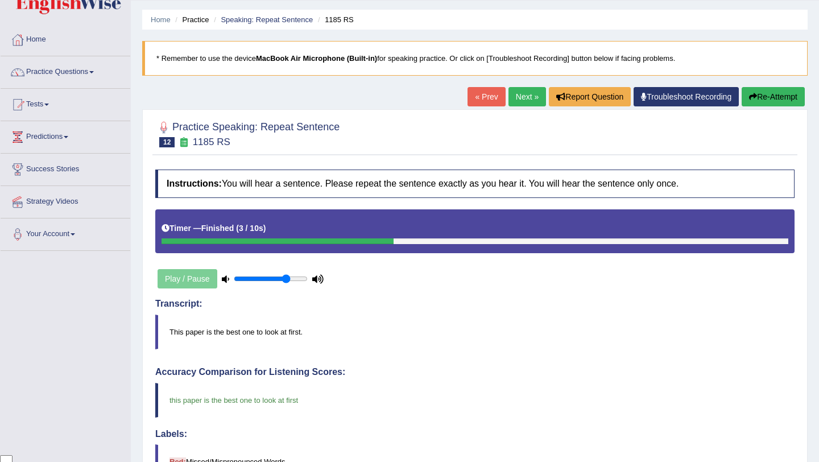
scroll to position [0, 0]
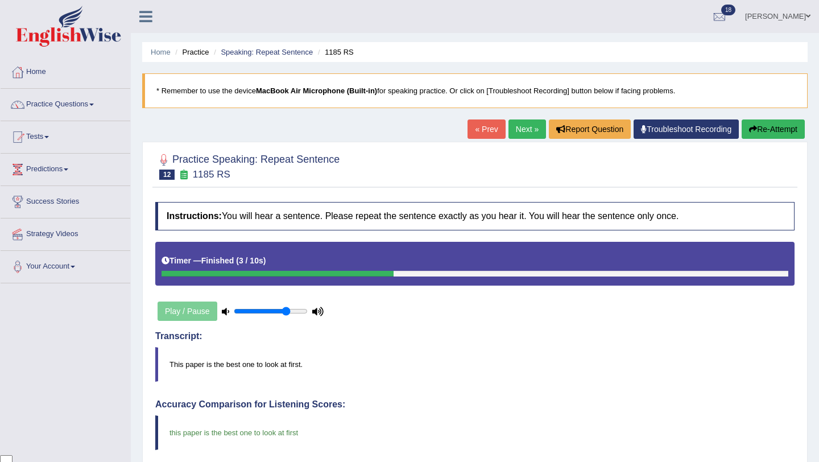
click at [516, 130] on link "Next »" at bounding box center [528, 128] width 38 height 19
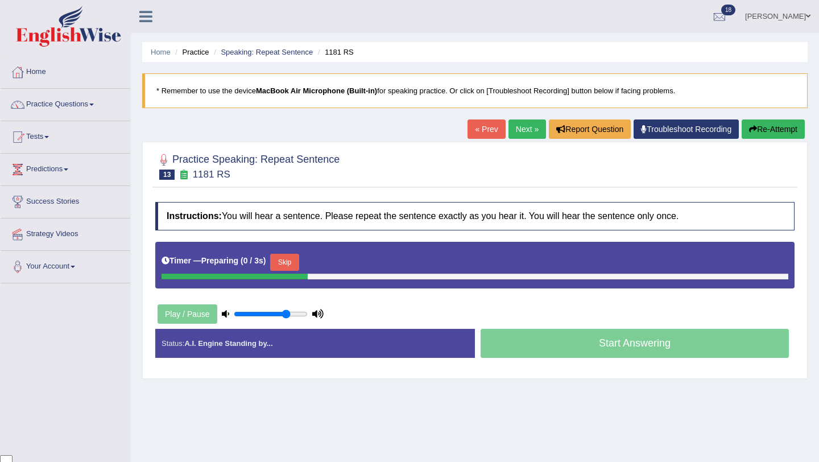
scroll to position [92, 0]
click at [287, 265] on button "Skip" at bounding box center [284, 262] width 28 height 17
click at [328, 262] on button "Skip" at bounding box center [334, 262] width 28 height 17
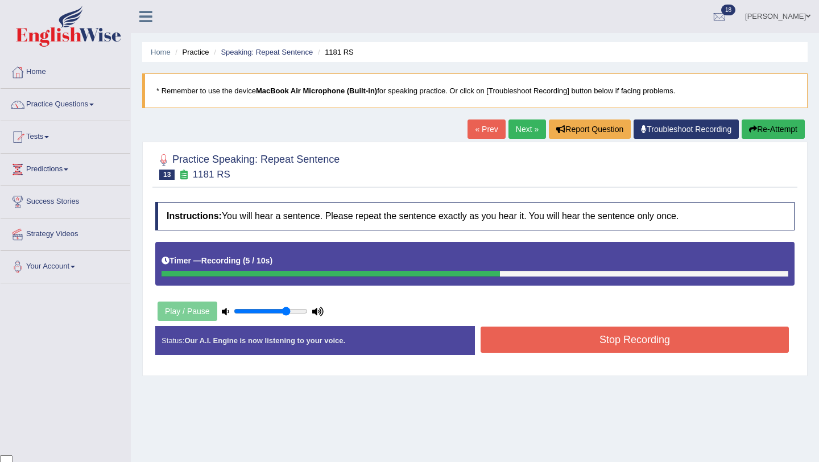
click at [572, 341] on button "Stop Recording" at bounding box center [635, 339] width 308 height 26
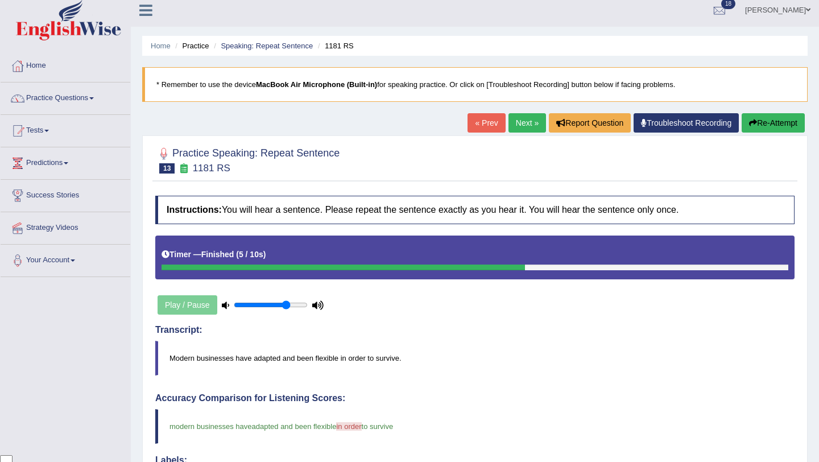
scroll to position [0, 0]
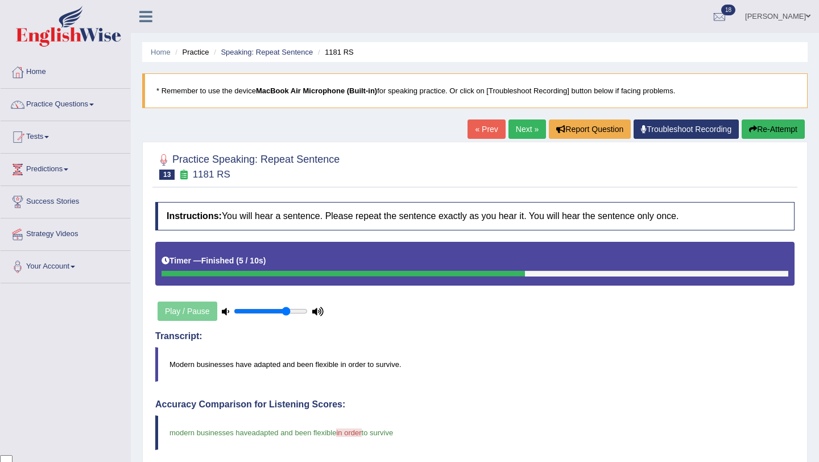
click at [755, 126] on button "Re-Attempt" at bounding box center [773, 128] width 63 height 19
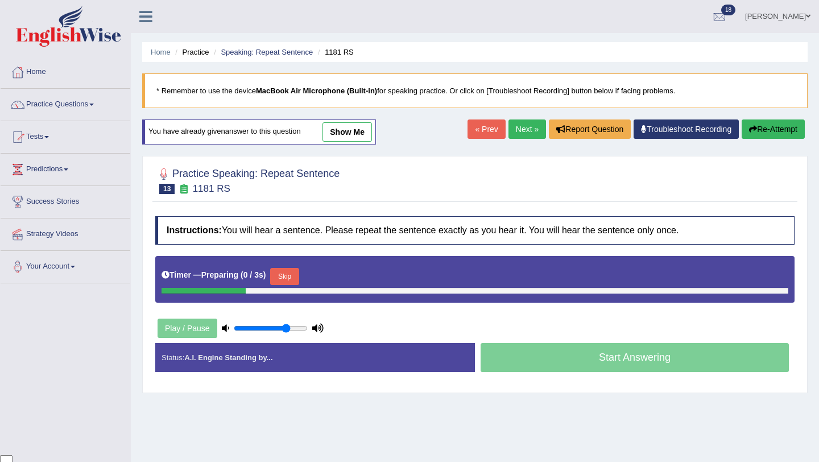
scroll to position [92, 0]
click at [299, 282] on button "Skip" at bounding box center [284, 276] width 28 height 17
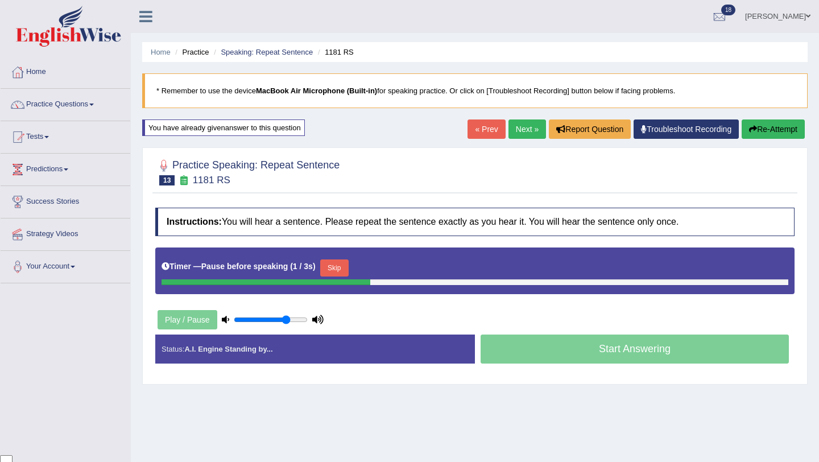
click at [329, 264] on button "Skip" at bounding box center [334, 267] width 28 height 17
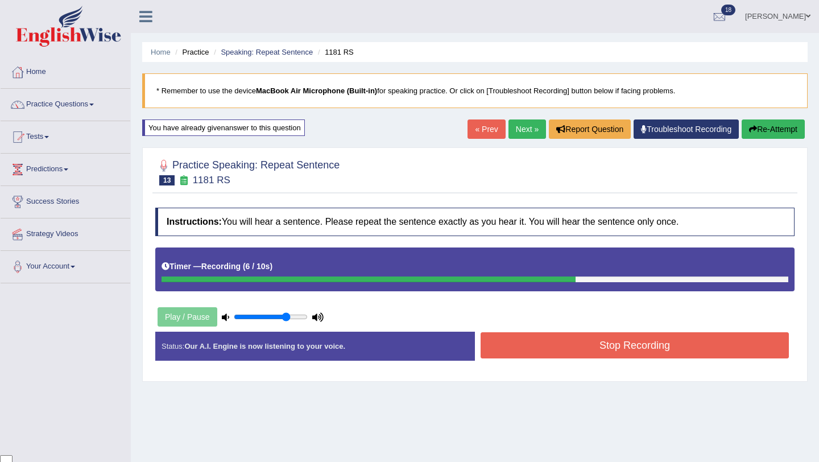
click at [571, 352] on button "Stop Recording" at bounding box center [635, 345] width 308 height 26
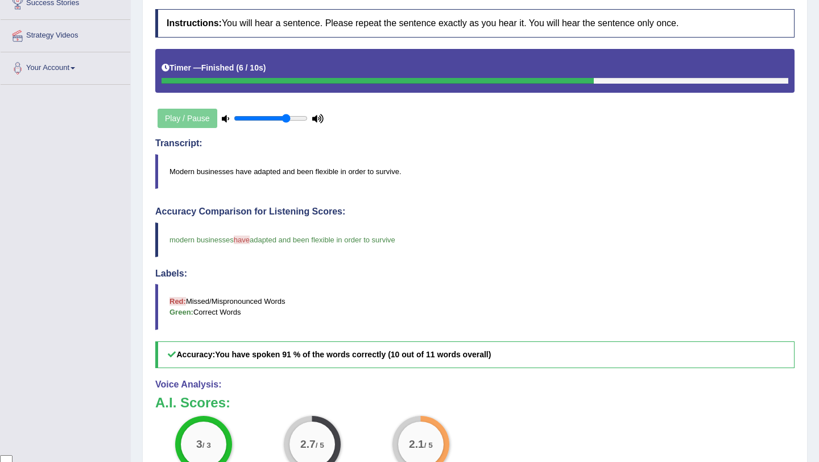
scroll to position [0, 0]
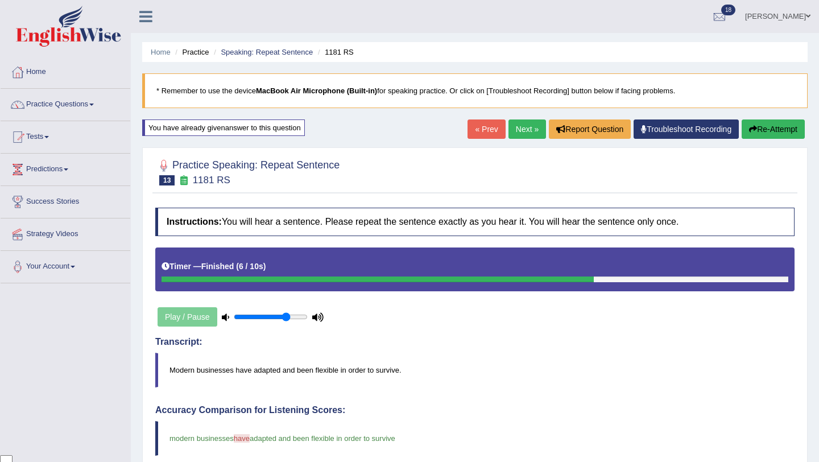
click at [517, 121] on link "Next »" at bounding box center [528, 128] width 38 height 19
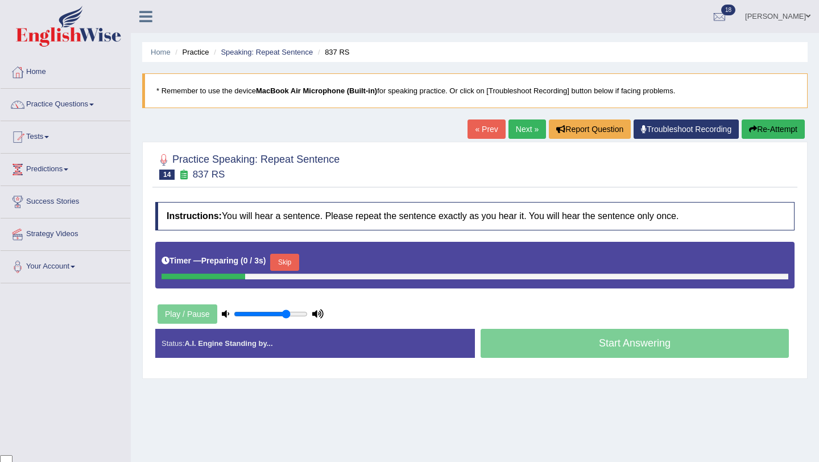
scroll to position [92, 0]
click at [299, 259] on button "Skip" at bounding box center [284, 262] width 28 height 17
click at [342, 270] on button "Skip" at bounding box center [334, 262] width 28 height 17
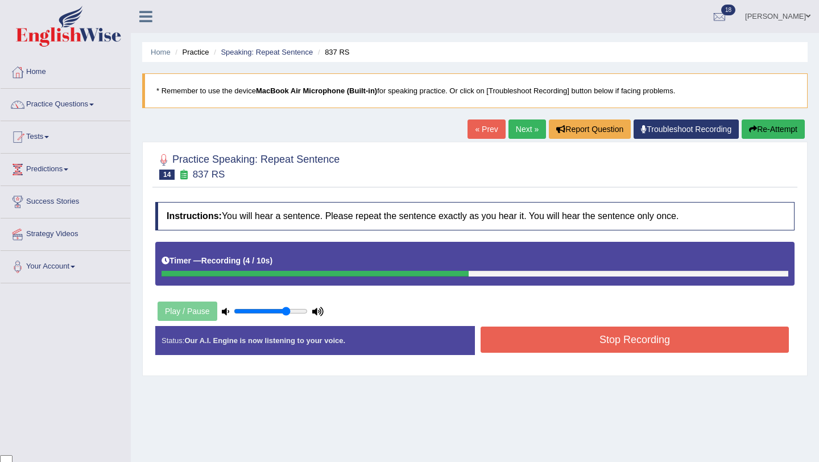
click at [619, 342] on button "Stop Recording" at bounding box center [635, 339] width 308 height 26
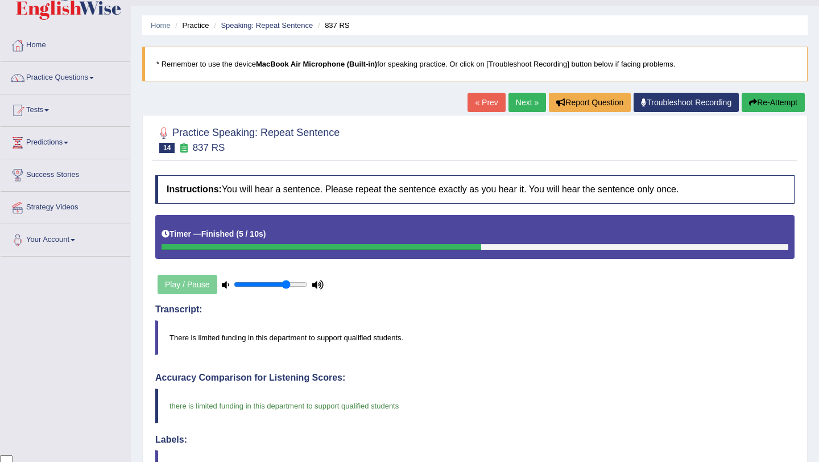
scroll to position [0, 0]
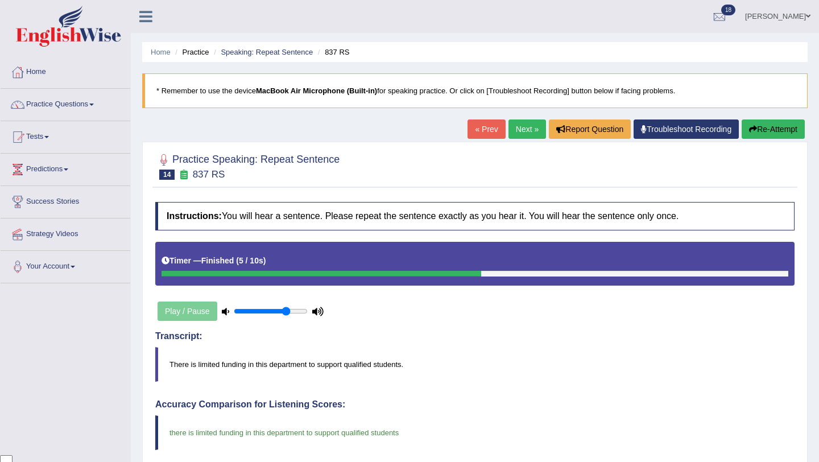
click at [519, 130] on link "Next »" at bounding box center [528, 128] width 38 height 19
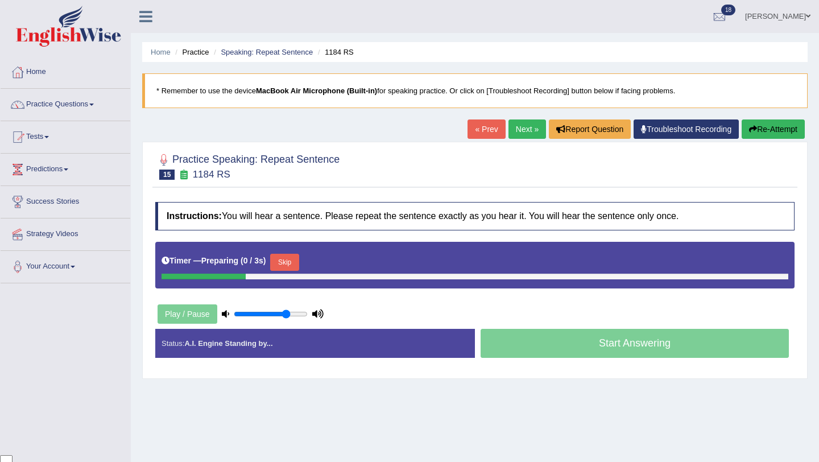
scroll to position [92, 0]
click at [282, 263] on button "Skip" at bounding box center [284, 262] width 28 height 17
click at [333, 258] on button "Skip" at bounding box center [334, 262] width 28 height 17
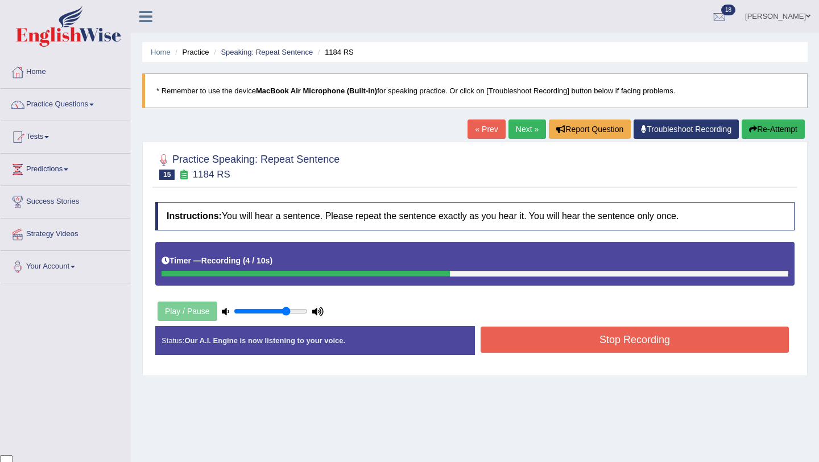
click at [597, 352] on button "Stop Recording" at bounding box center [635, 339] width 308 height 26
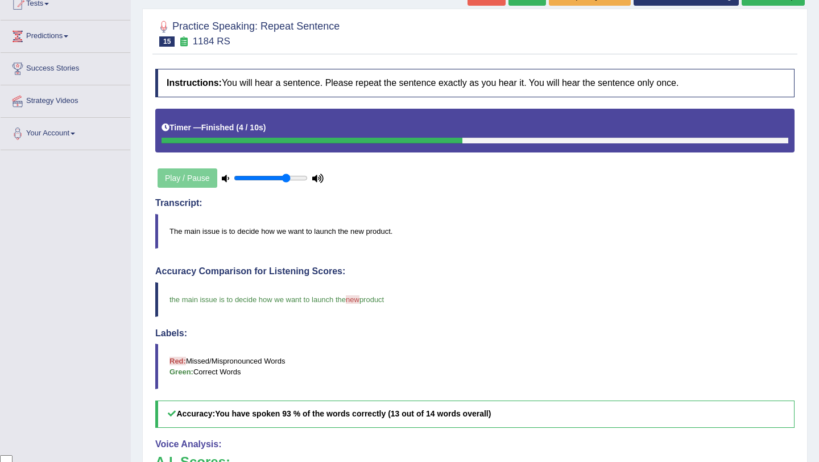
scroll to position [0, 0]
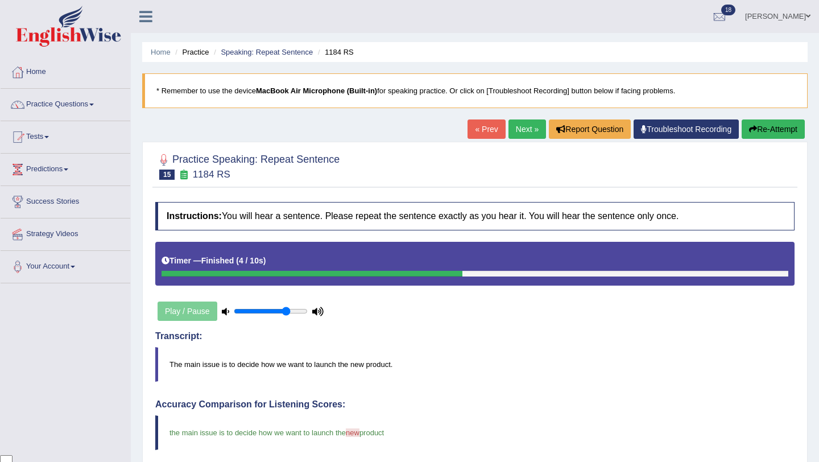
click at [510, 131] on link "Next »" at bounding box center [528, 128] width 38 height 19
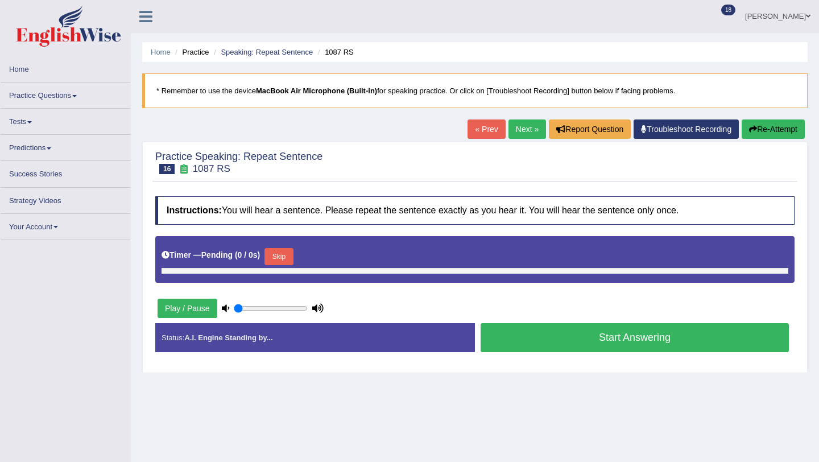
type input "0.75"
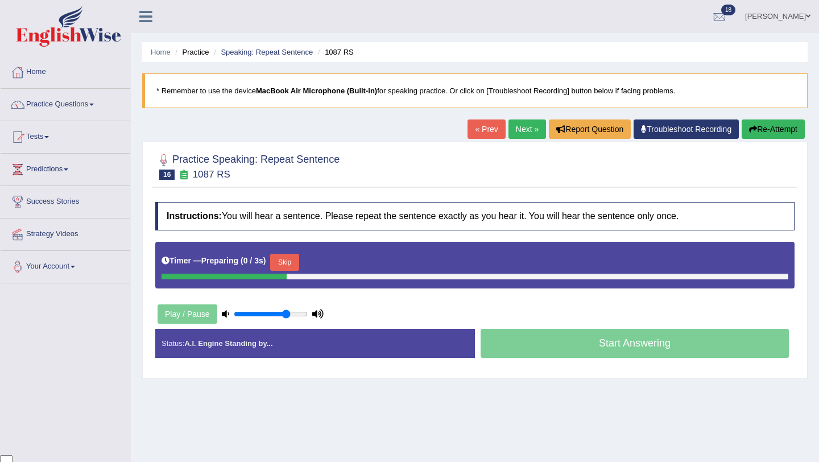
scroll to position [92, 0]
click at [290, 262] on button "Skip" at bounding box center [284, 262] width 28 height 17
click at [342, 266] on button "Skip" at bounding box center [334, 262] width 28 height 17
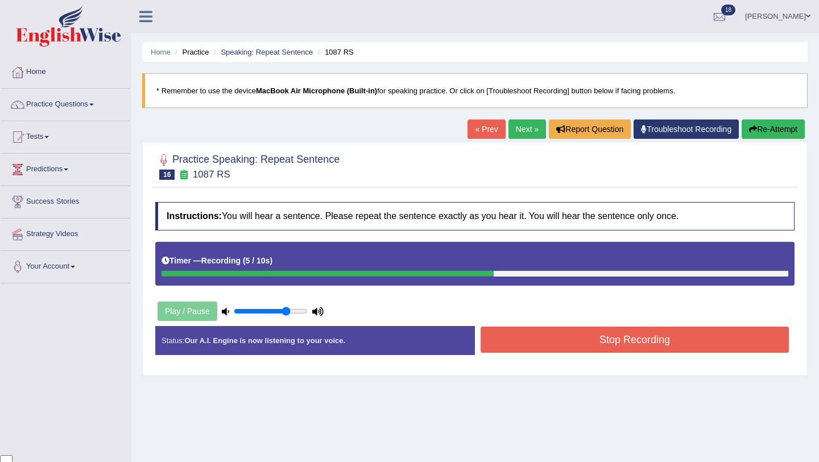
click at [560, 337] on button "Stop Recording" at bounding box center [635, 339] width 308 height 26
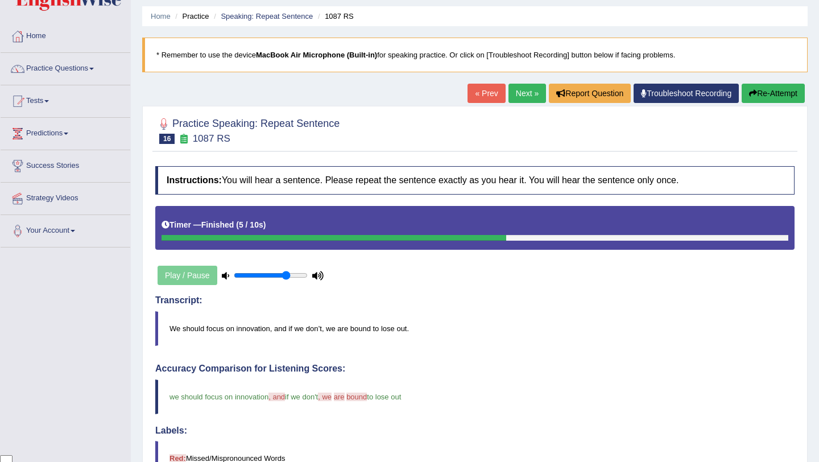
scroll to position [0, 0]
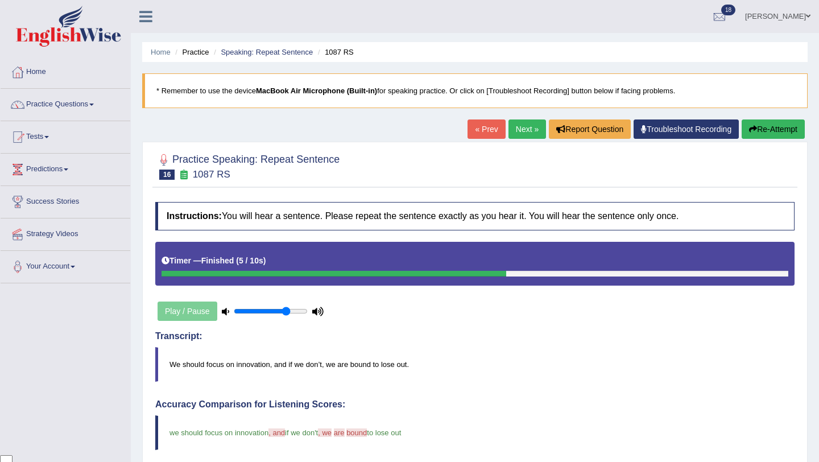
click at [525, 130] on link "Next »" at bounding box center [528, 128] width 38 height 19
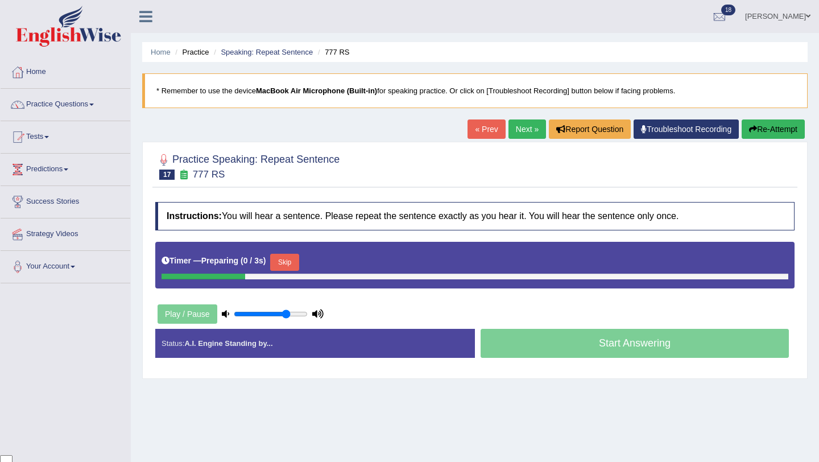
scroll to position [92, 0]
click at [283, 266] on button "Skip" at bounding box center [284, 262] width 28 height 17
click at [340, 255] on button "Skip" at bounding box center [334, 262] width 28 height 17
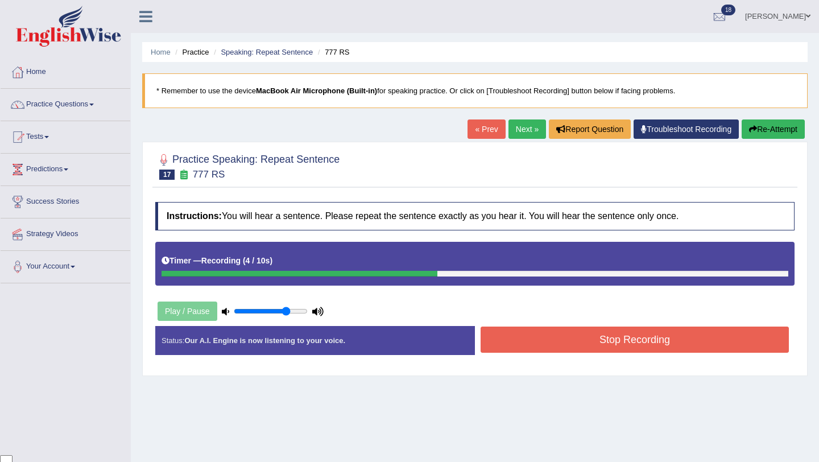
click at [632, 346] on button "Stop Recording" at bounding box center [635, 339] width 308 height 26
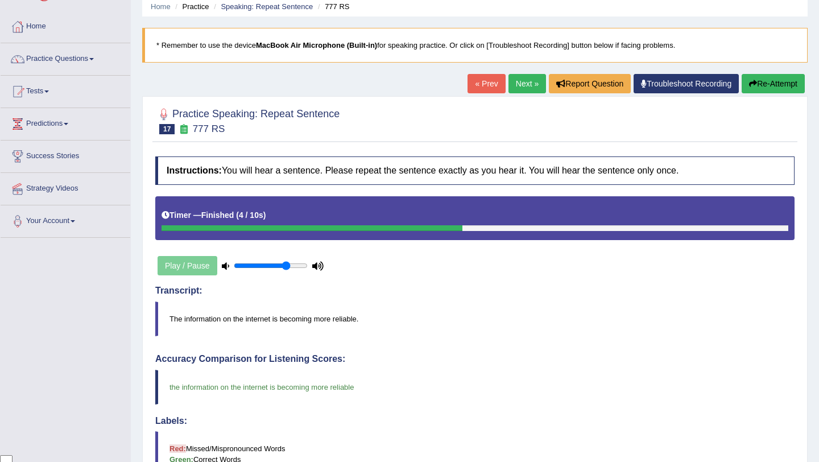
scroll to position [0, 0]
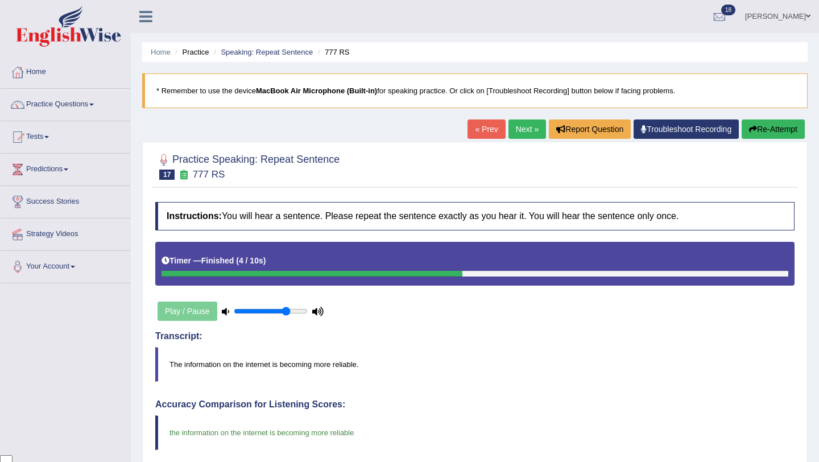
click at [516, 130] on link "Next »" at bounding box center [528, 128] width 38 height 19
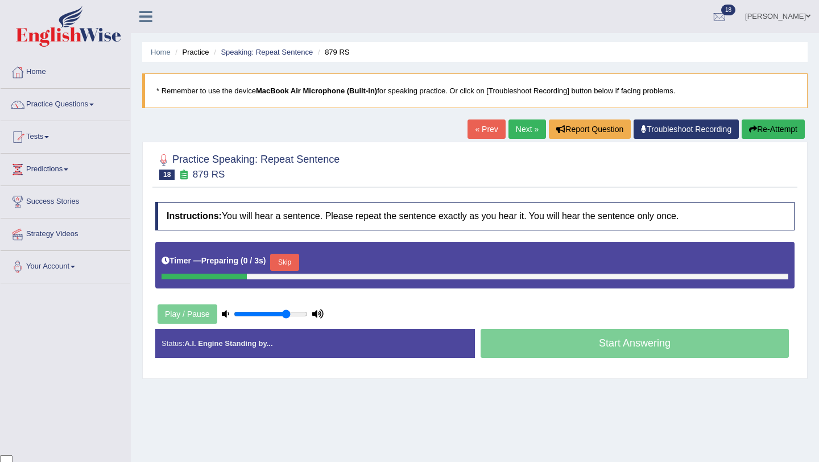
scroll to position [92, 0]
click at [287, 269] on button "Skip" at bounding box center [284, 262] width 28 height 17
click at [348, 262] on button "Skip" at bounding box center [334, 262] width 28 height 17
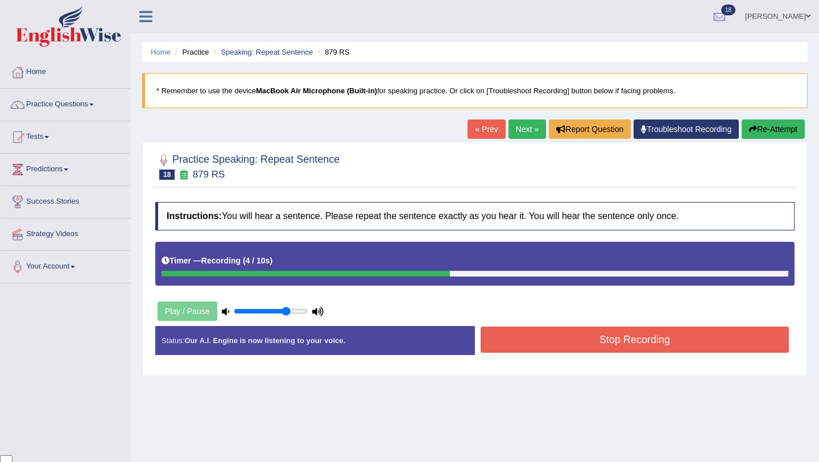
click at [586, 352] on button "Stop Recording" at bounding box center [635, 339] width 308 height 26
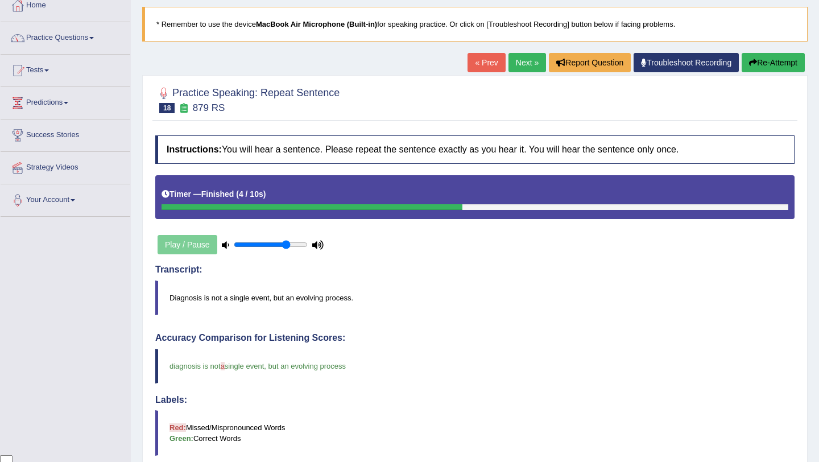
scroll to position [0, 0]
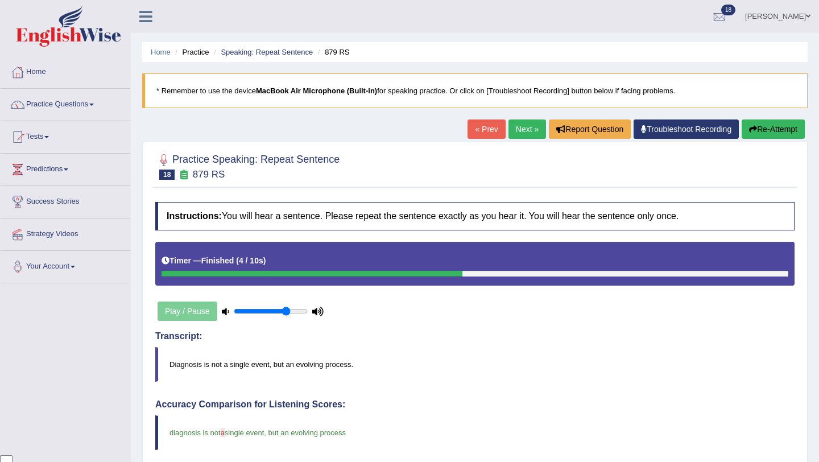
click at [526, 125] on link "Next »" at bounding box center [528, 128] width 38 height 19
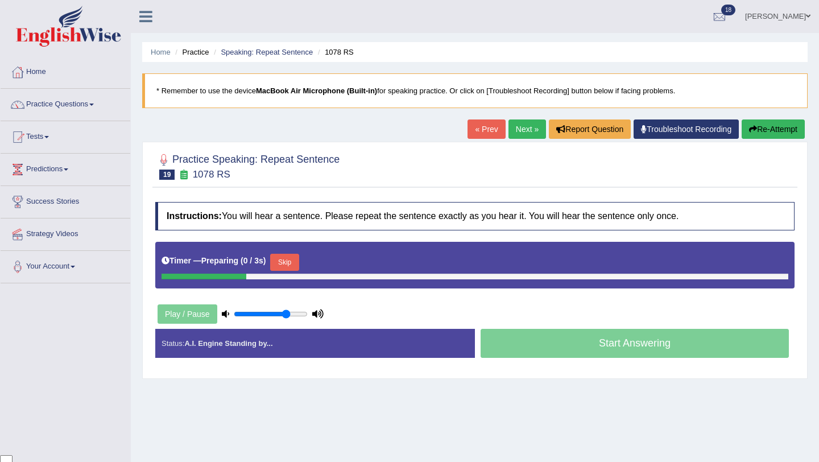
scroll to position [92, 0]
click at [299, 257] on button "Skip" at bounding box center [284, 262] width 28 height 17
click at [344, 264] on button "Skip" at bounding box center [334, 262] width 28 height 17
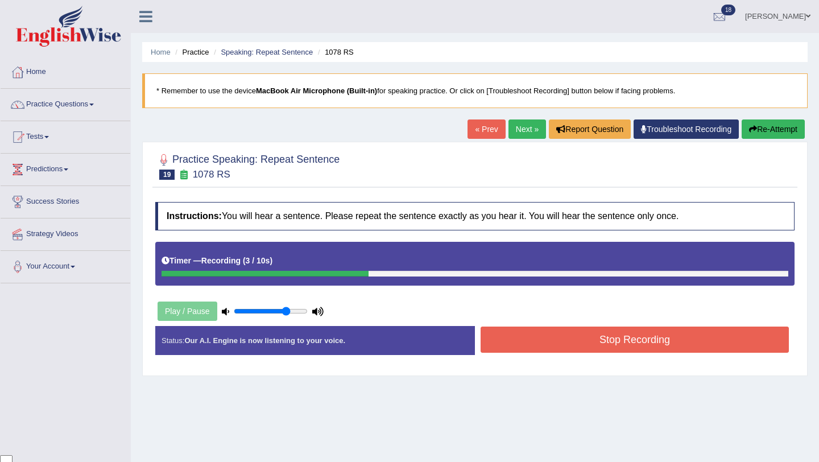
click at [516, 337] on button "Stop Recording" at bounding box center [635, 339] width 308 height 26
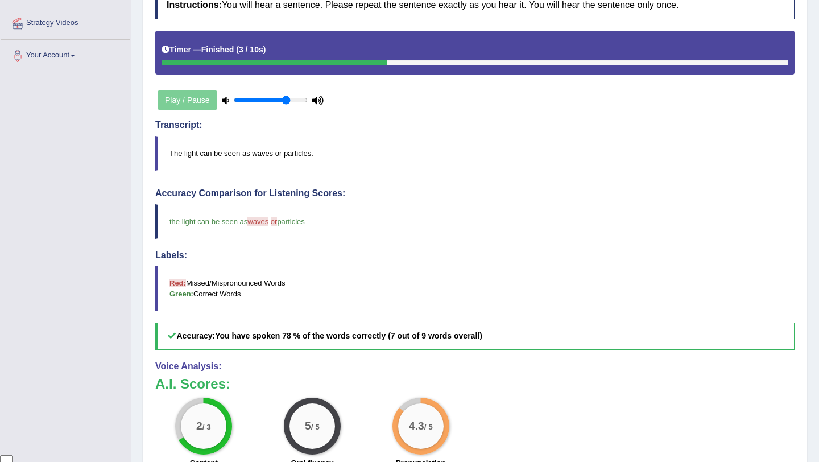
scroll to position [0, 0]
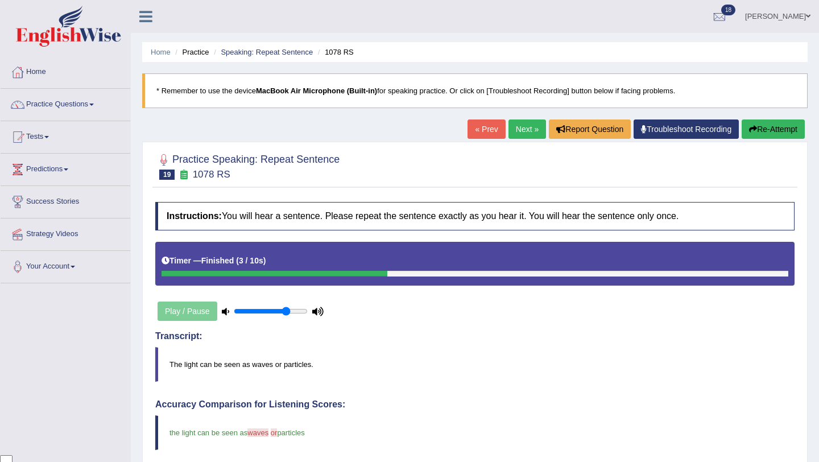
click at [525, 128] on link "Next »" at bounding box center [528, 128] width 38 height 19
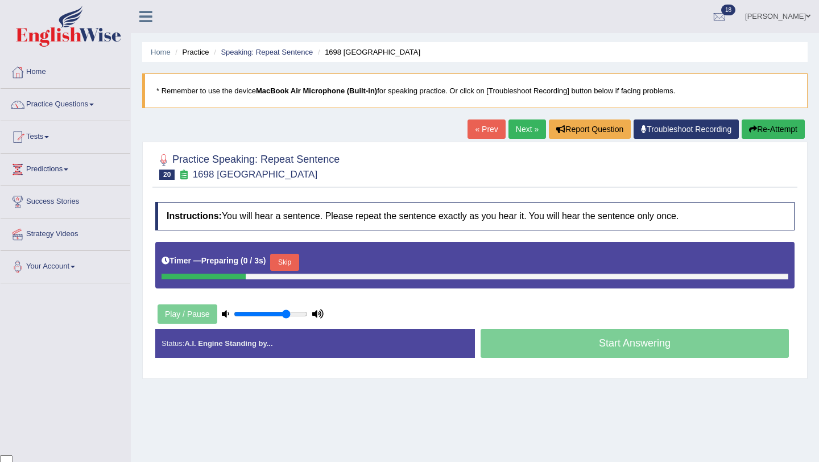
scroll to position [92, 0]
click at [296, 262] on button "Skip" at bounding box center [284, 262] width 28 height 17
click at [338, 259] on button "Skip" at bounding box center [334, 262] width 28 height 17
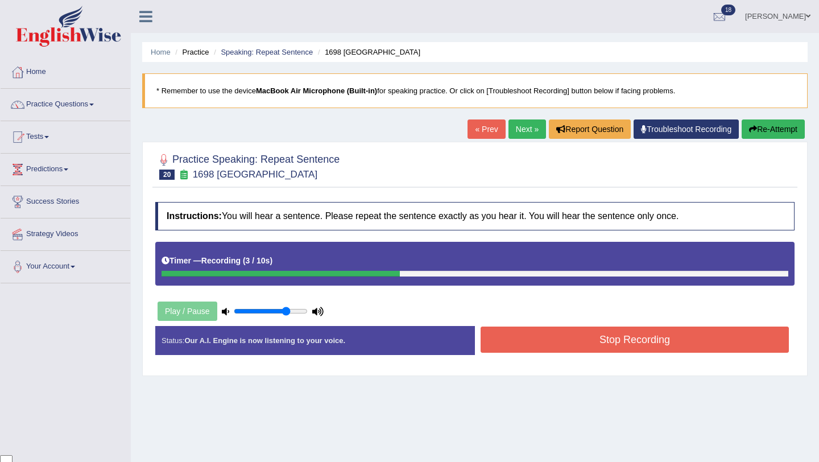
click at [582, 329] on button "Stop Recording" at bounding box center [635, 339] width 308 height 26
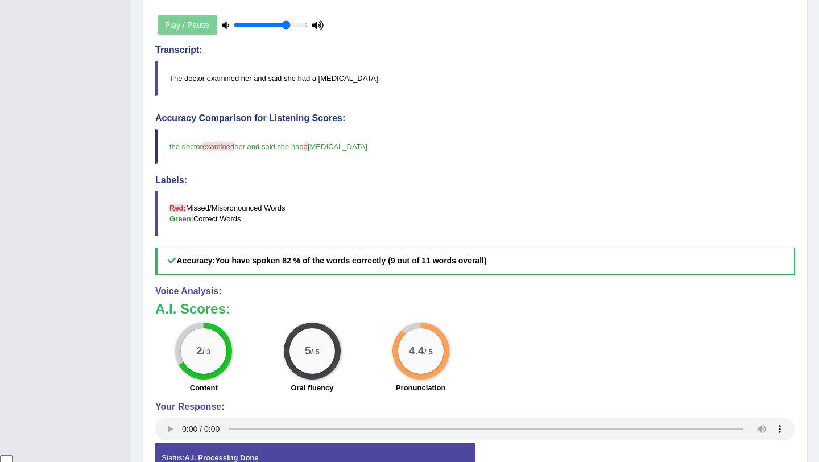
scroll to position [0, 0]
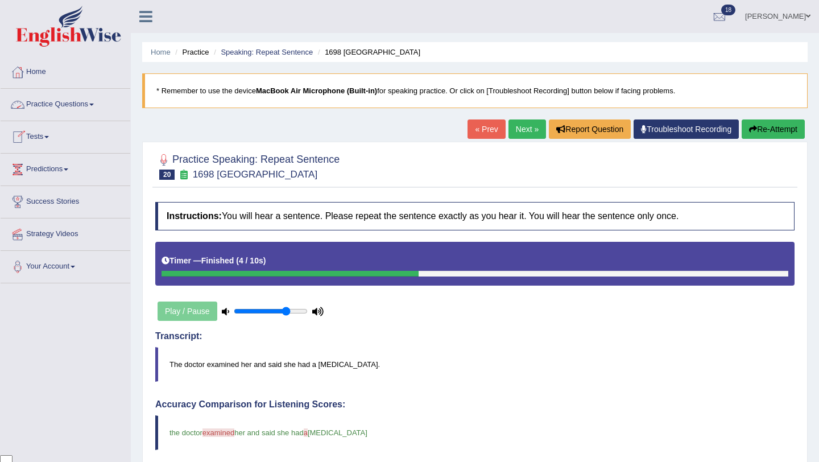
click at [85, 105] on link "Practice Questions" at bounding box center [66, 103] width 130 height 28
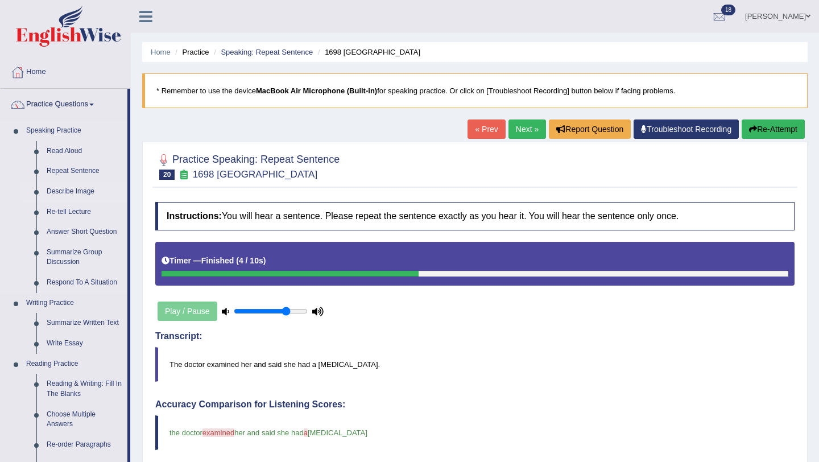
click at [69, 191] on link "Describe Image" at bounding box center [85, 191] width 86 height 20
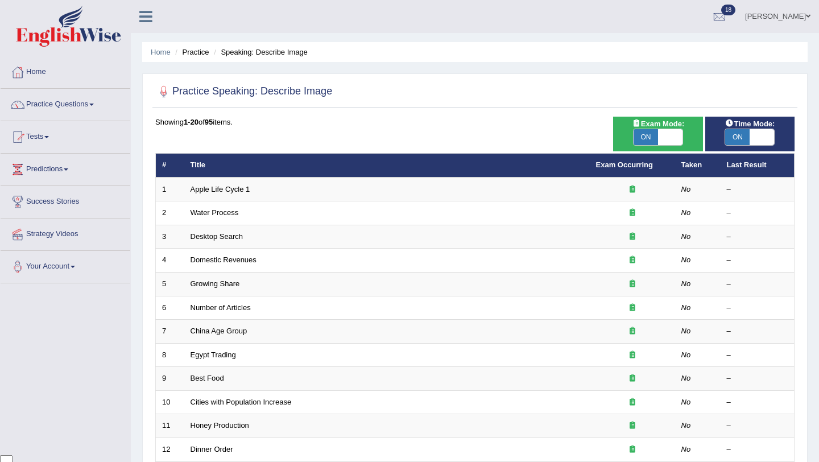
scroll to position [92, 0]
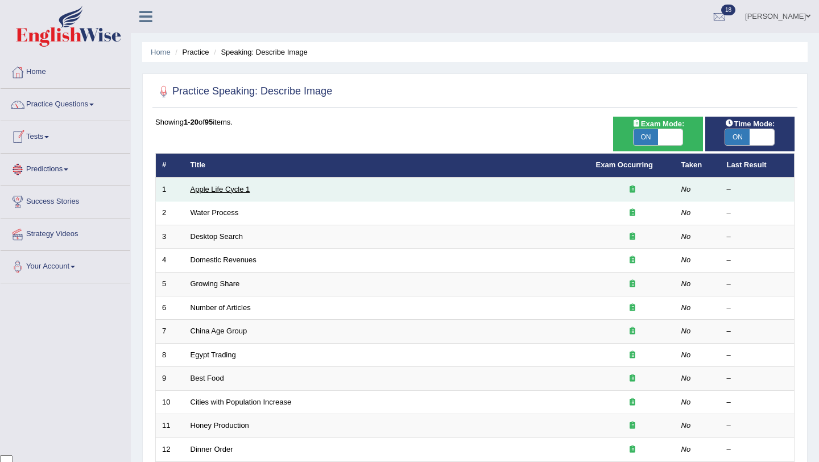
click at [208, 191] on link "Apple Life Cycle 1" at bounding box center [221, 189] width 60 height 9
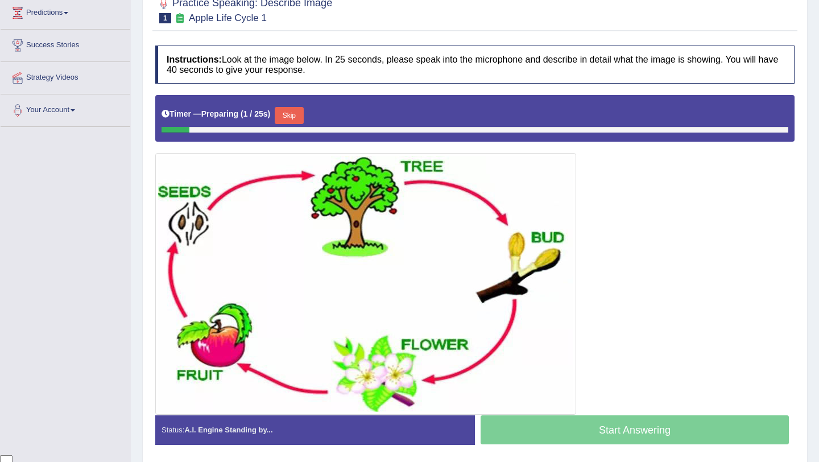
scroll to position [167, 0]
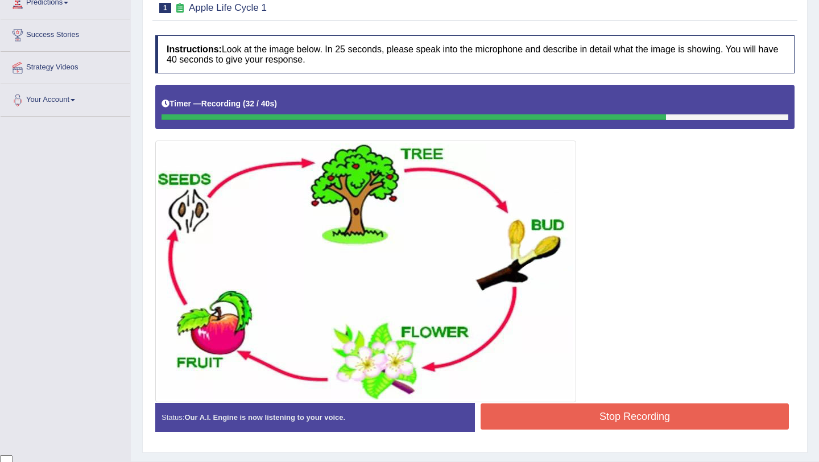
click at [639, 421] on button "Stop Recording" at bounding box center [635, 416] width 308 height 26
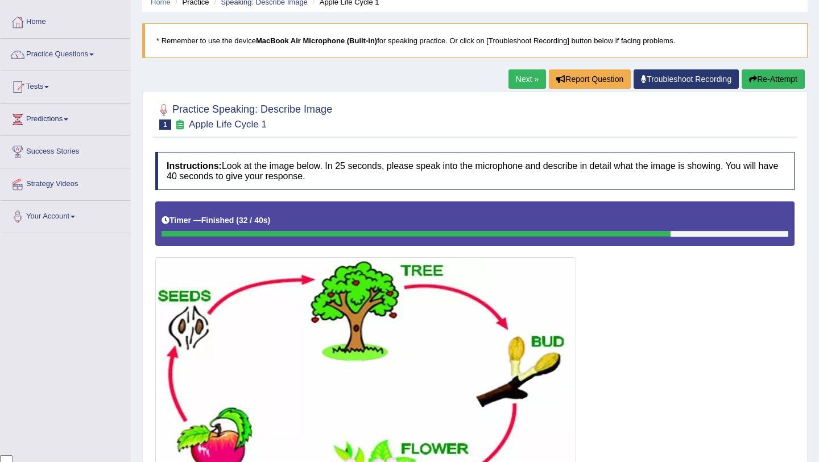
scroll to position [43, 0]
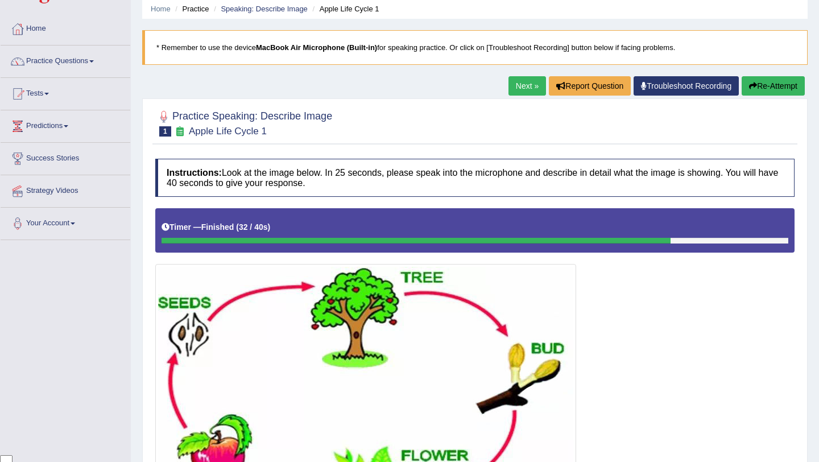
click at [766, 83] on button "Re-Attempt" at bounding box center [773, 85] width 63 height 19
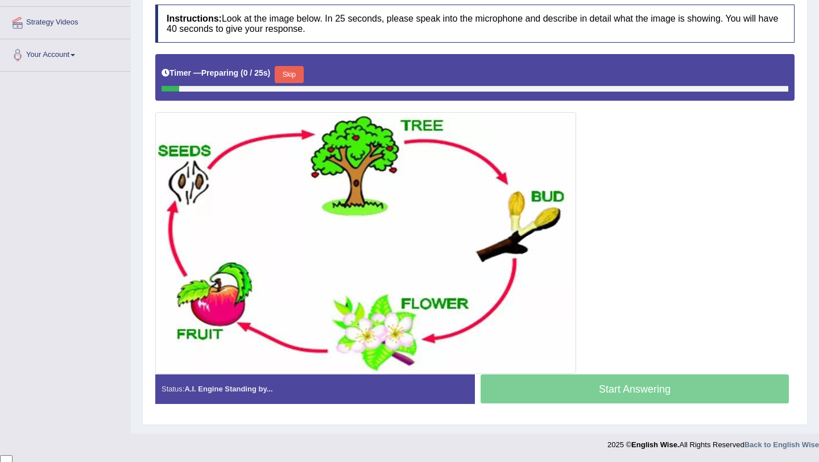
scroll to position [92, 0]
click at [301, 73] on button "Skip" at bounding box center [289, 74] width 28 height 17
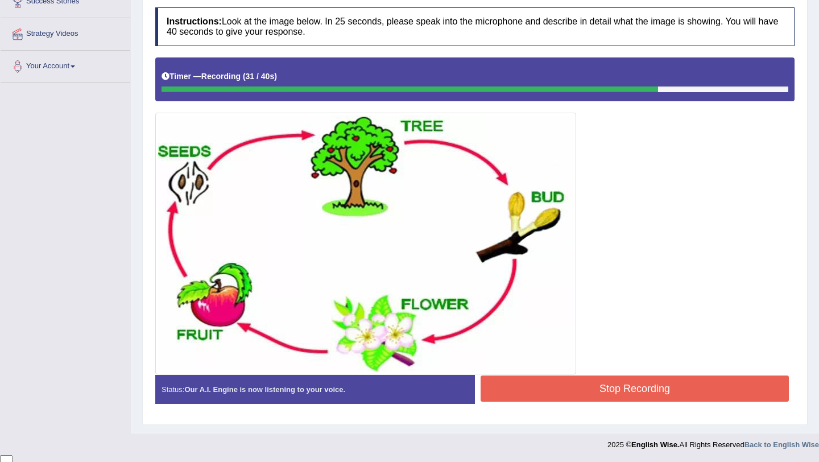
click at [561, 386] on button "Stop Recording" at bounding box center [635, 388] width 308 height 26
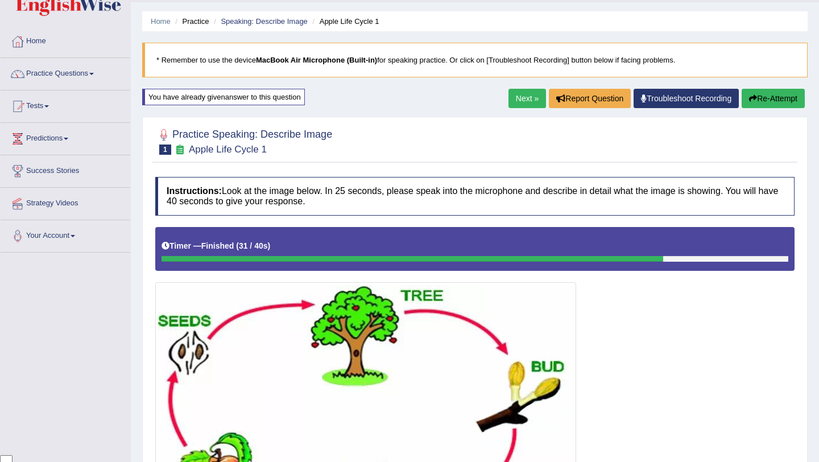
scroll to position [28, 0]
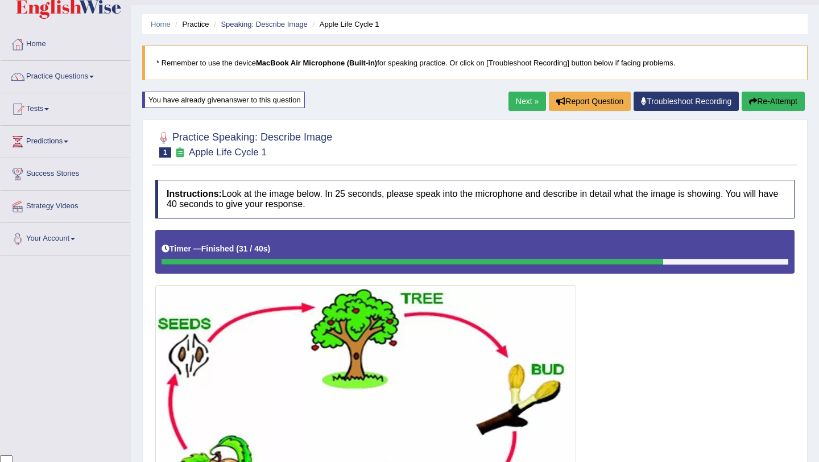
click at [531, 100] on link "Next »" at bounding box center [528, 101] width 38 height 19
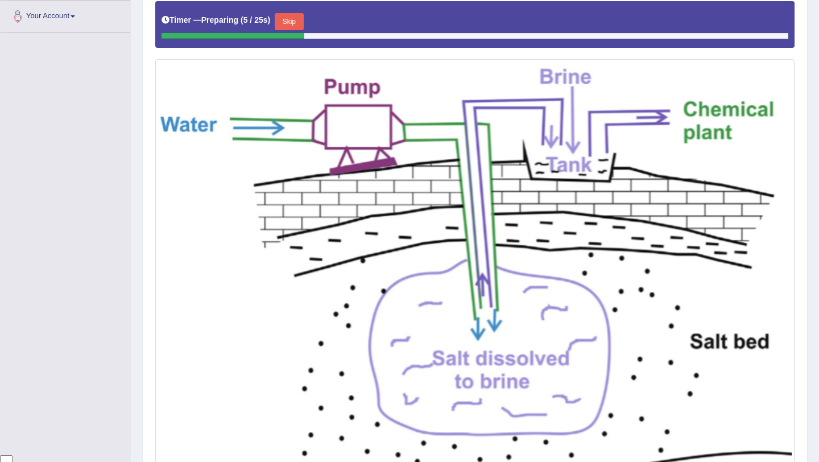
scroll to position [240, 0]
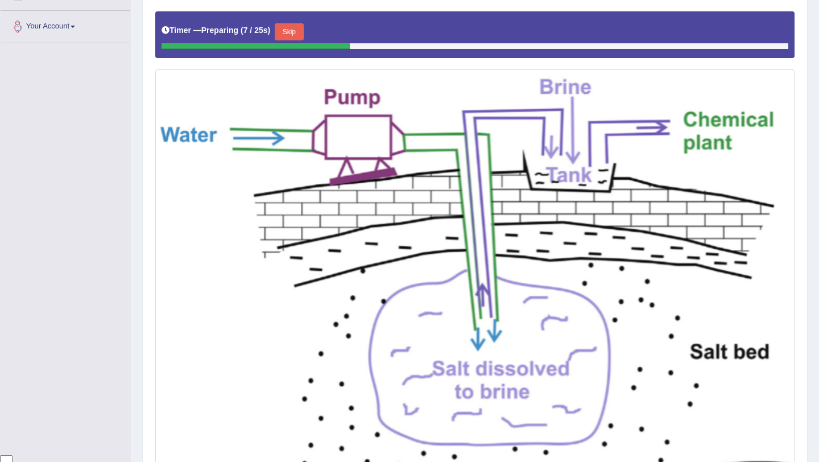
click at [302, 36] on button "Skip" at bounding box center [289, 31] width 28 height 17
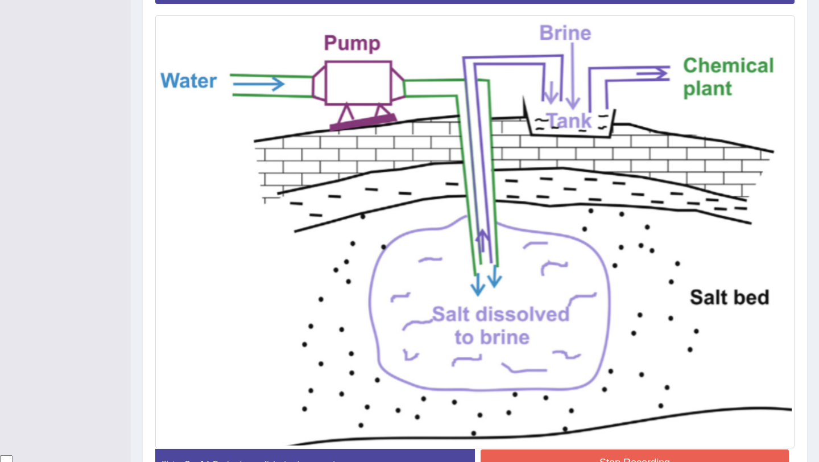
scroll to position [366, 0]
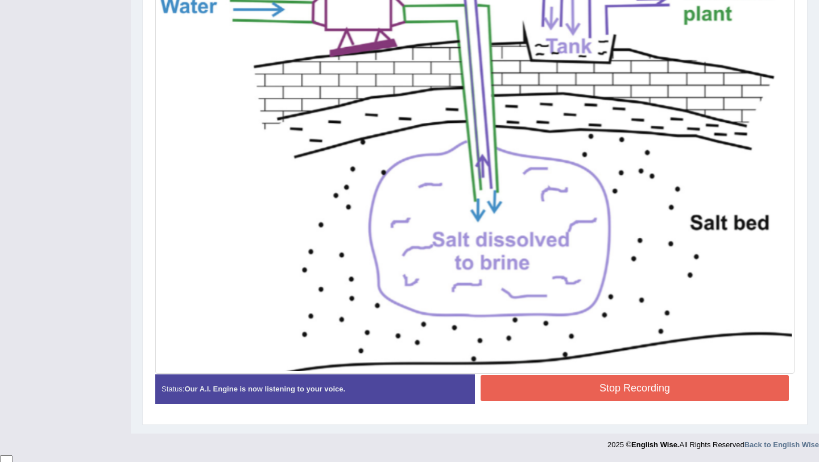
click at [567, 385] on button "Stop Recording" at bounding box center [635, 388] width 308 height 26
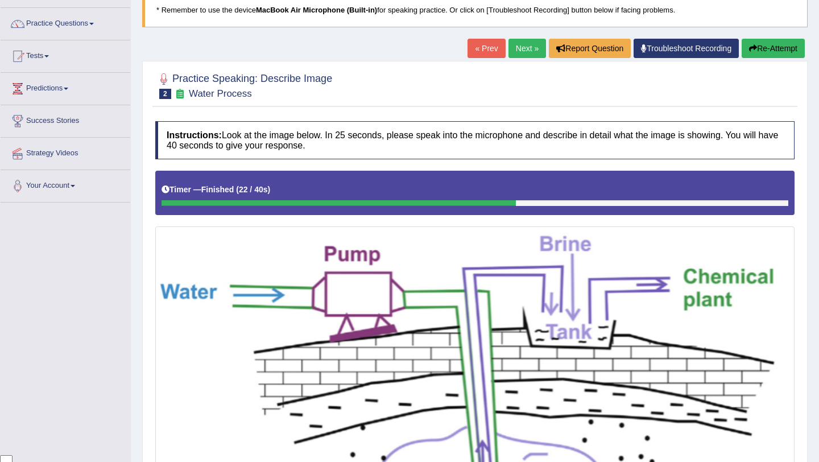
scroll to position [76, 0]
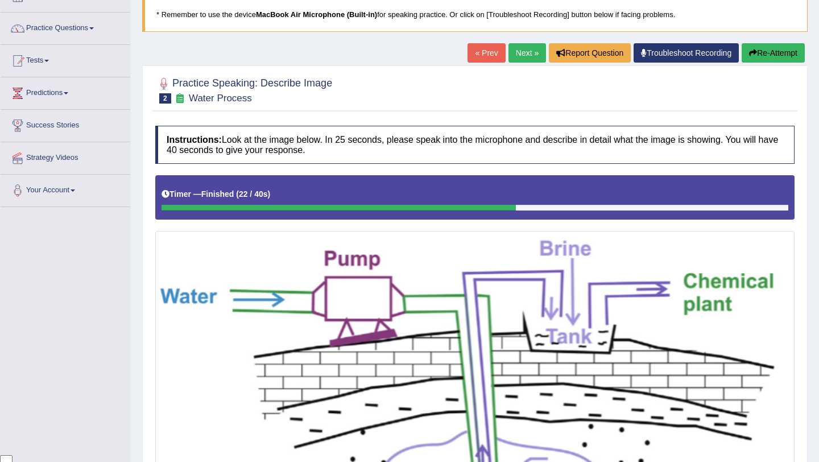
click at [782, 44] on button "Re-Attempt" at bounding box center [773, 52] width 63 height 19
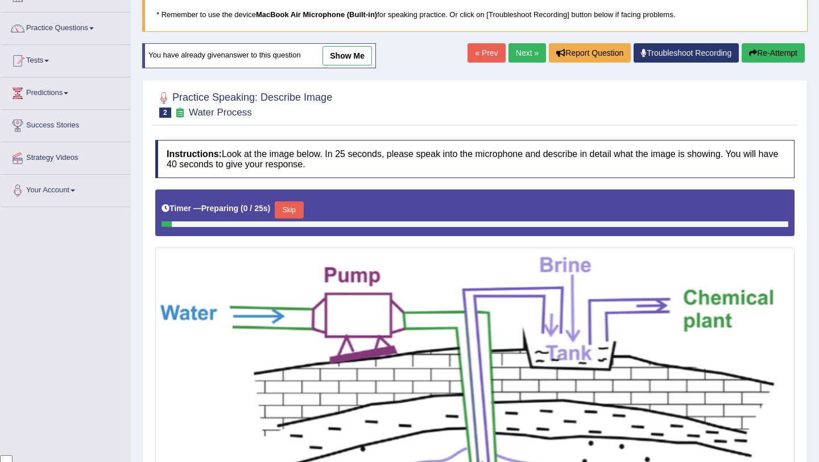
click at [294, 211] on button "Skip" at bounding box center [289, 209] width 28 height 17
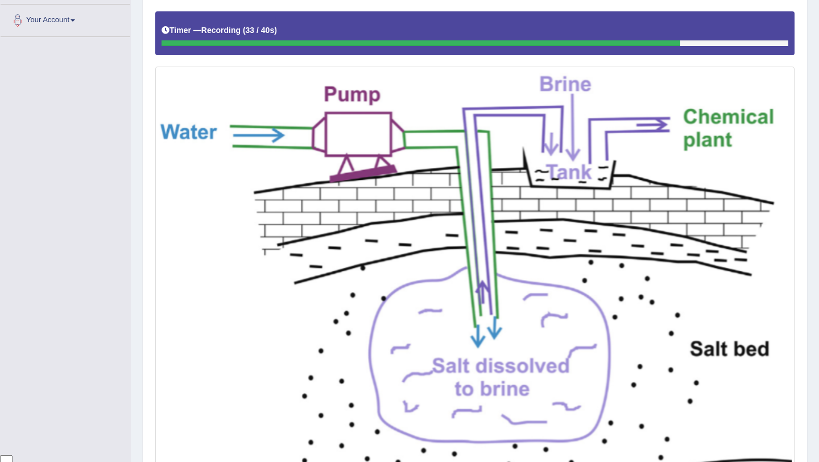
scroll to position [333, 0]
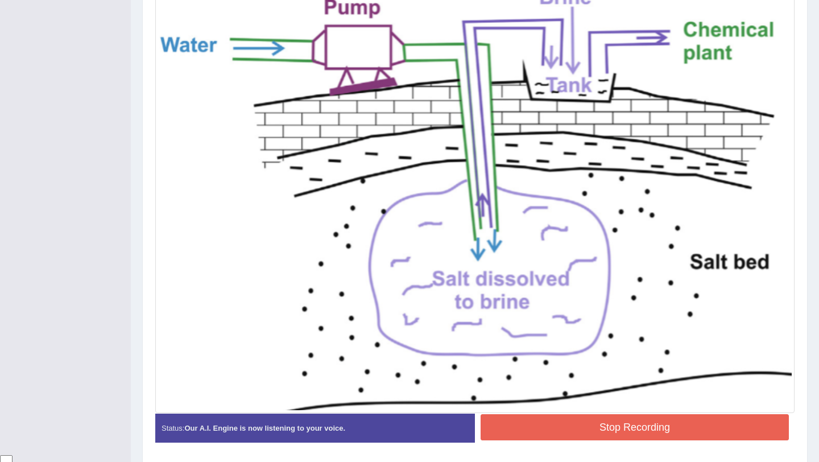
click at [588, 439] on button "Stop Recording" at bounding box center [635, 427] width 308 height 26
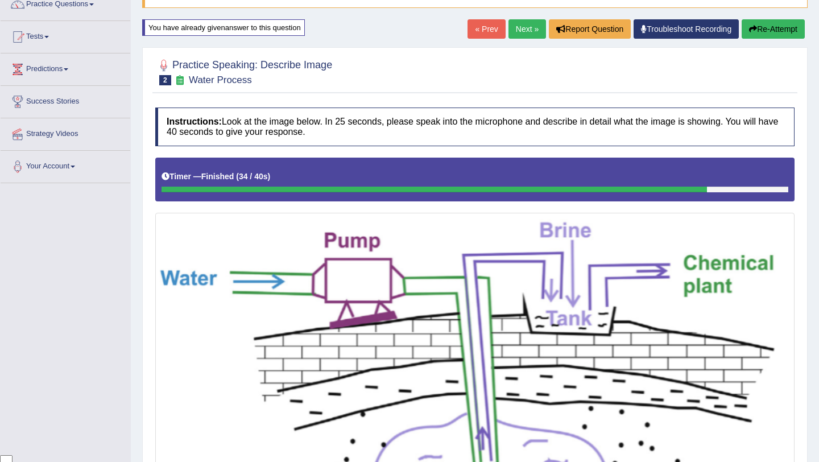
scroll to position [73, 0]
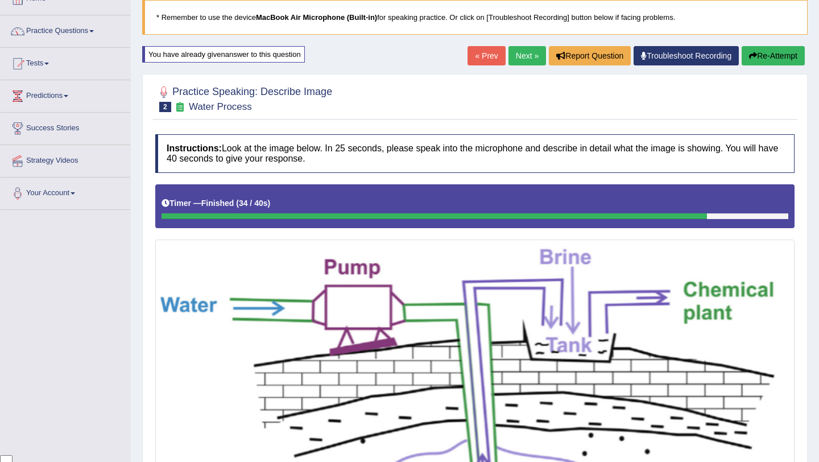
click at [521, 57] on link "Next »" at bounding box center [528, 55] width 38 height 19
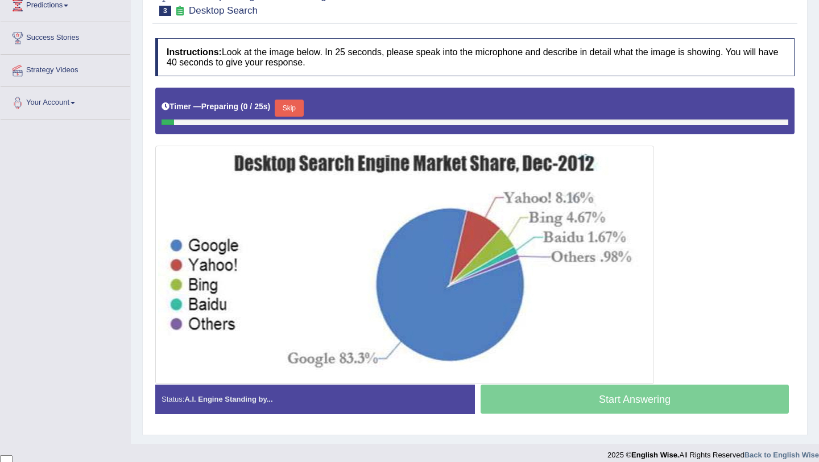
scroll to position [174, 0]
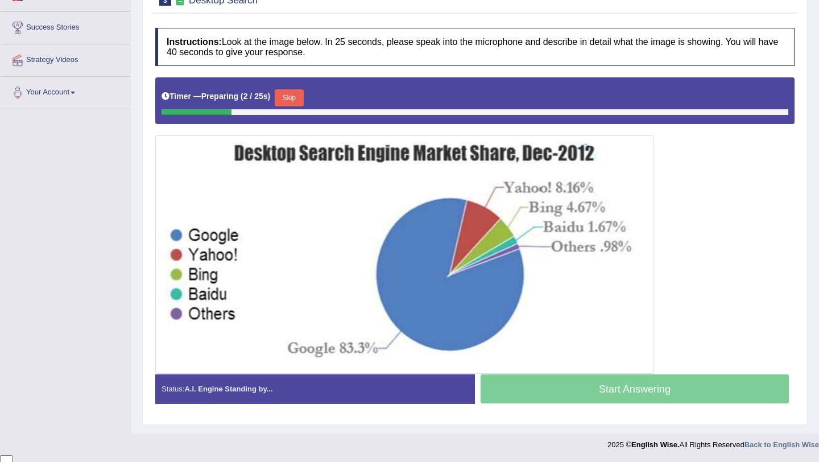
click at [298, 98] on button "Skip" at bounding box center [289, 97] width 28 height 17
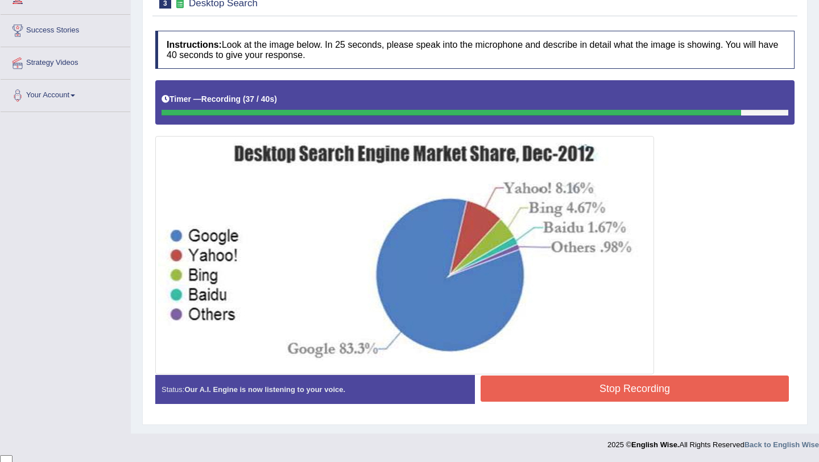
click at [543, 381] on button "Stop Recording" at bounding box center [635, 388] width 308 height 26
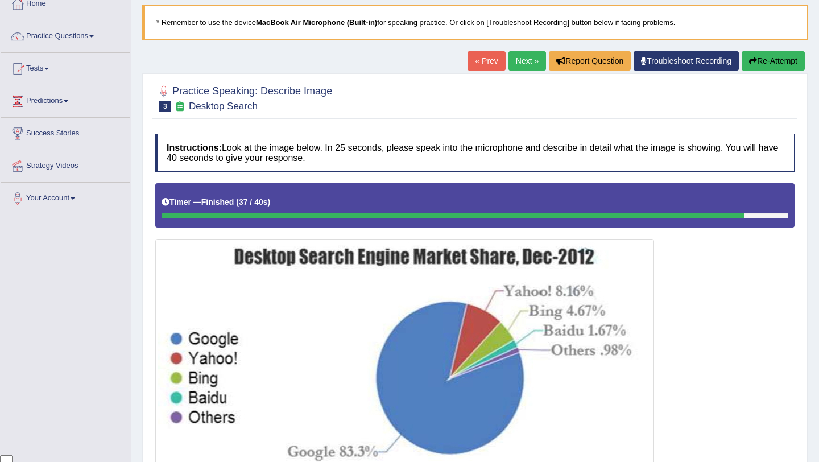
scroll to position [63, 0]
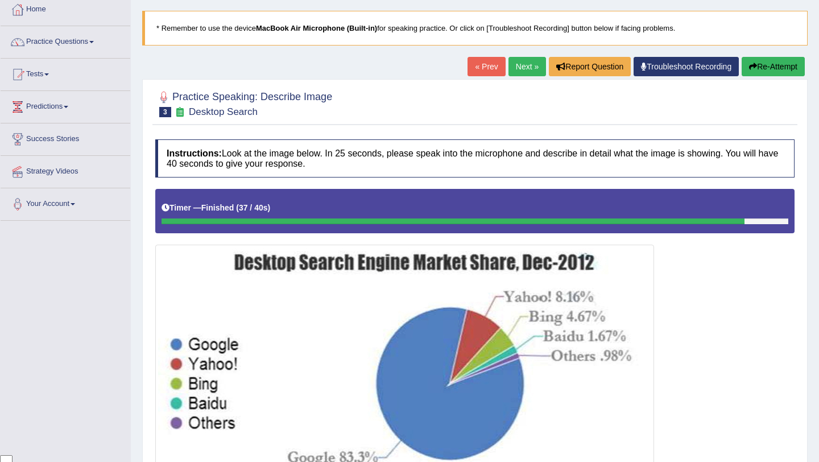
click at [528, 68] on link "Next »" at bounding box center [528, 66] width 38 height 19
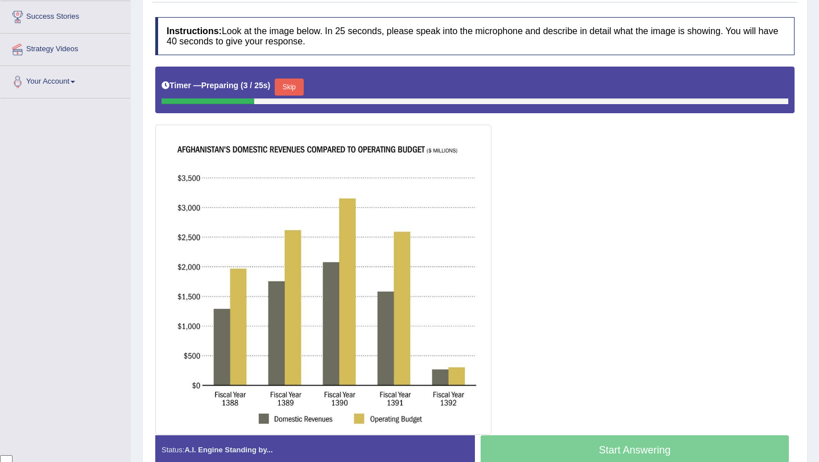
scroll to position [214, 0]
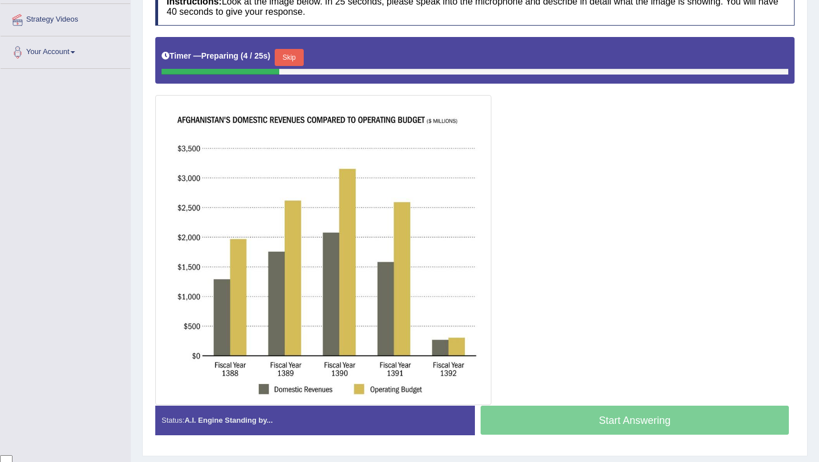
click at [300, 59] on button "Skip" at bounding box center [289, 57] width 28 height 17
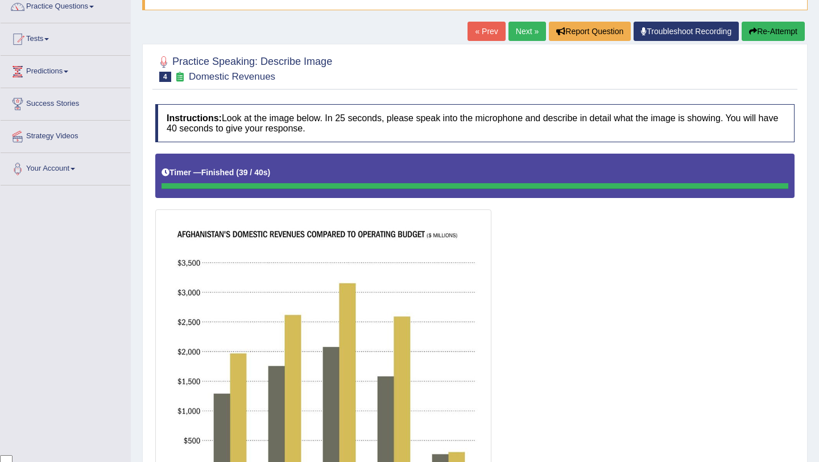
scroll to position [92, 0]
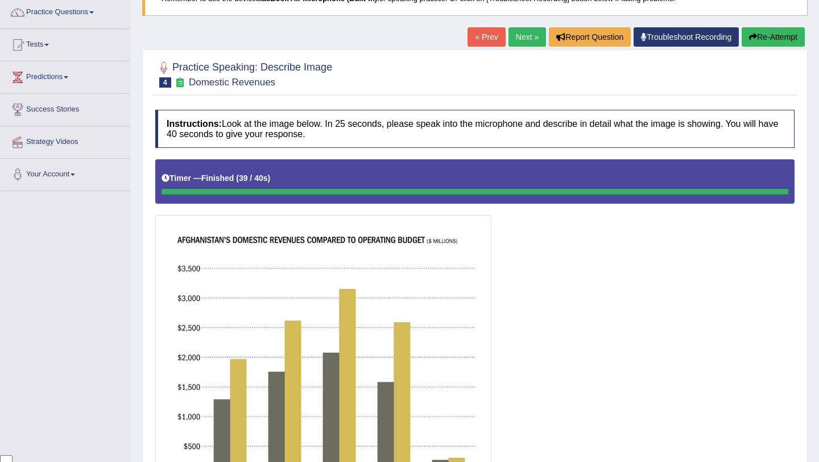
click at [776, 26] on div "Home Practice Speaking: Describe Image Domestic Revenues * Remember to use the …" at bounding box center [475, 361] width 688 height 907
click at [774, 38] on button "Re-Attempt" at bounding box center [773, 36] width 63 height 19
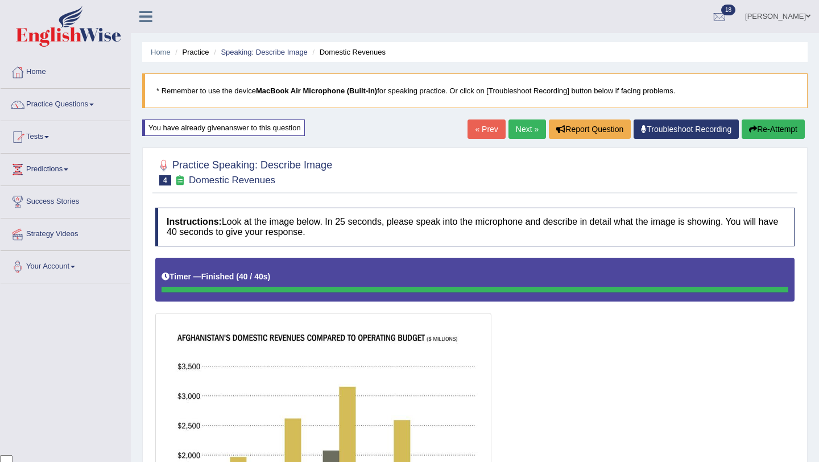
click at [523, 133] on link "Next »" at bounding box center [528, 128] width 38 height 19
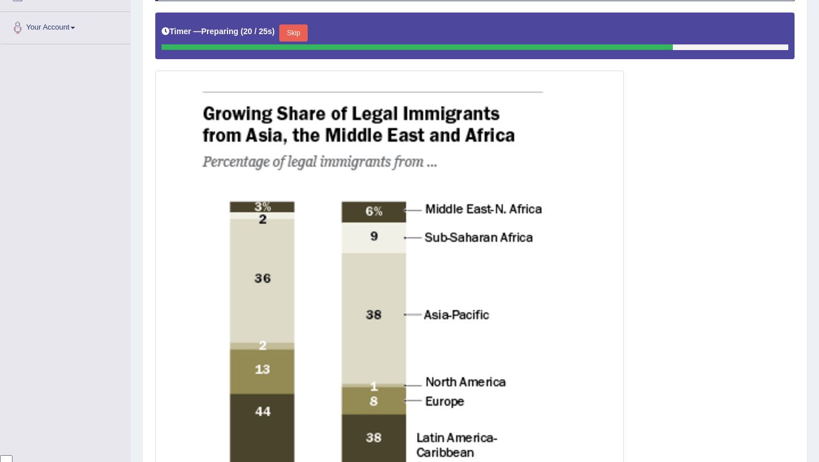
scroll to position [216, 0]
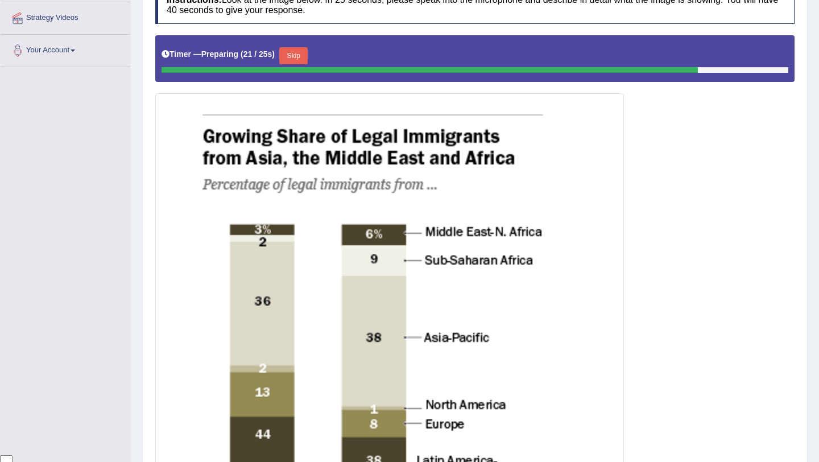
click at [299, 57] on button "Skip" at bounding box center [293, 55] width 28 height 17
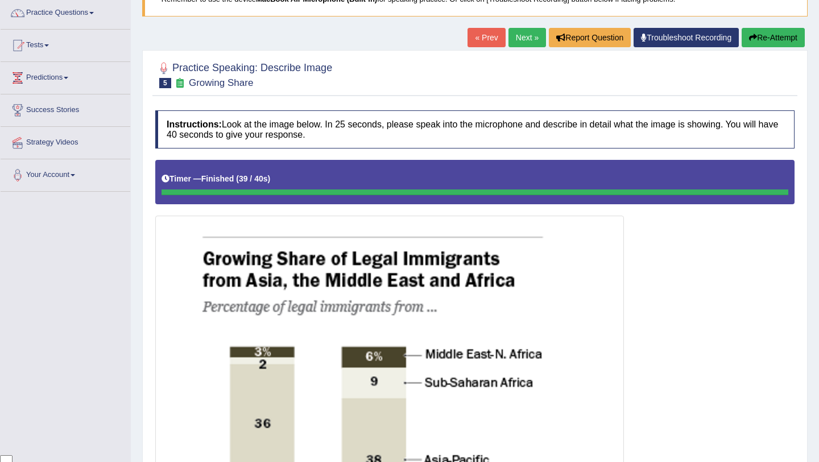
scroll to position [85, 0]
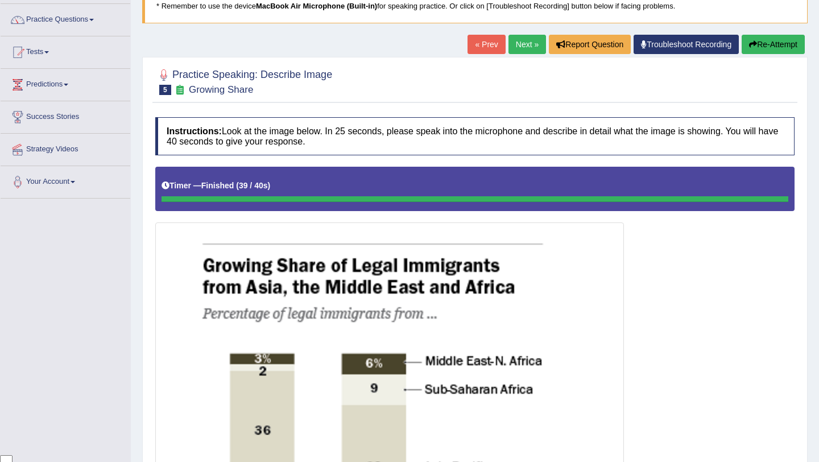
click at [519, 47] on link "Next »" at bounding box center [528, 44] width 38 height 19
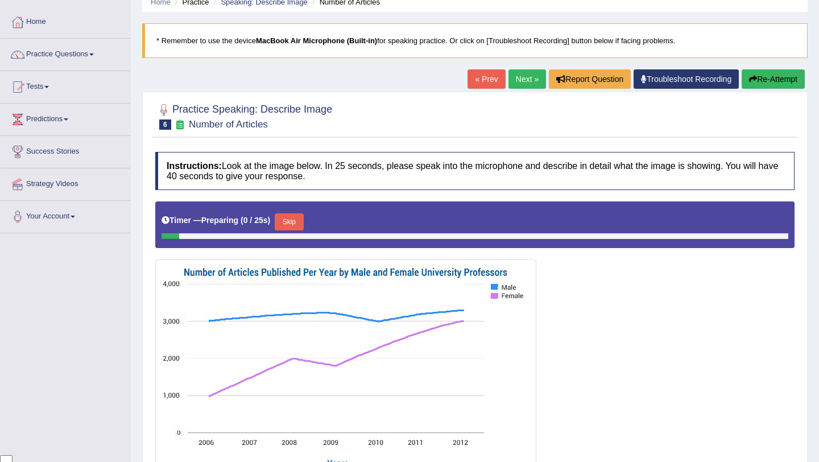
scroll to position [123, 0]
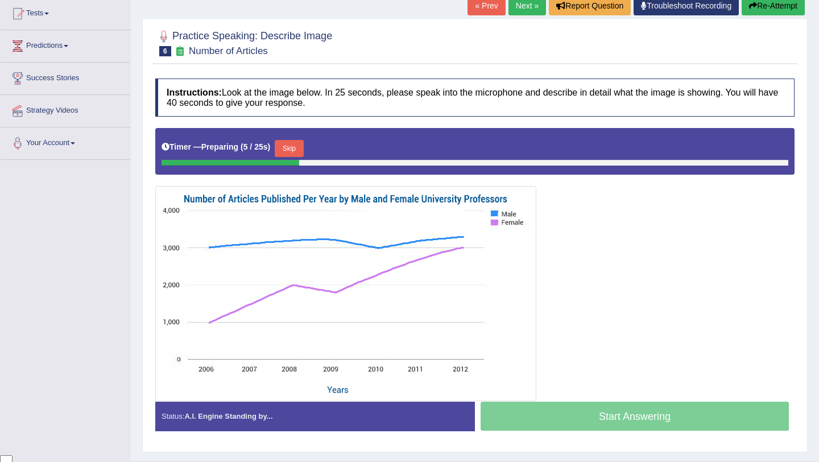
click at [295, 150] on button "Skip" at bounding box center [289, 148] width 28 height 17
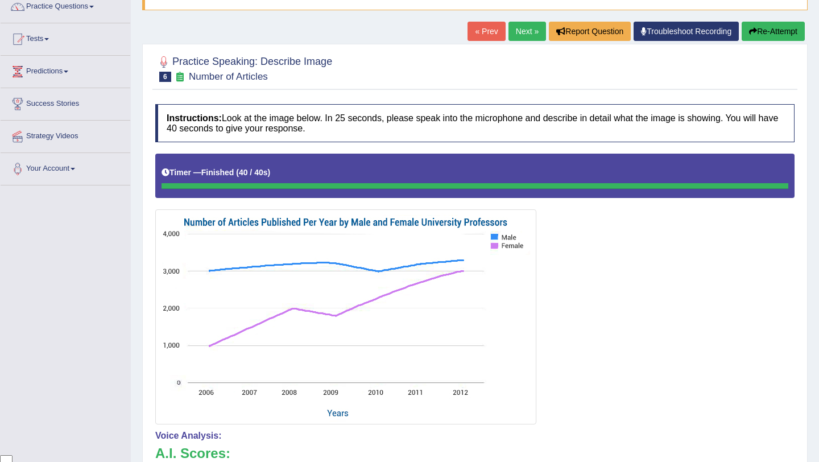
scroll to position [0, 0]
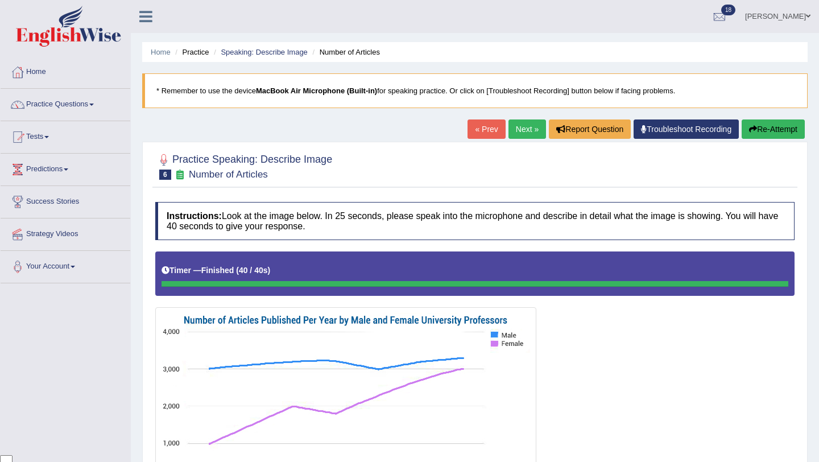
click at [518, 127] on link "Next »" at bounding box center [528, 128] width 38 height 19
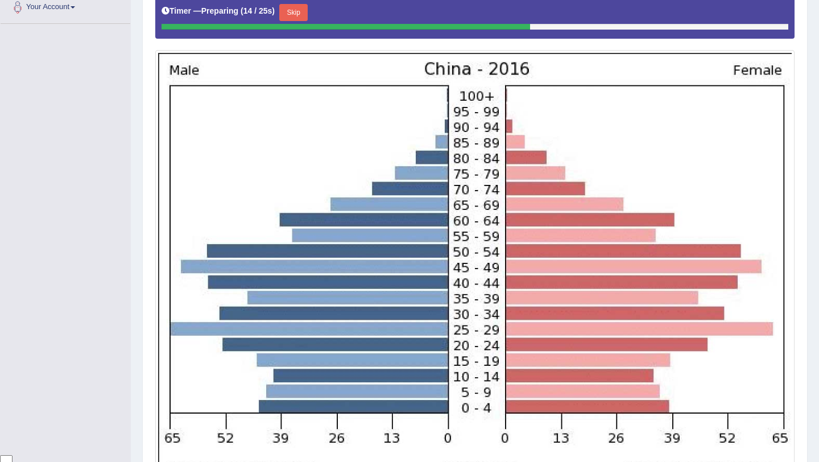
scroll to position [260, 0]
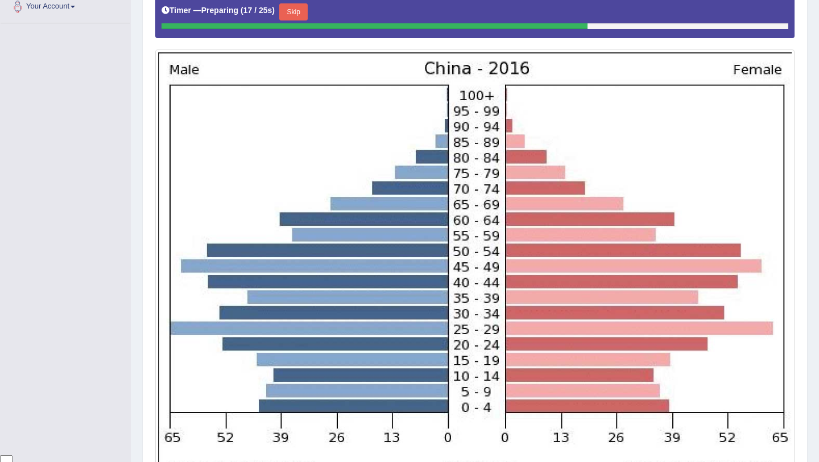
click at [291, 12] on button "Skip" at bounding box center [293, 11] width 28 height 17
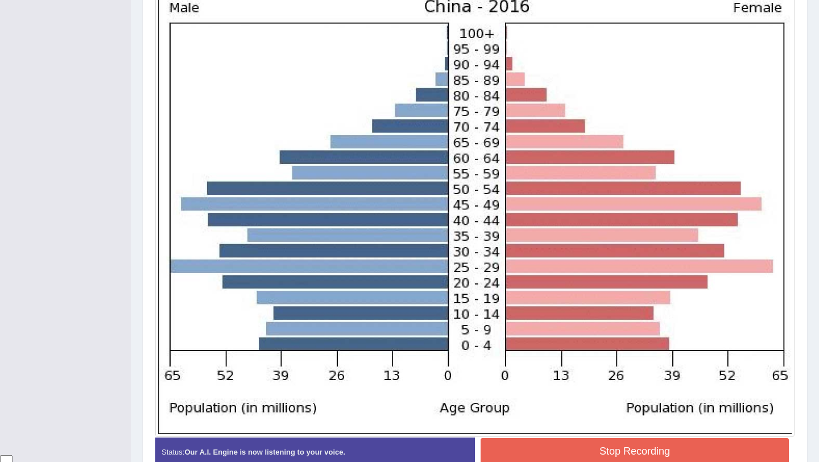
scroll to position [382, 0]
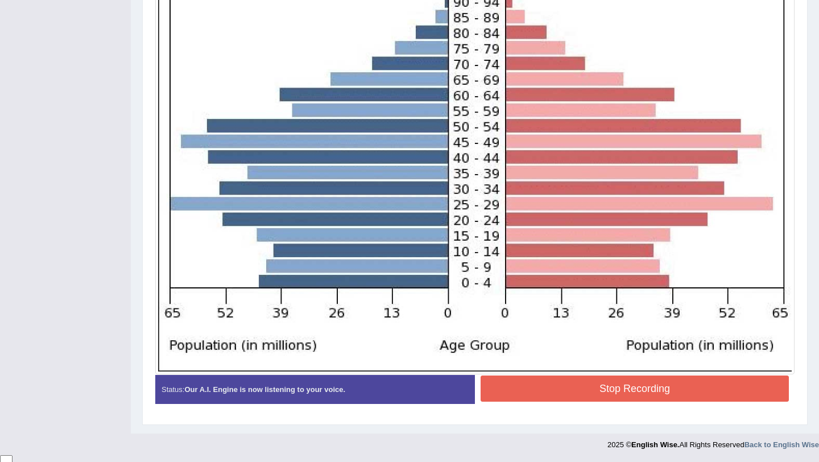
click at [561, 386] on button "Stop Recording" at bounding box center [635, 388] width 308 height 26
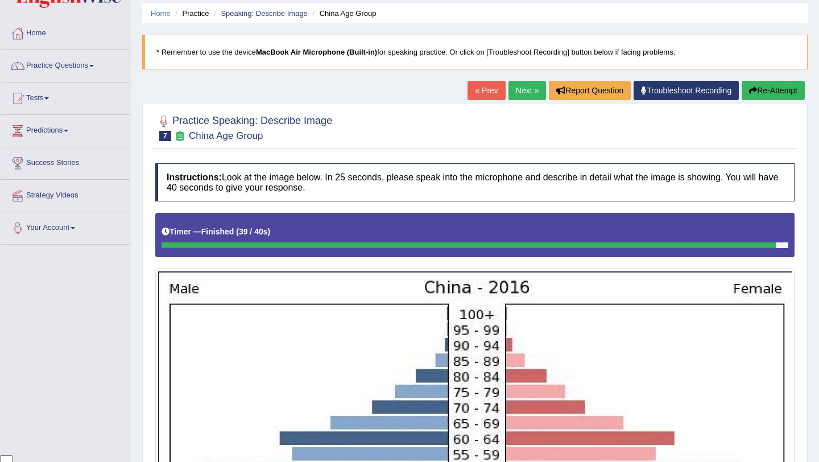
scroll to position [0, 0]
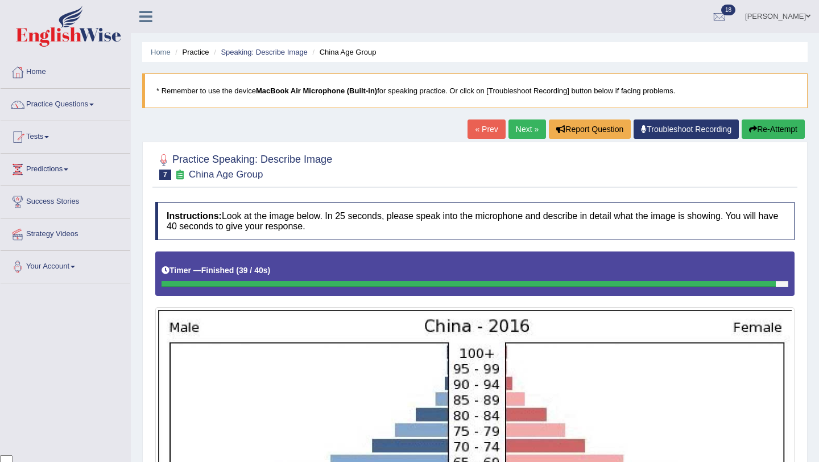
click at [786, 127] on button "Re-Attempt" at bounding box center [773, 128] width 63 height 19
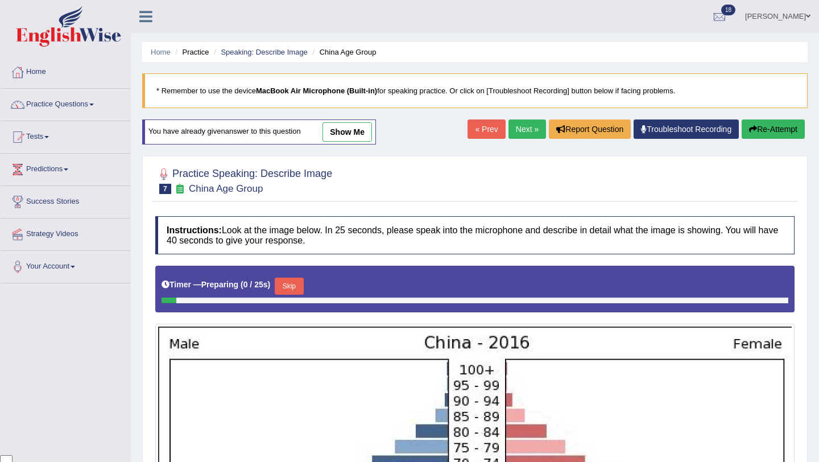
scroll to position [92, 0]
click at [300, 291] on button "Skip" at bounding box center [289, 286] width 28 height 17
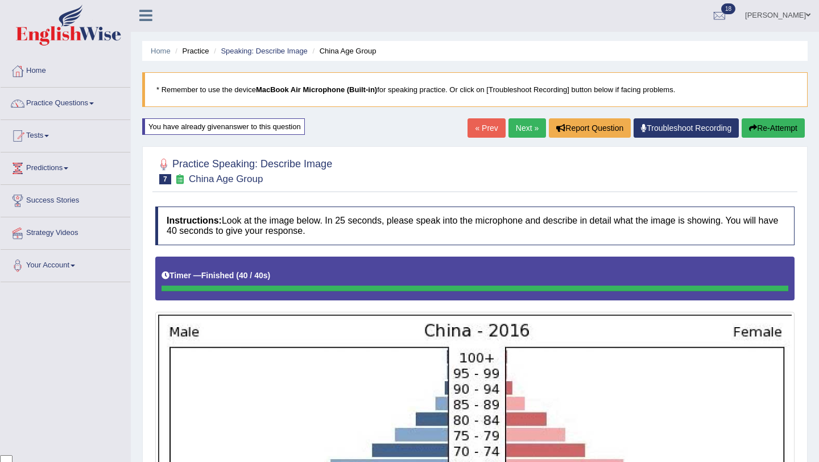
scroll to position [0, 0]
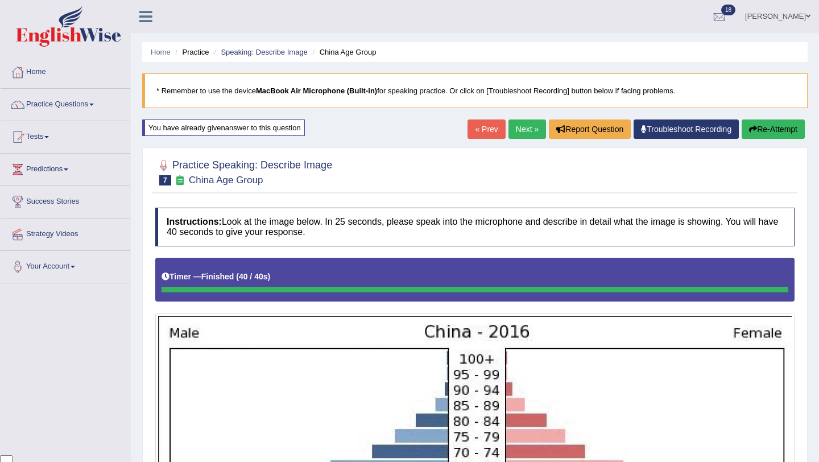
click at [520, 131] on link "Next »" at bounding box center [528, 128] width 38 height 19
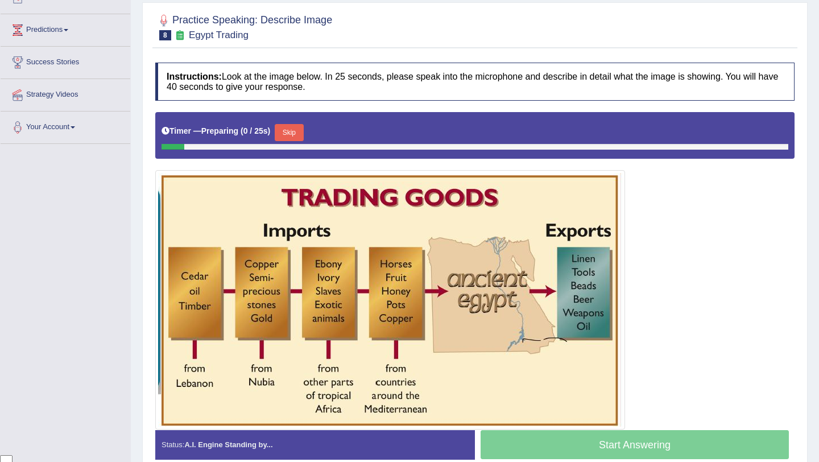
scroll to position [140, 0]
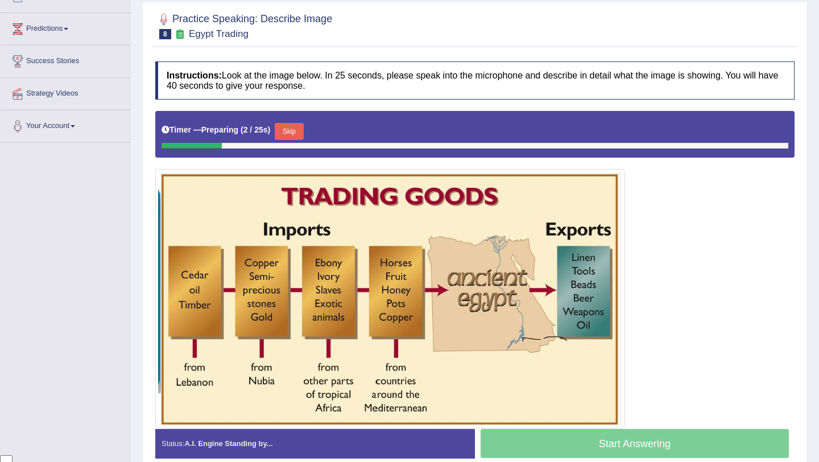
click at [290, 126] on button "Skip" at bounding box center [289, 131] width 28 height 17
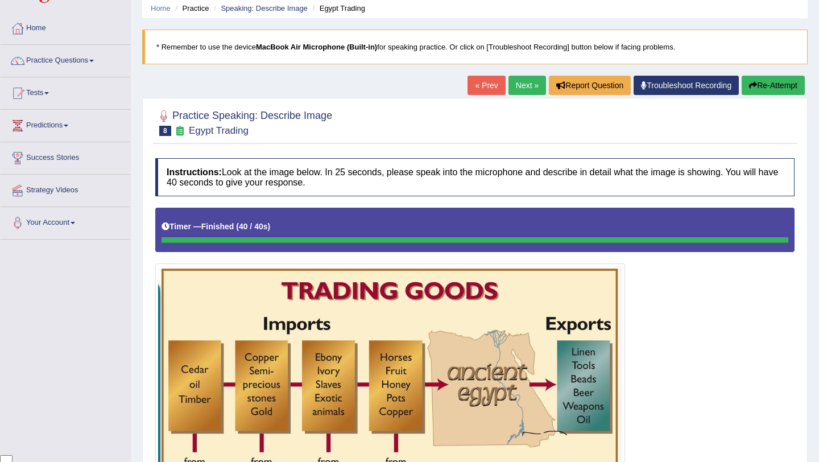
scroll to position [0, 0]
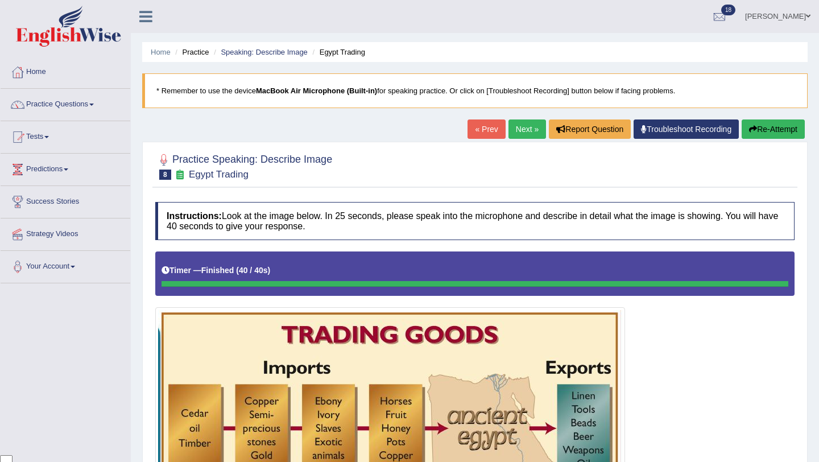
click at [518, 133] on link "Next »" at bounding box center [528, 128] width 38 height 19
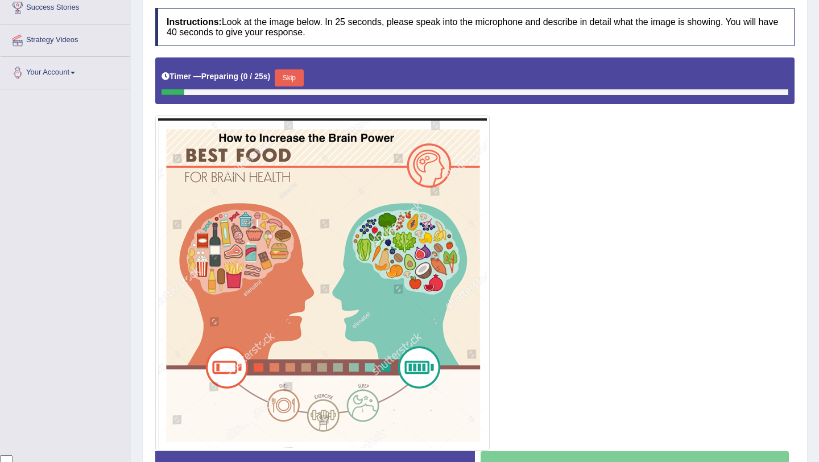
scroll to position [197, 0]
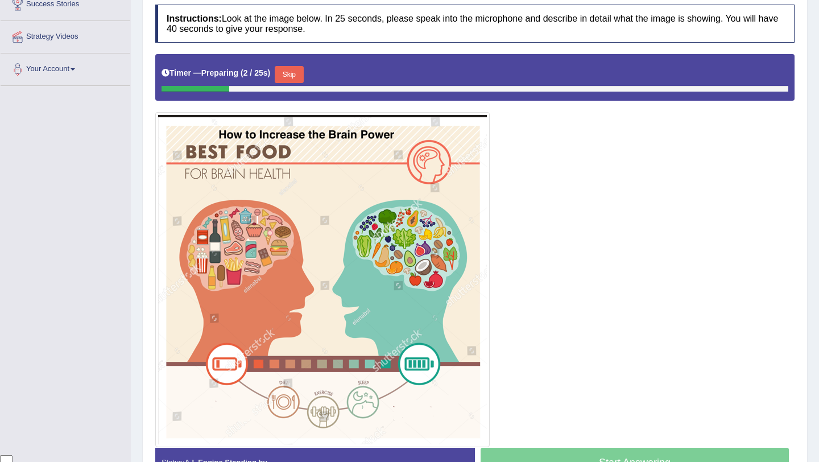
click at [296, 80] on button "Skip" at bounding box center [289, 74] width 28 height 17
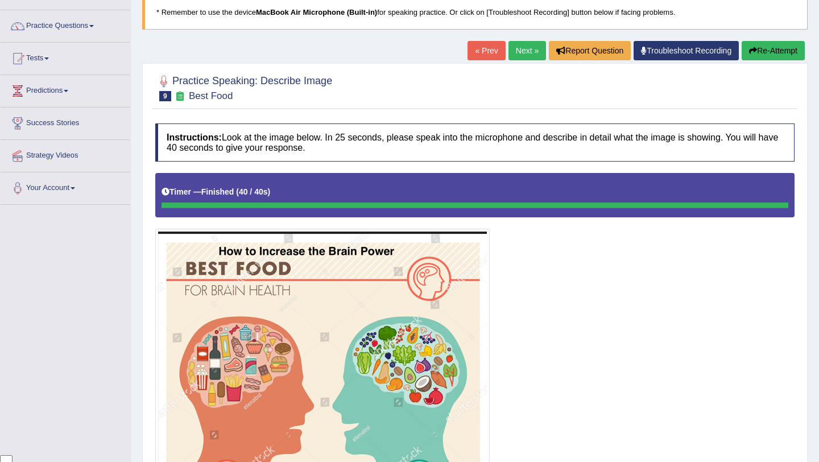
scroll to position [46, 0]
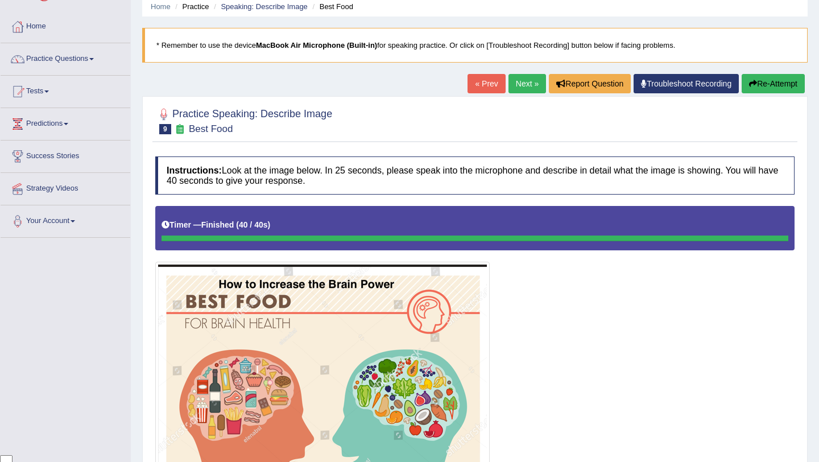
click at [523, 84] on link "Next »" at bounding box center [528, 83] width 38 height 19
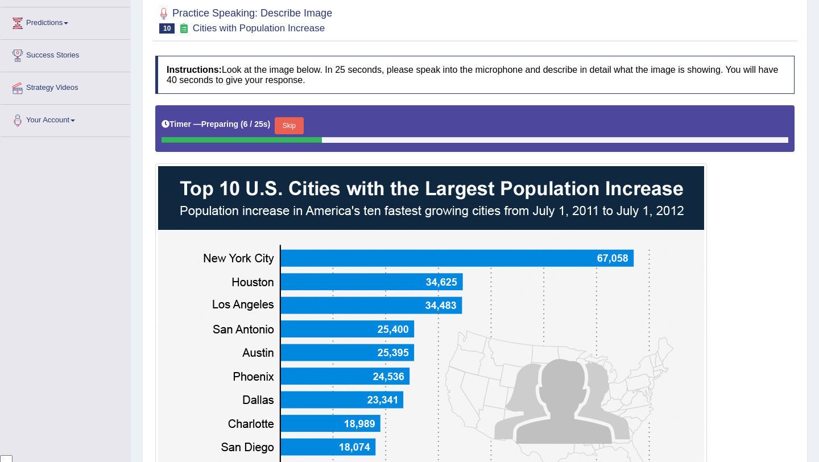
scroll to position [171, 0]
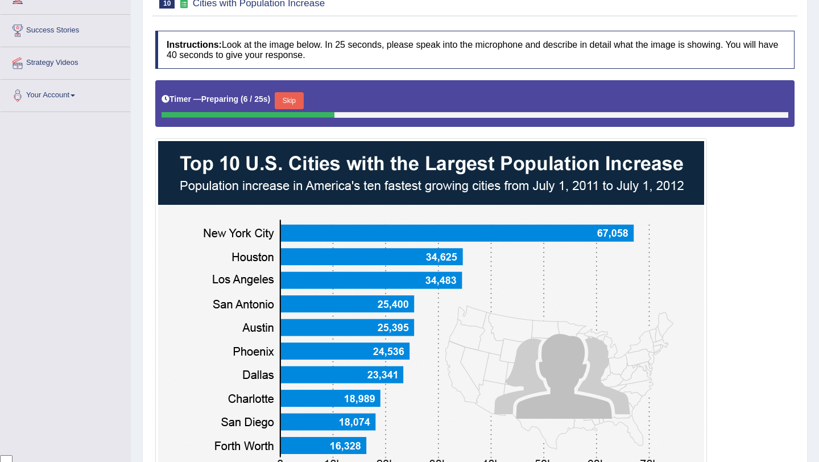
click at [302, 96] on button "Skip" at bounding box center [289, 100] width 28 height 17
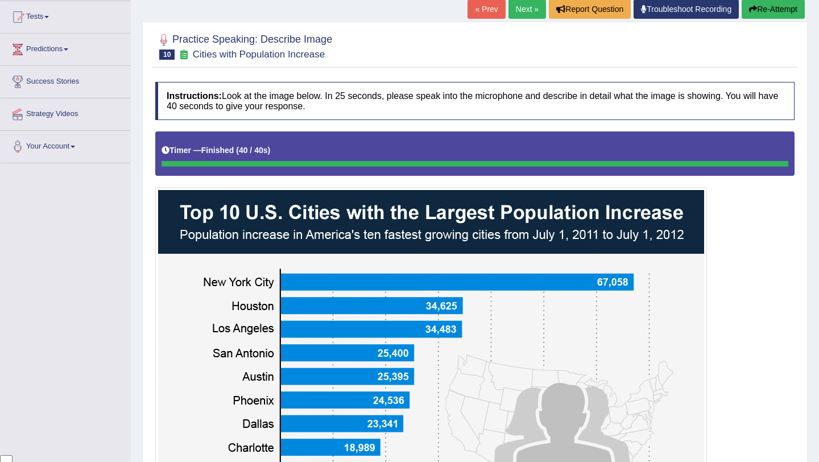
scroll to position [0, 0]
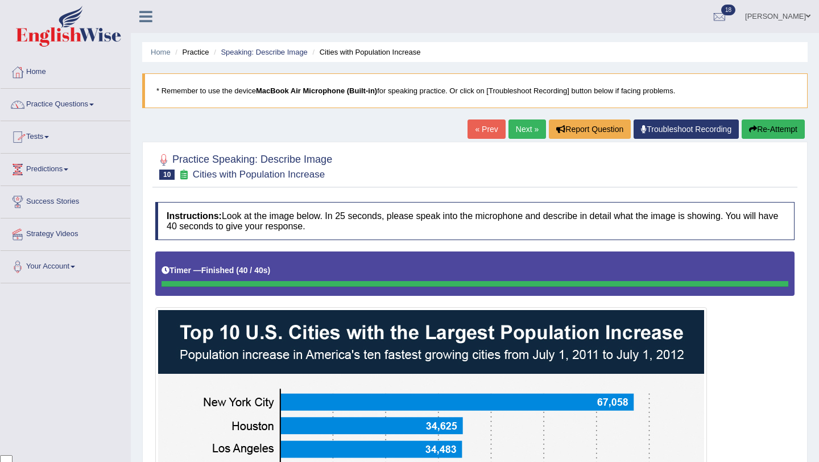
click at [93, 105] on link "Practice Questions" at bounding box center [66, 103] width 130 height 28
